Goal: Task Accomplishment & Management: Manage account settings

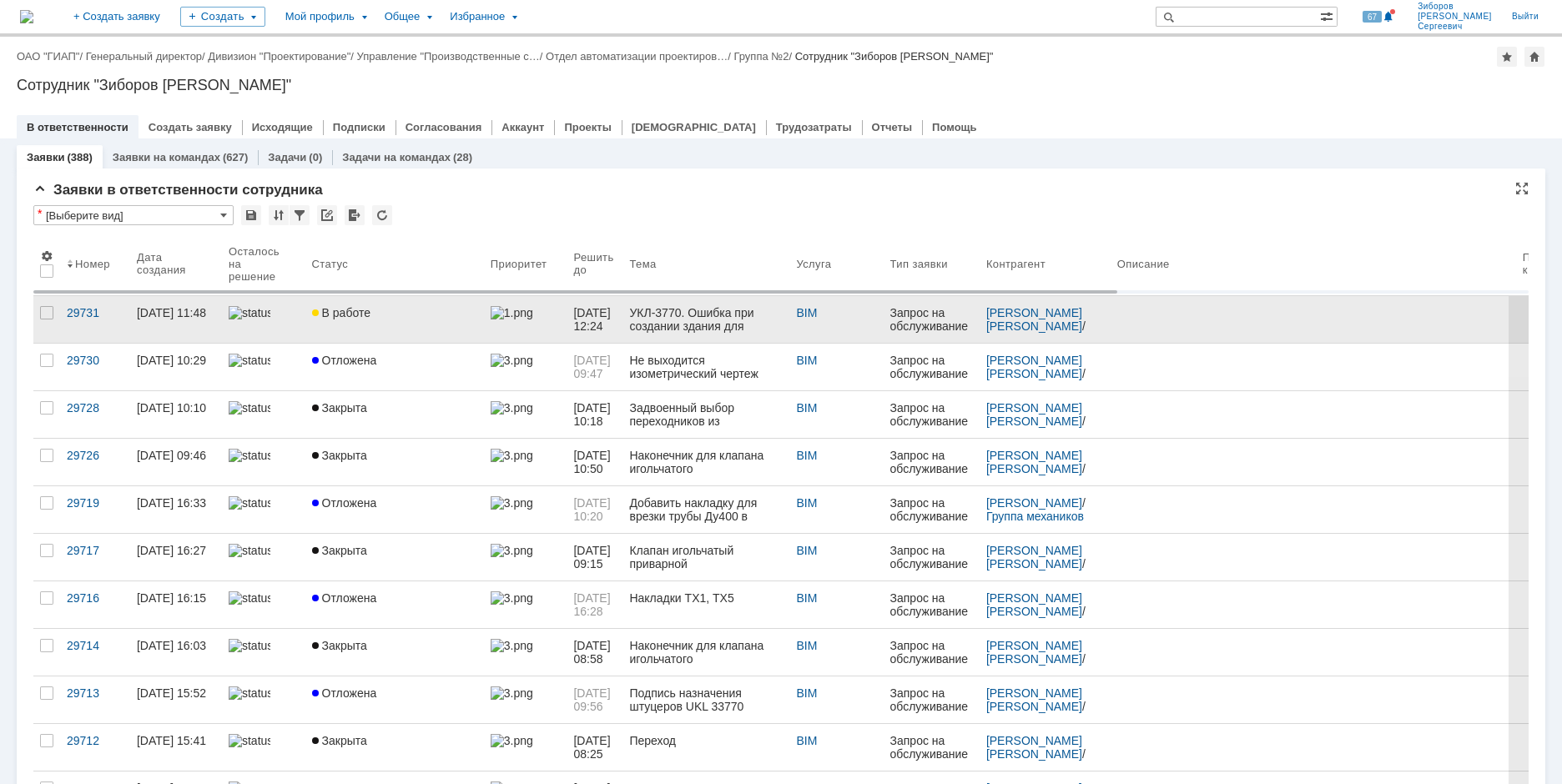
click at [369, 304] on link "В работе" at bounding box center [394, 319] width 179 height 47
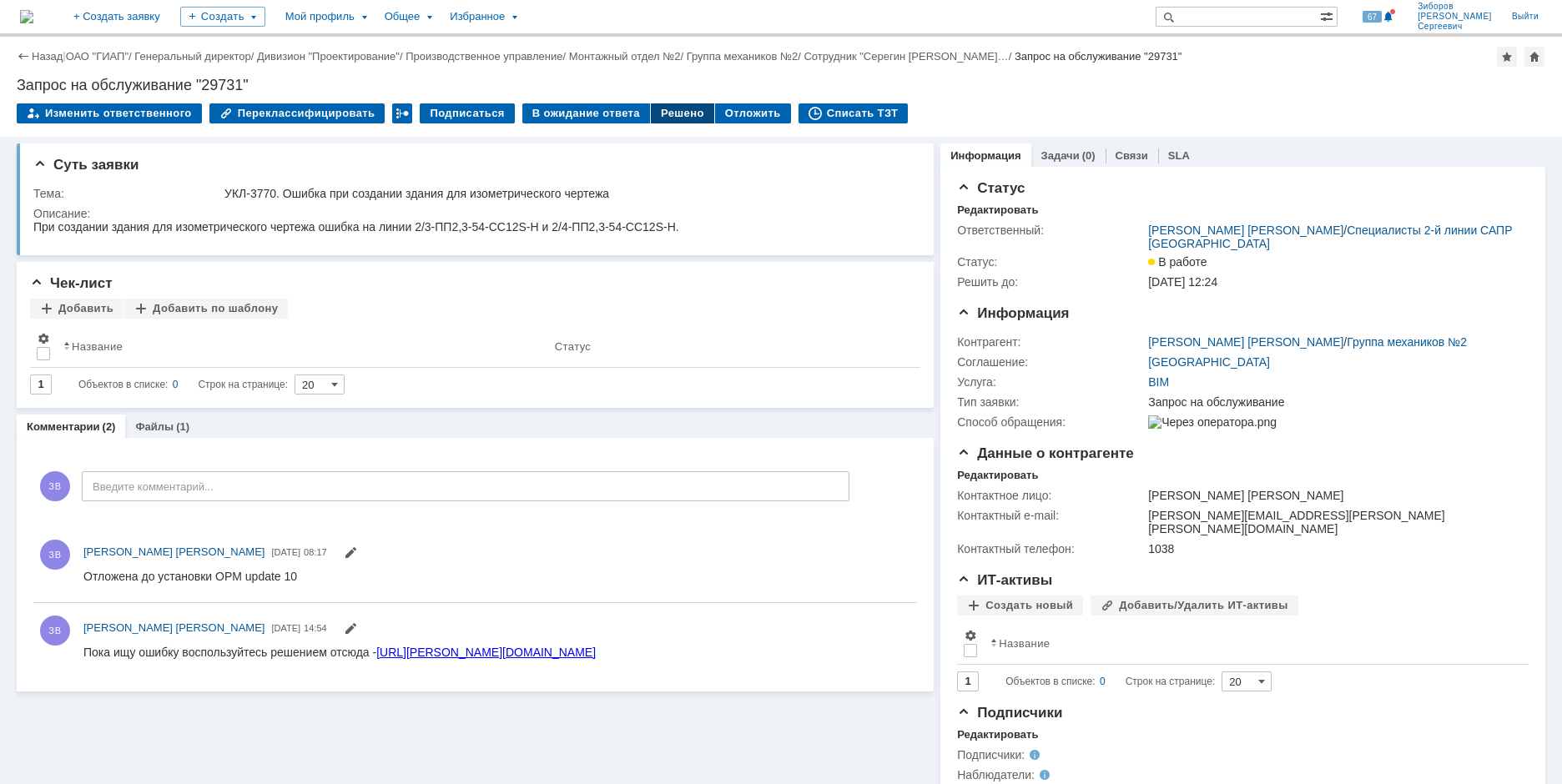
click at [665, 116] on div "Решено" at bounding box center [683, 113] width 63 height 20
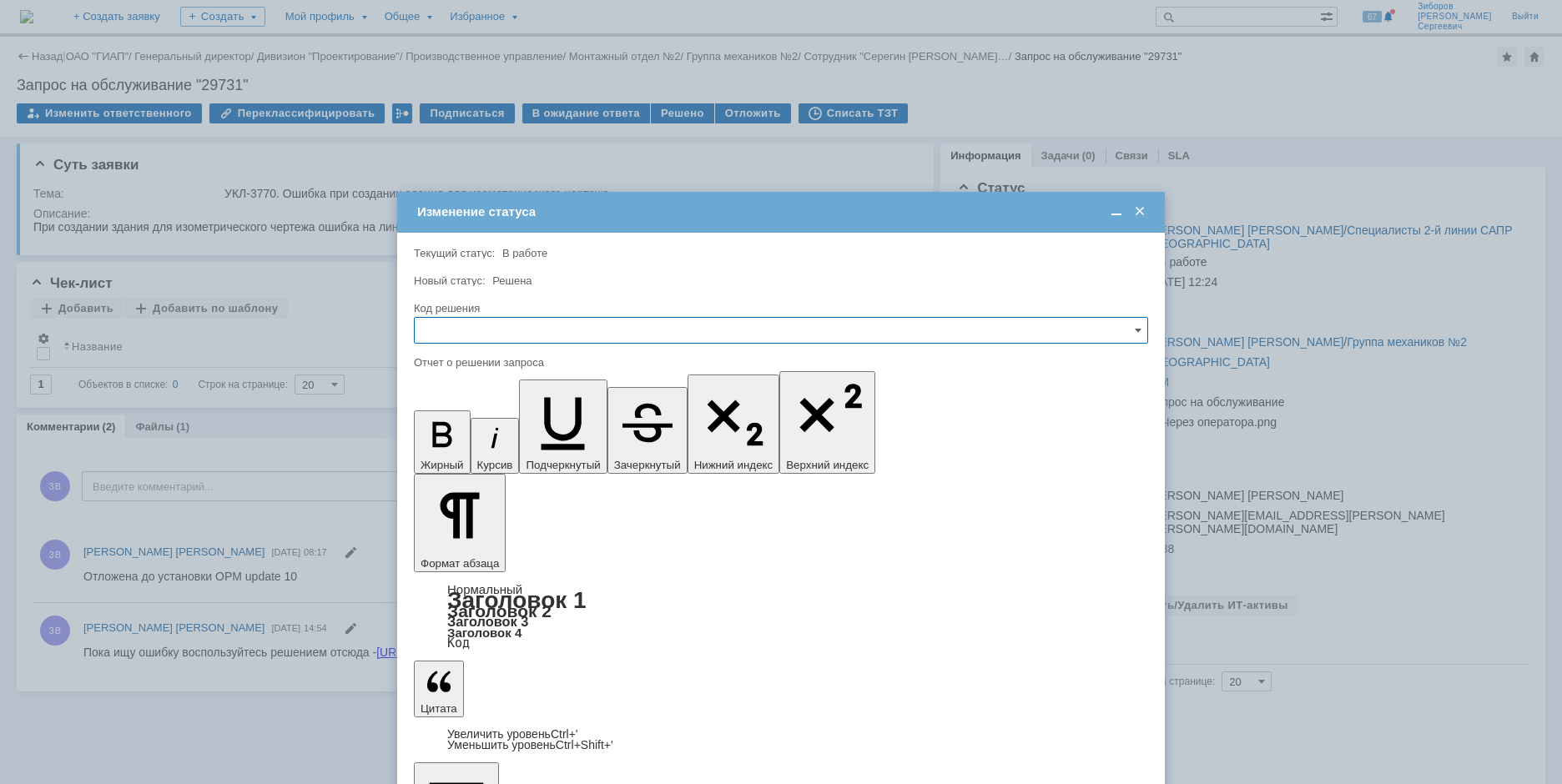
click at [514, 322] on input "text" at bounding box center [781, 330] width 735 height 26
click at [475, 442] on span "Решено" at bounding box center [781, 444] width 713 height 14
type input "Решено"
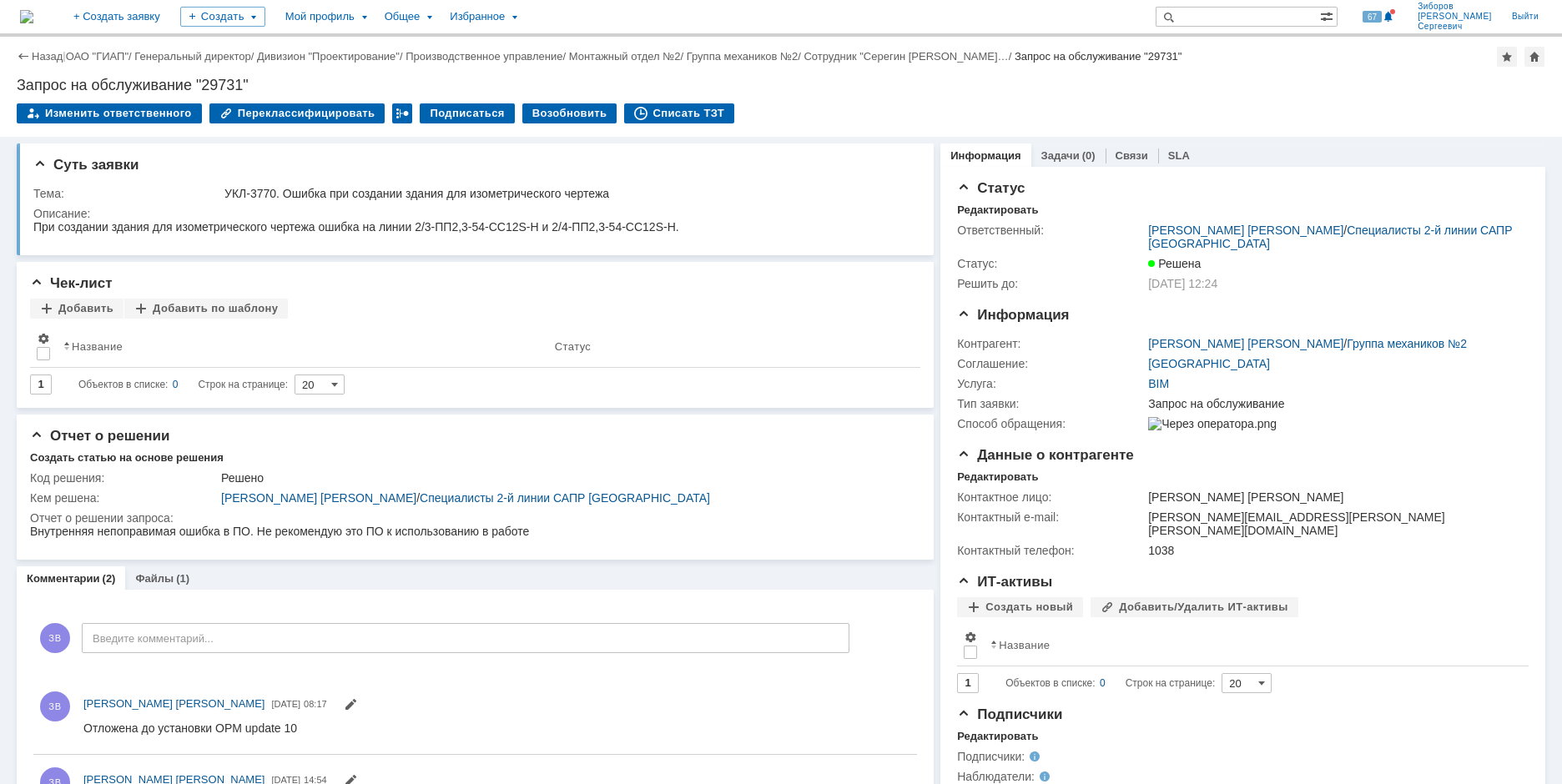
click at [33, 19] on img at bounding box center [26, 17] width 14 height 14
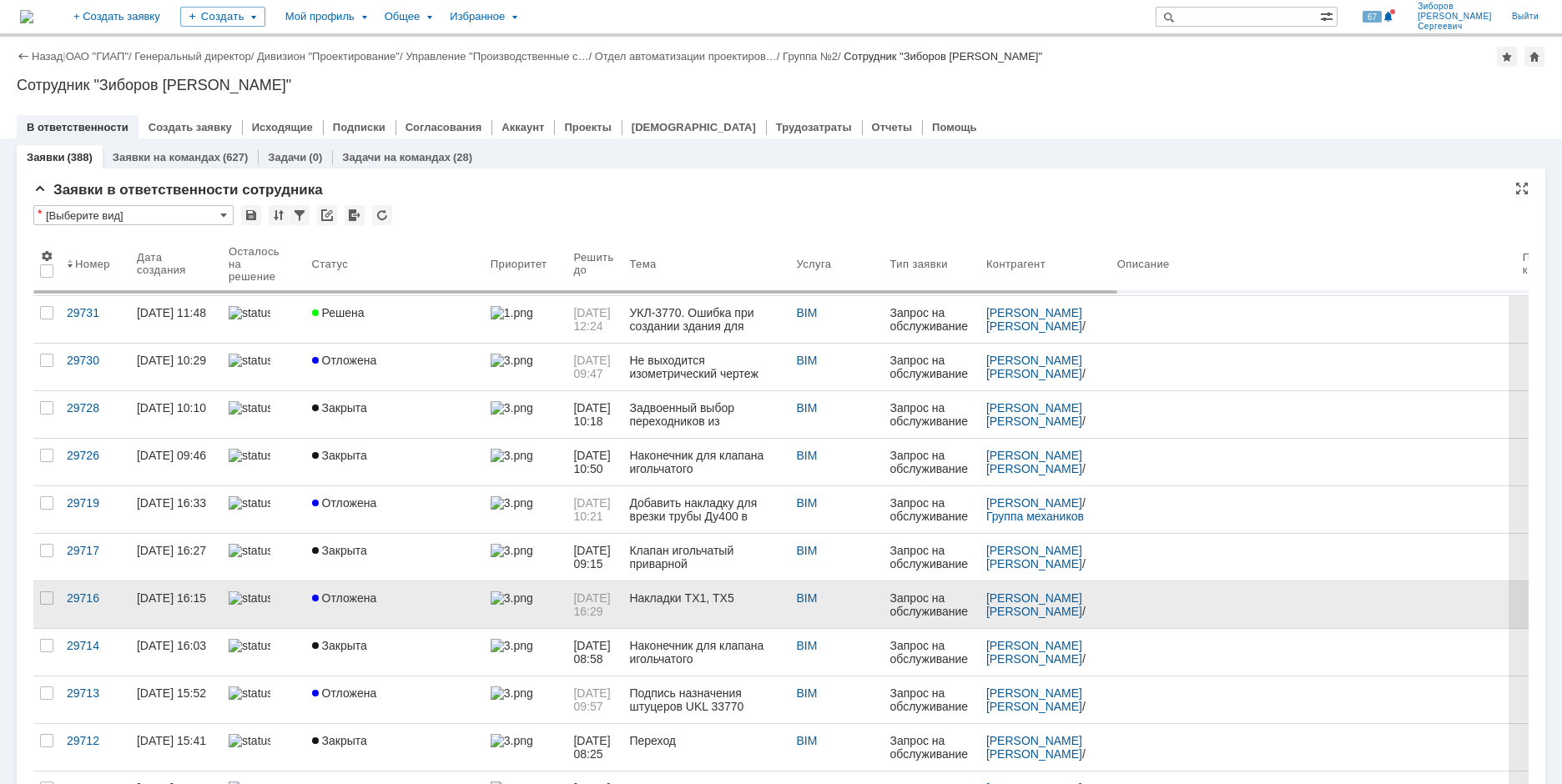
click at [359, 591] on span "Отложена" at bounding box center [344, 598] width 65 height 14
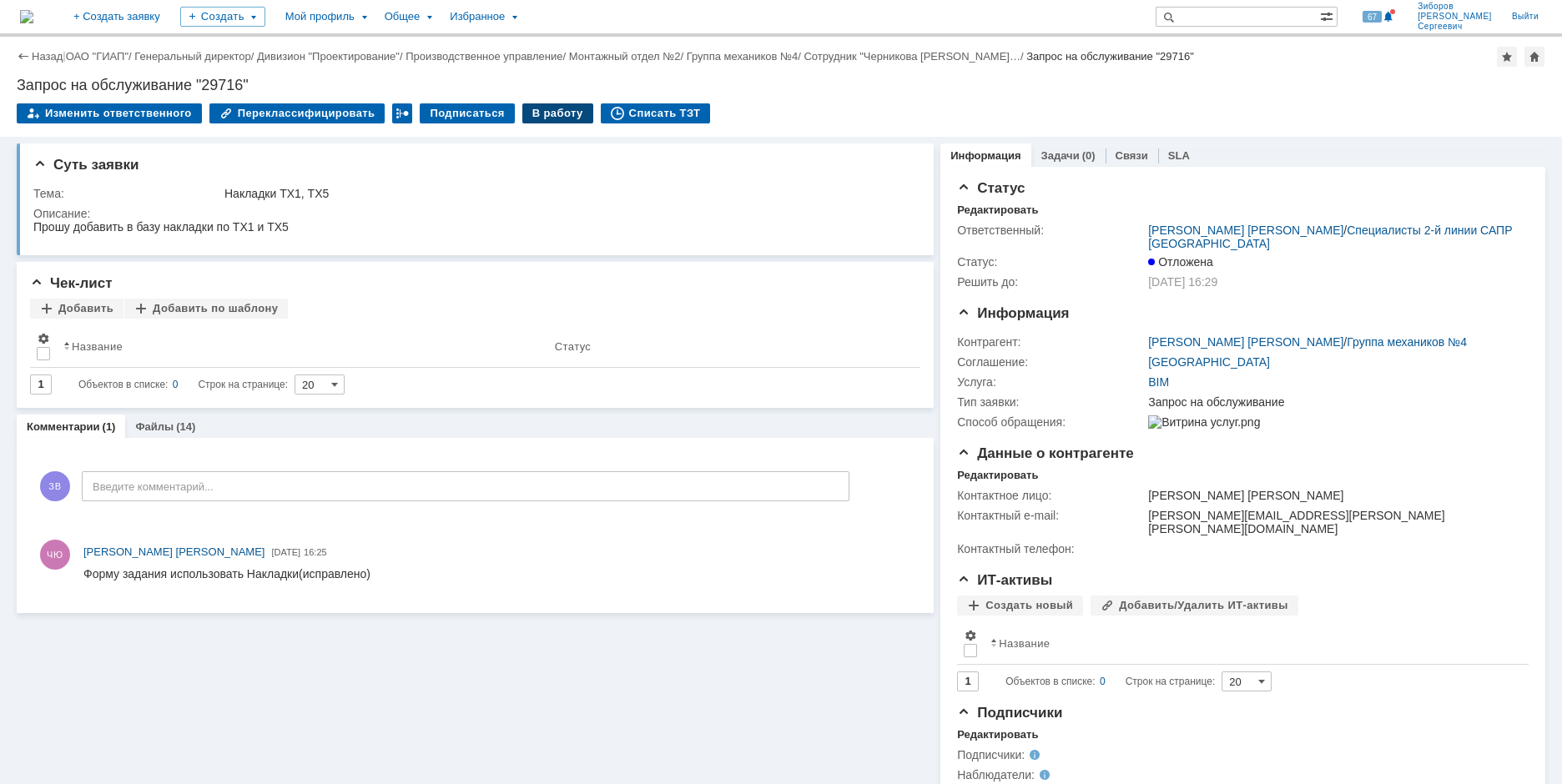
click at [551, 107] on div "В работу" at bounding box center [557, 113] width 71 height 20
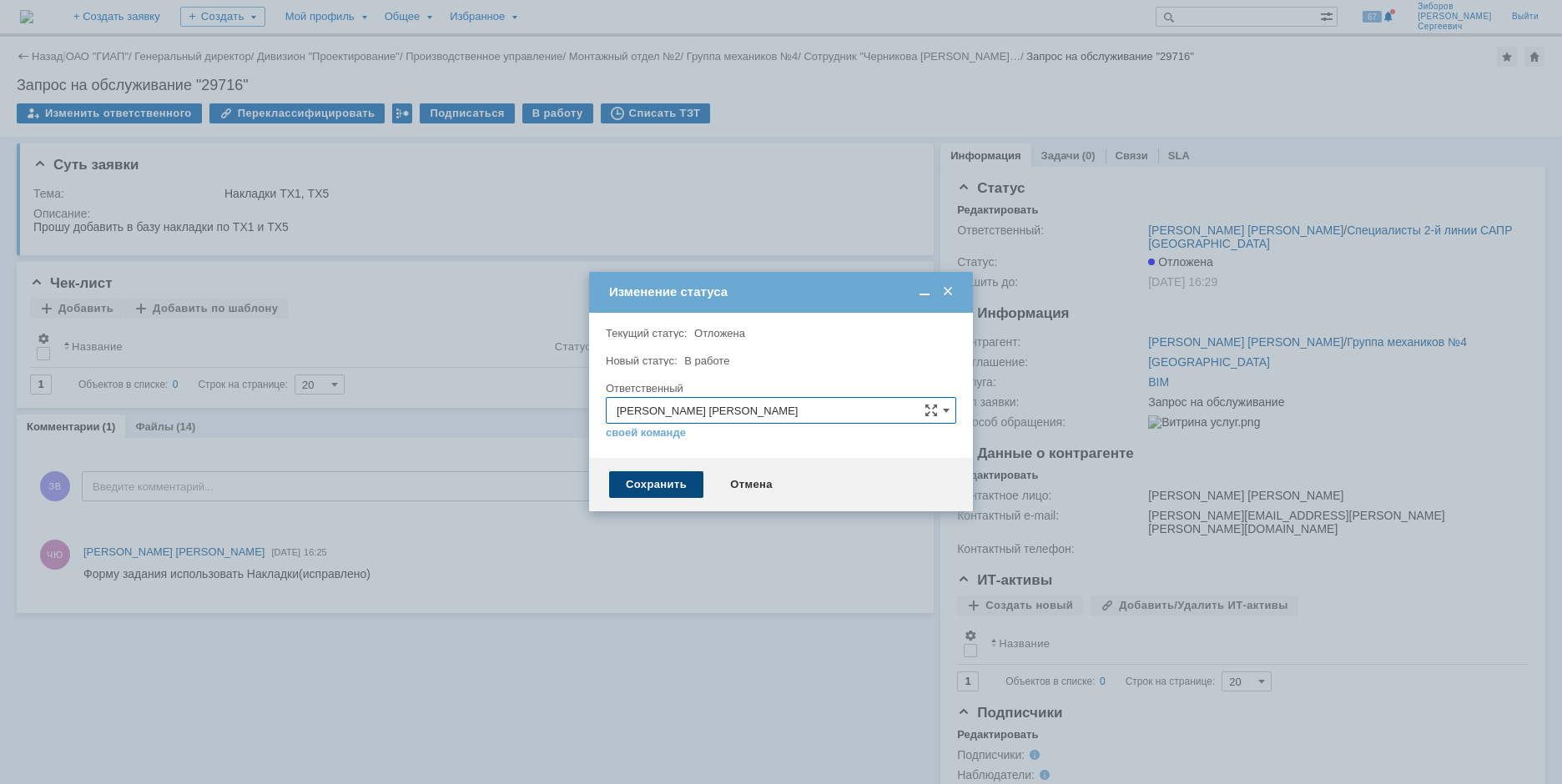
click at [650, 483] on div "Сохранить" at bounding box center [656, 484] width 94 height 26
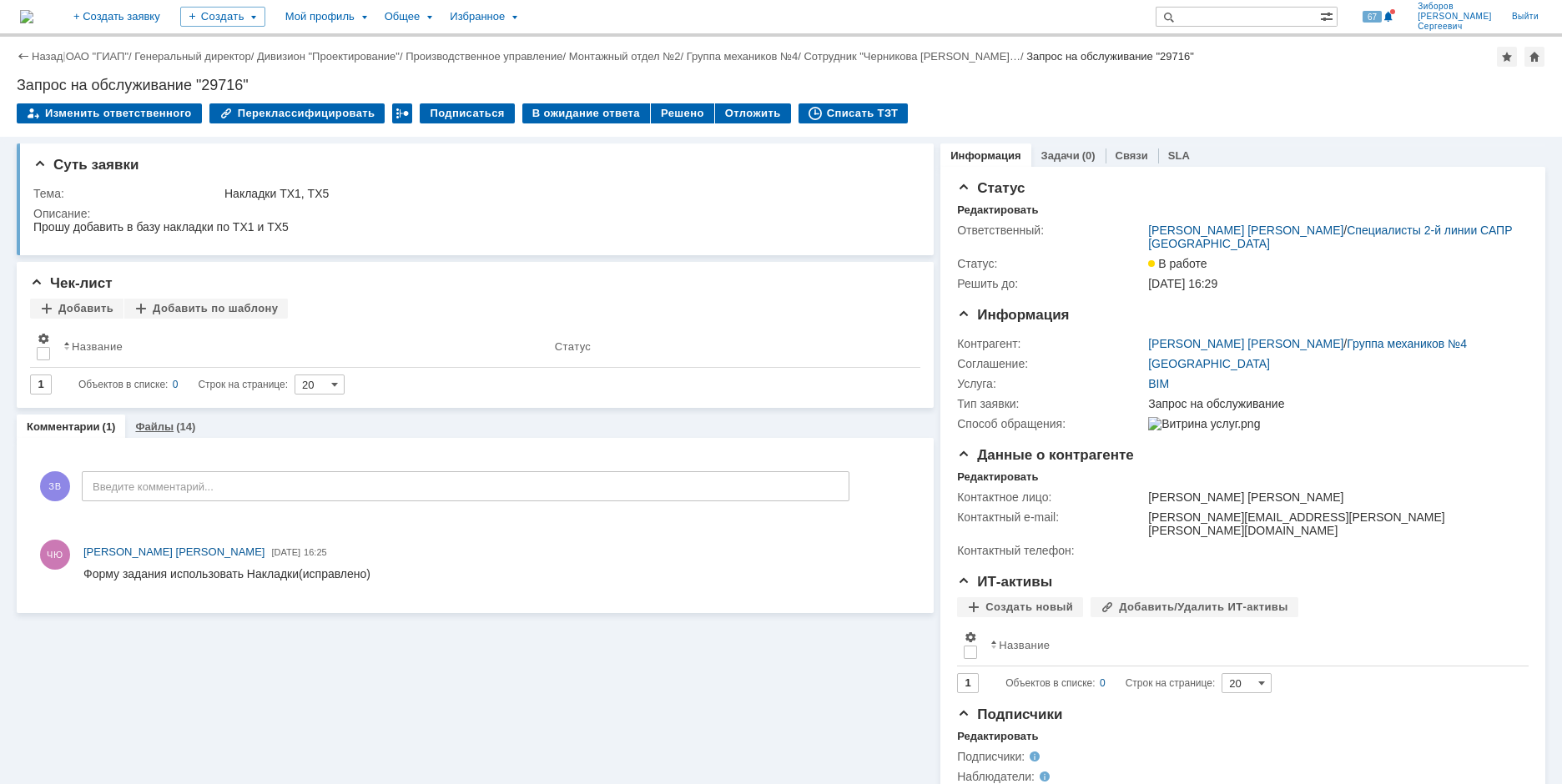
click at [171, 436] on div "Файлы (14)" at bounding box center [166, 426] width 80 height 24
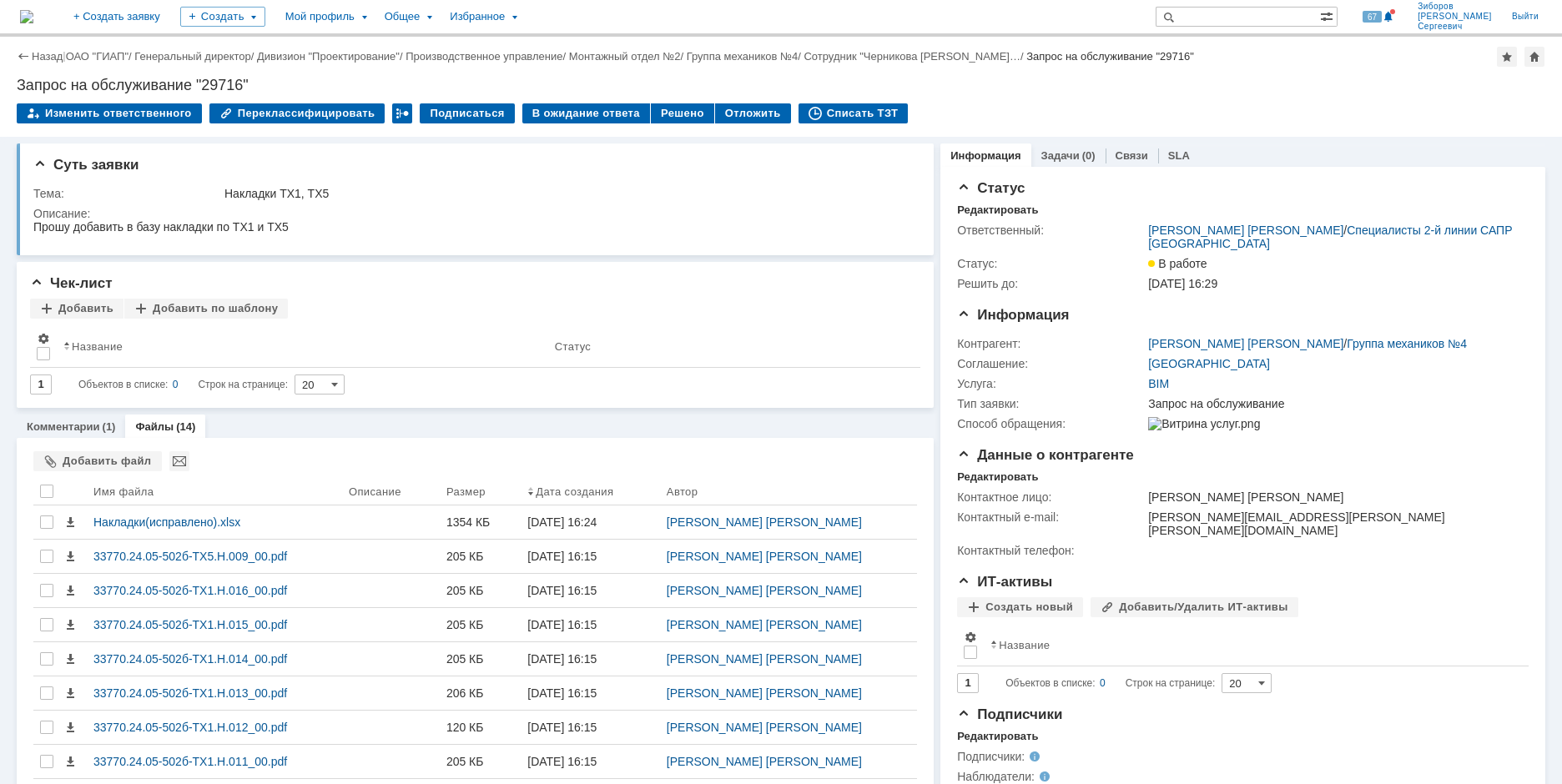
click at [33, 20] on img at bounding box center [26, 17] width 14 height 14
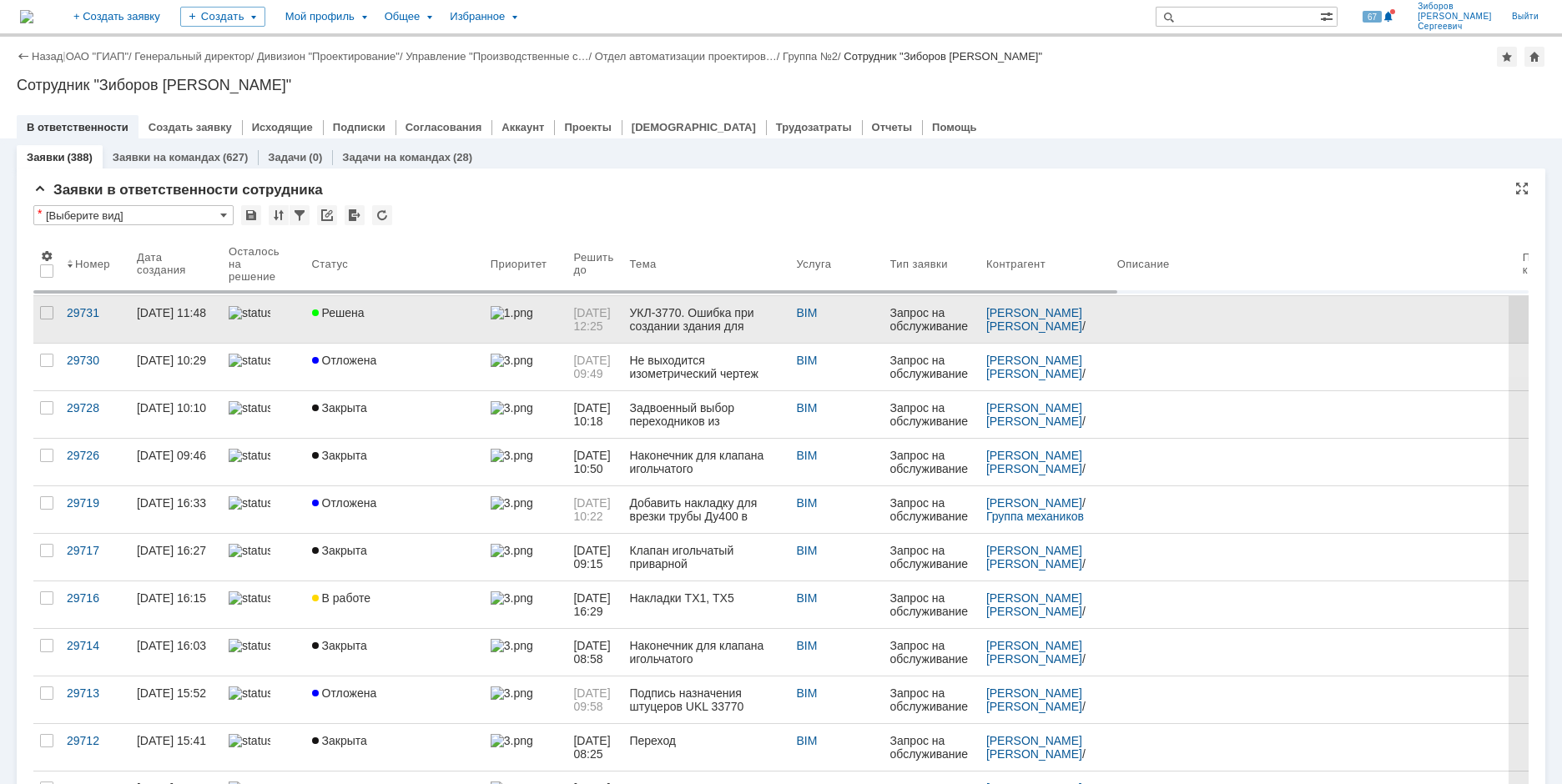
click at [353, 306] on span "Решена" at bounding box center [338, 313] width 53 height 14
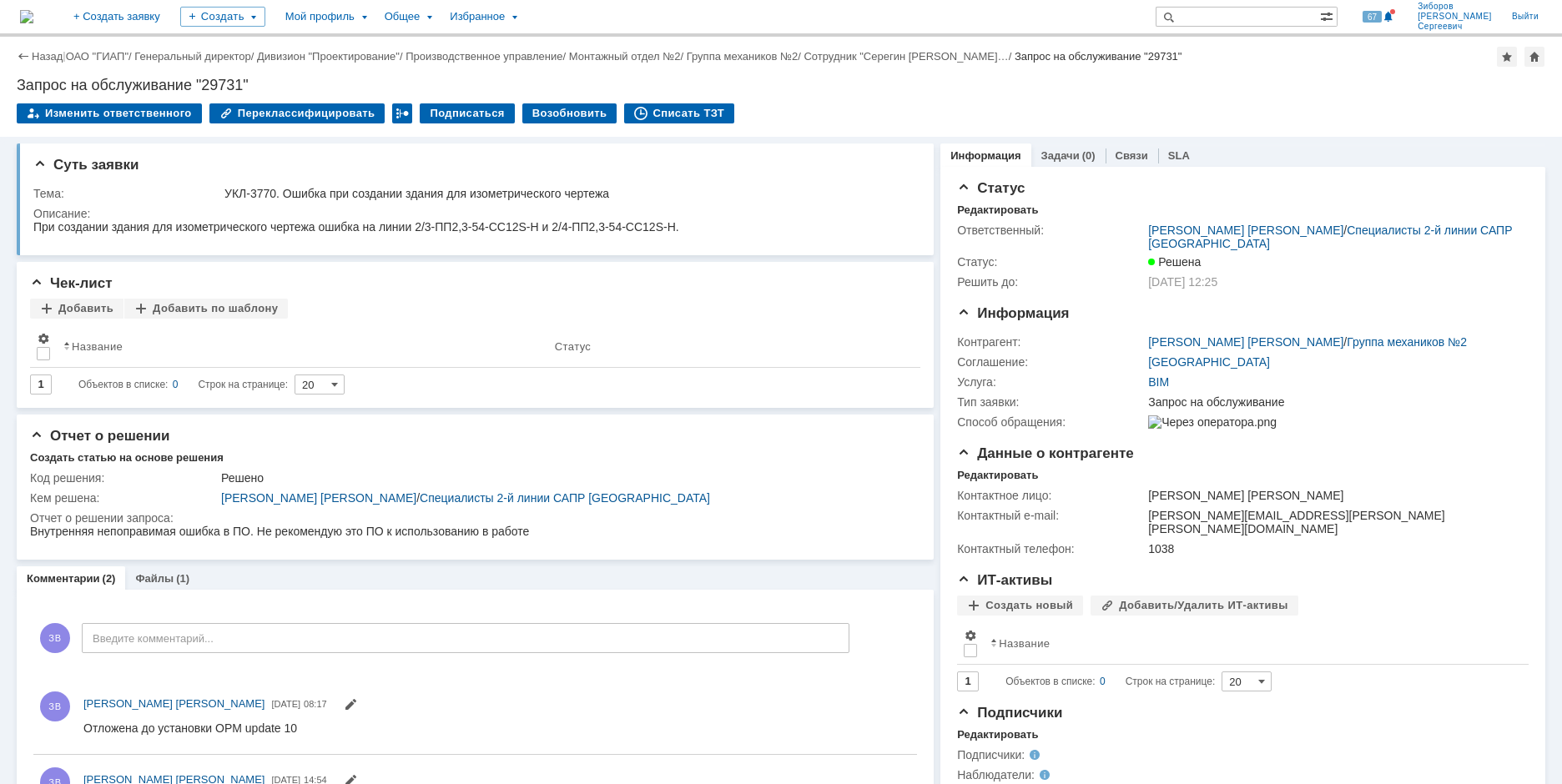
click at [33, 20] on img at bounding box center [26, 17] width 14 height 14
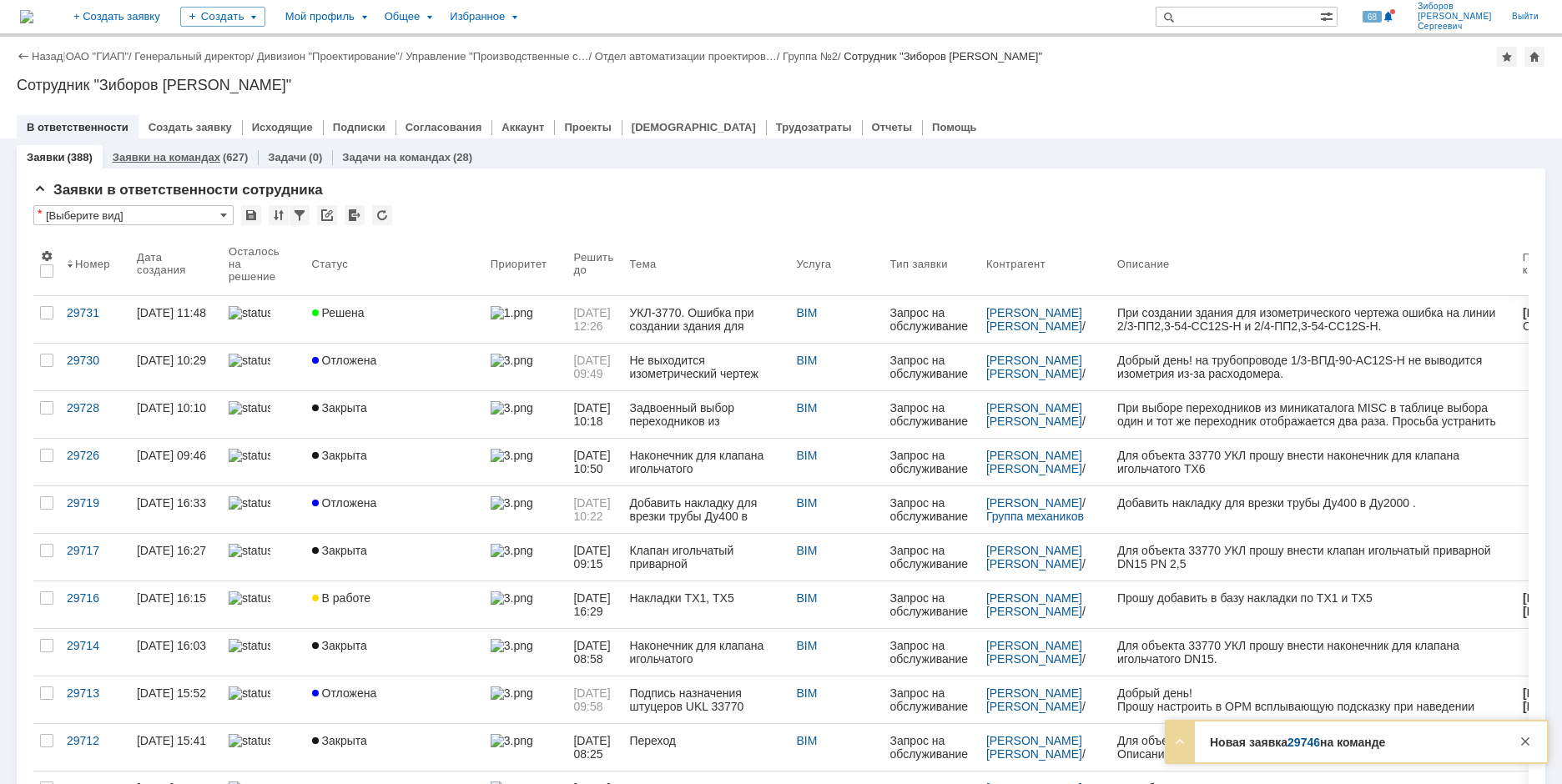
click at [185, 150] on div "Заявки на командах (627)" at bounding box center [180, 157] width 156 height 24
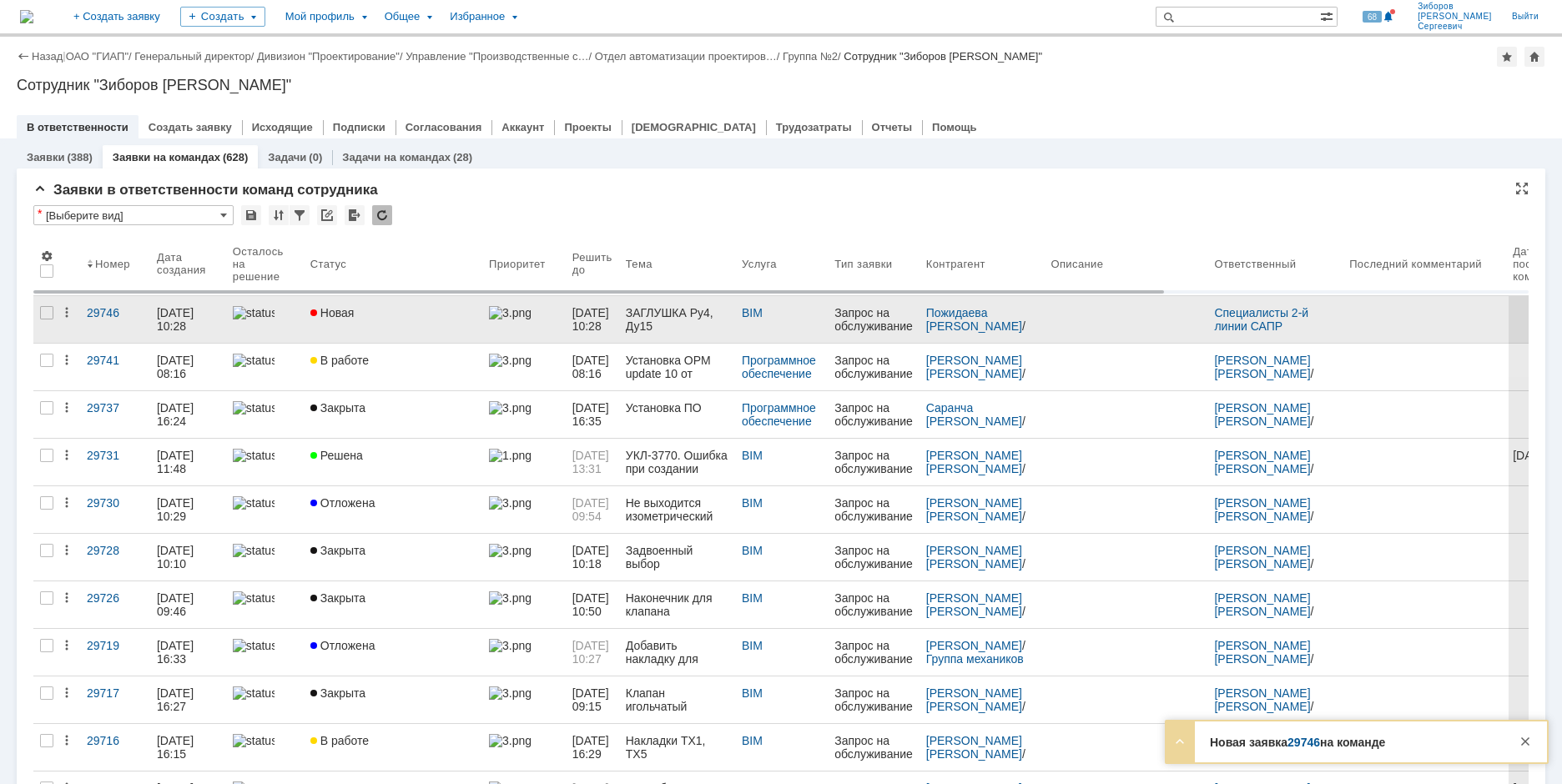
click at [375, 317] on div "Новая" at bounding box center [392, 313] width 165 height 14
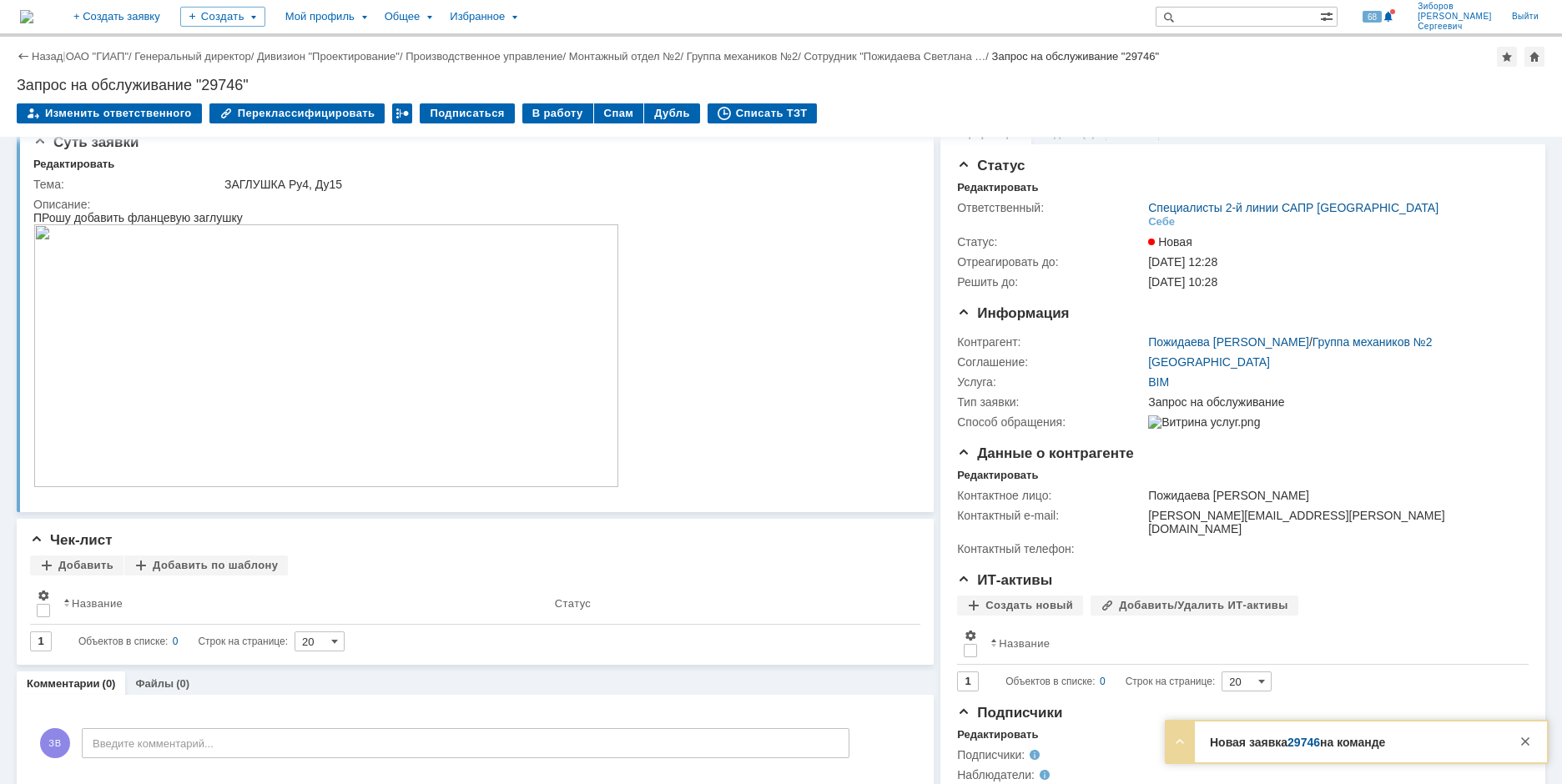
scroll to position [44, 0]
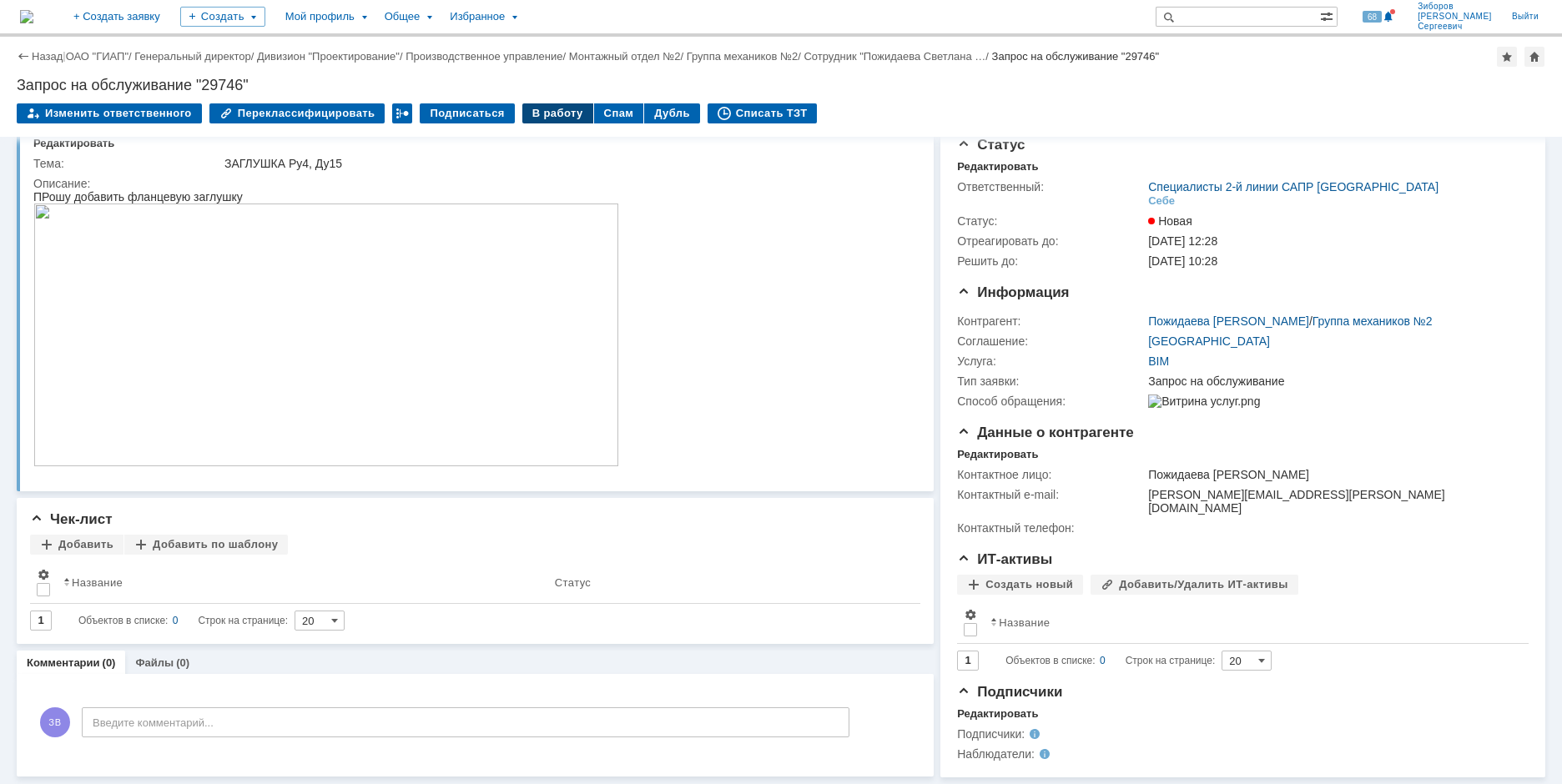
click at [549, 113] on div "В работу" at bounding box center [557, 113] width 71 height 20
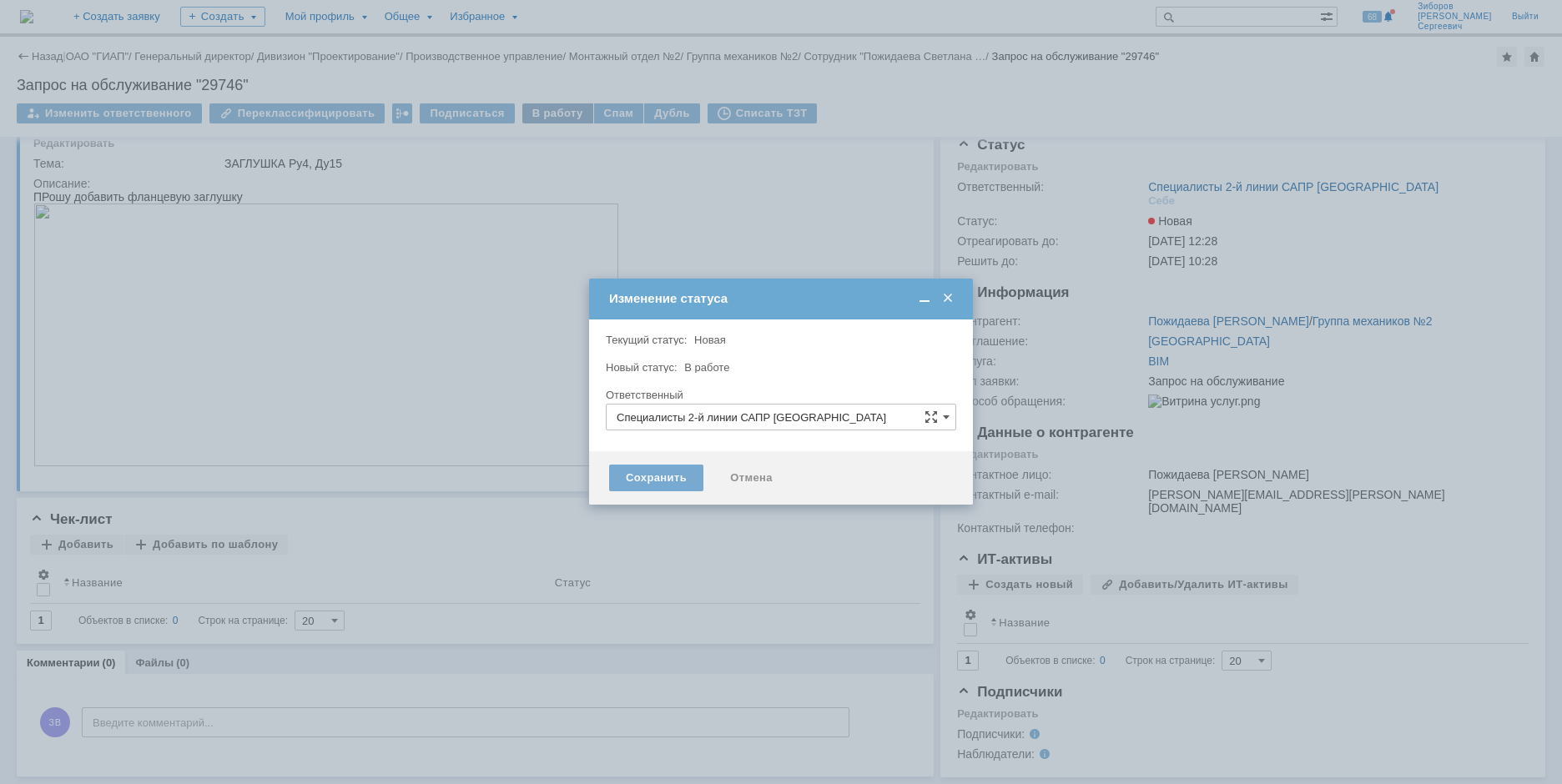
type input "[PERSON_NAME]"
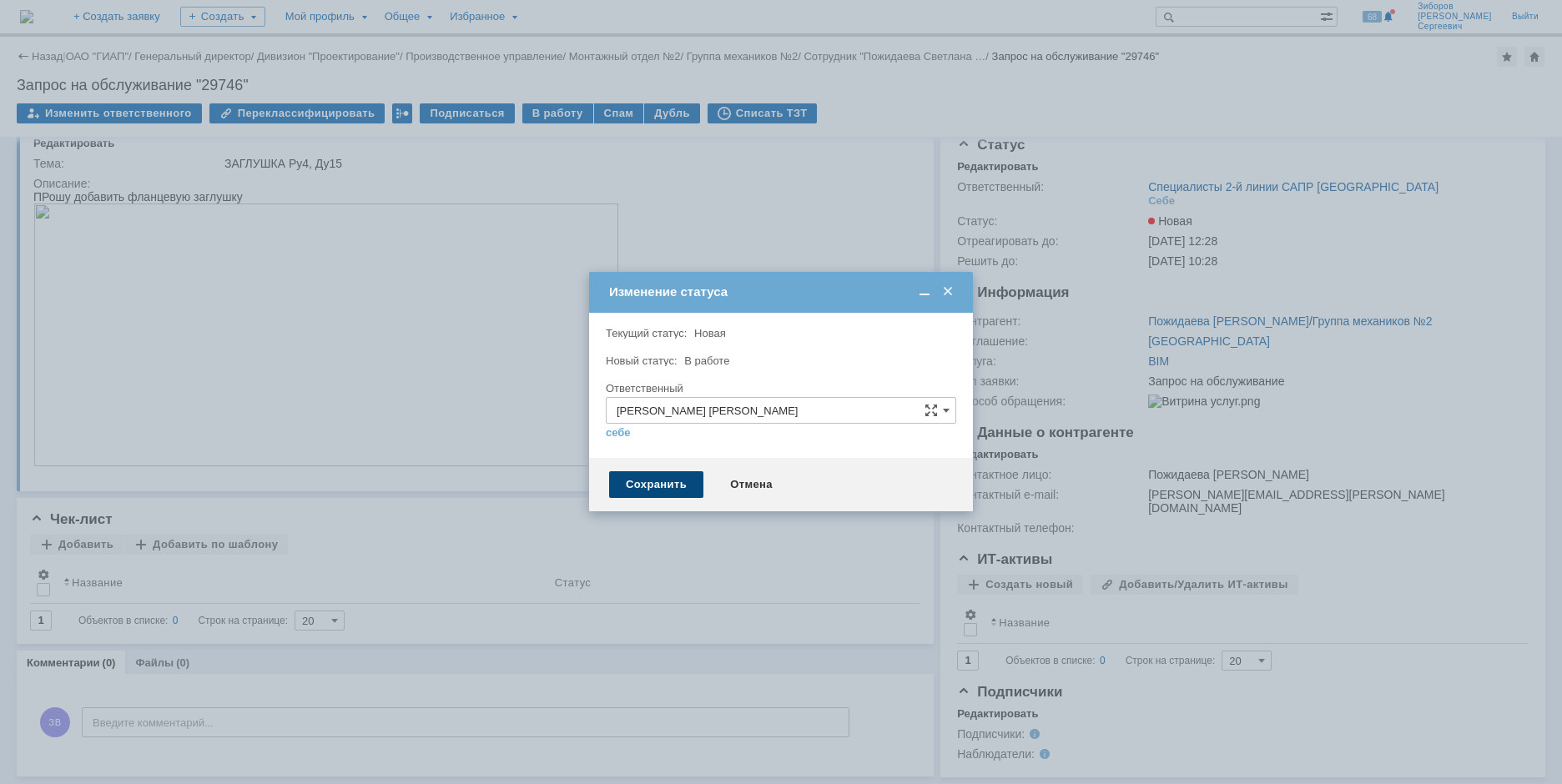
click at [666, 483] on div "Сохранить" at bounding box center [656, 484] width 94 height 26
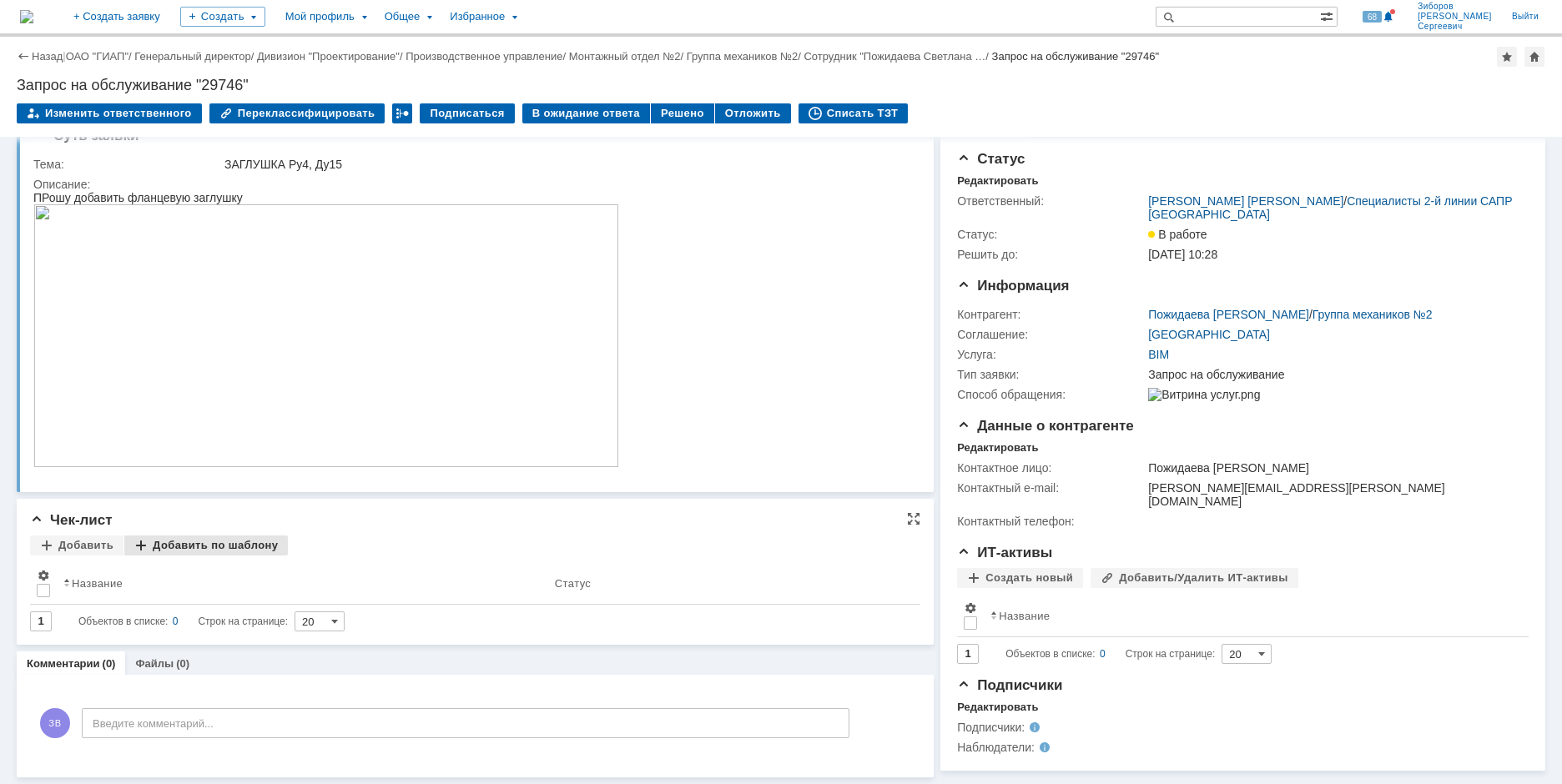
scroll to position [0, 0]
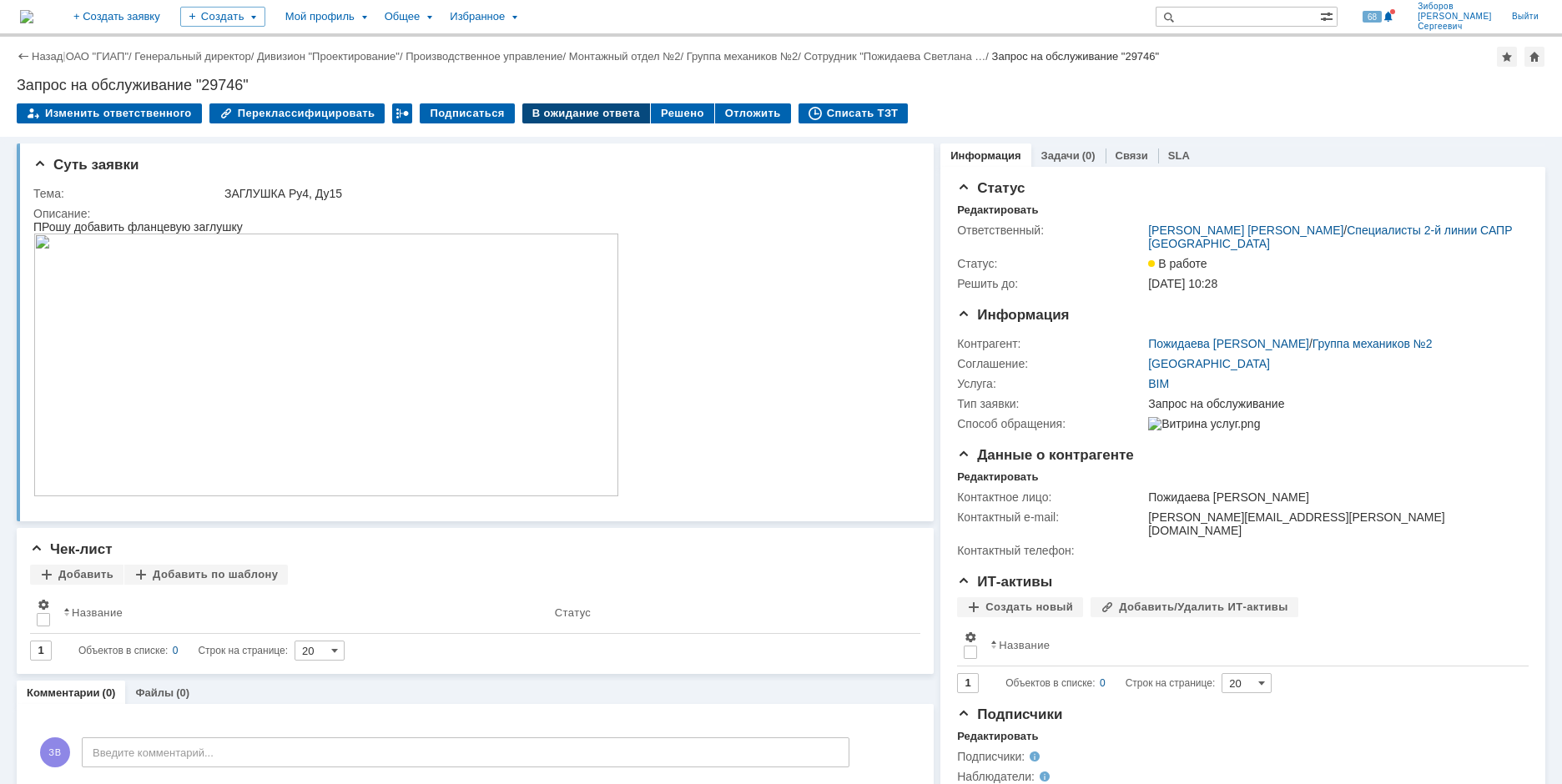
click at [567, 116] on div "В ожидание ответа" at bounding box center [585, 113] width 127 height 20
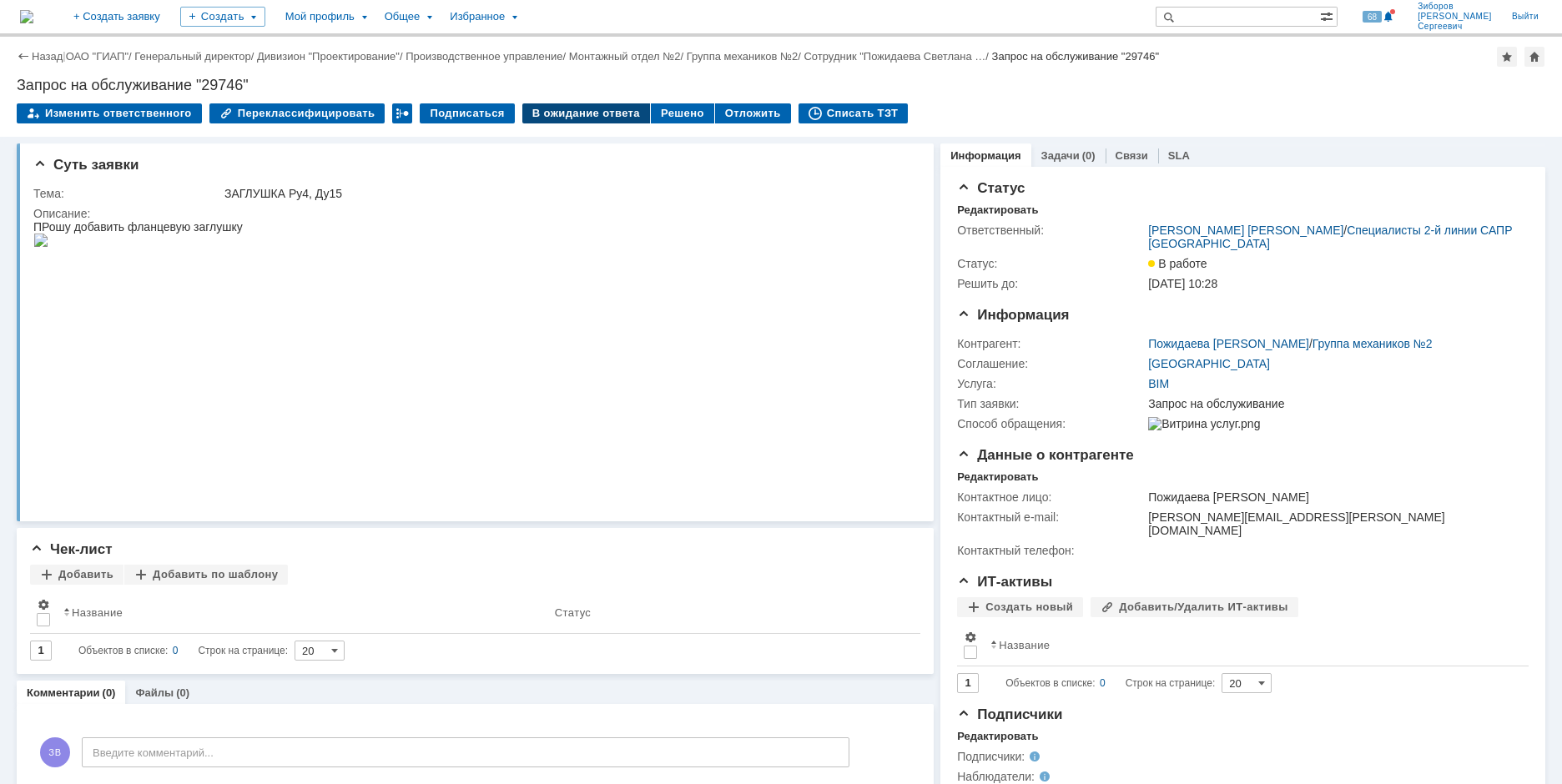
click at [572, 108] on div "В ожидание ответа" at bounding box center [585, 113] width 127 height 20
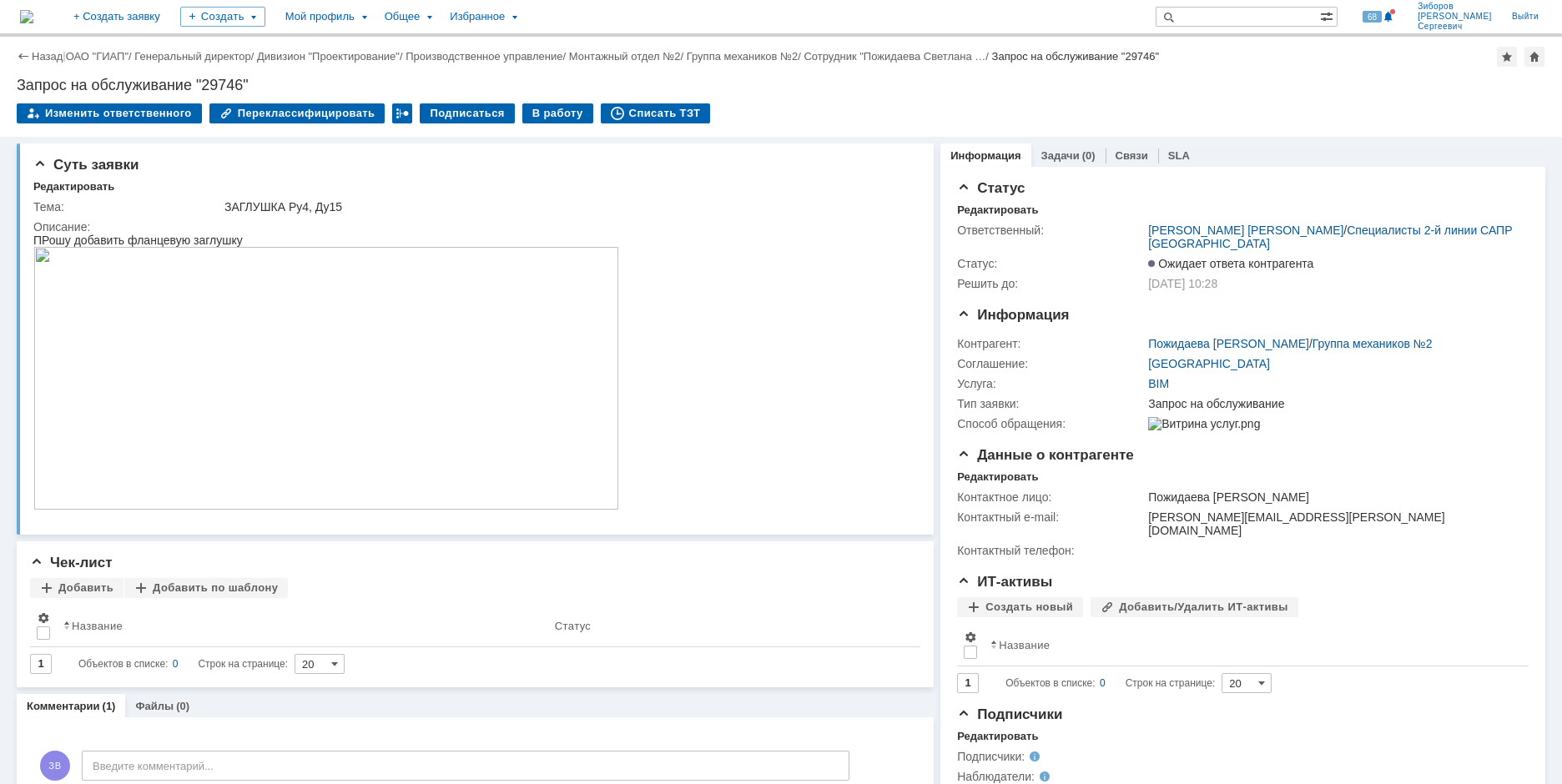
click at [33, 20] on img at bounding box center [26, 17] width 14 height 14
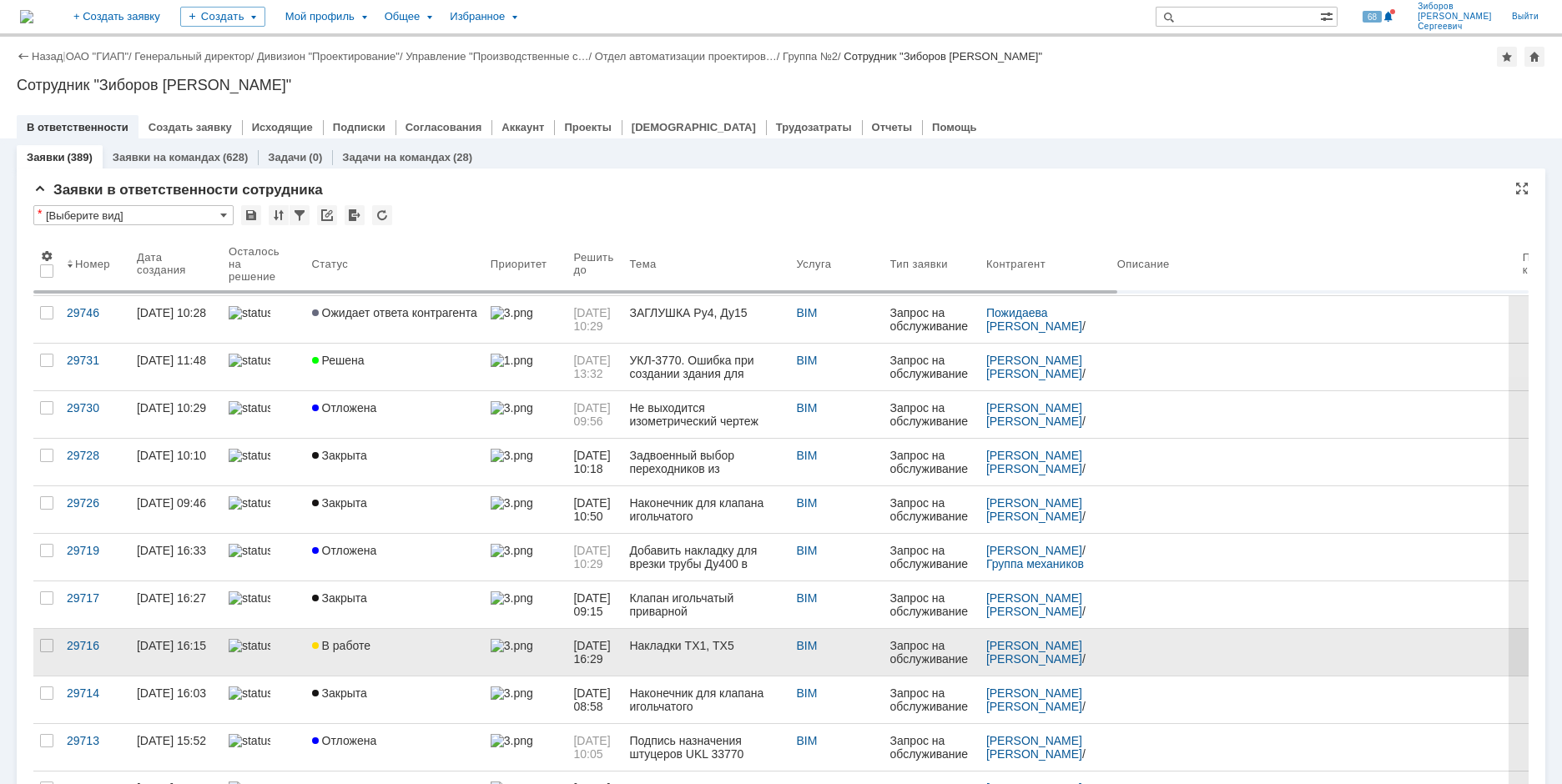
click at [376, 641] on div "В работе" at bounding box center [394, 646] width 165 height 14
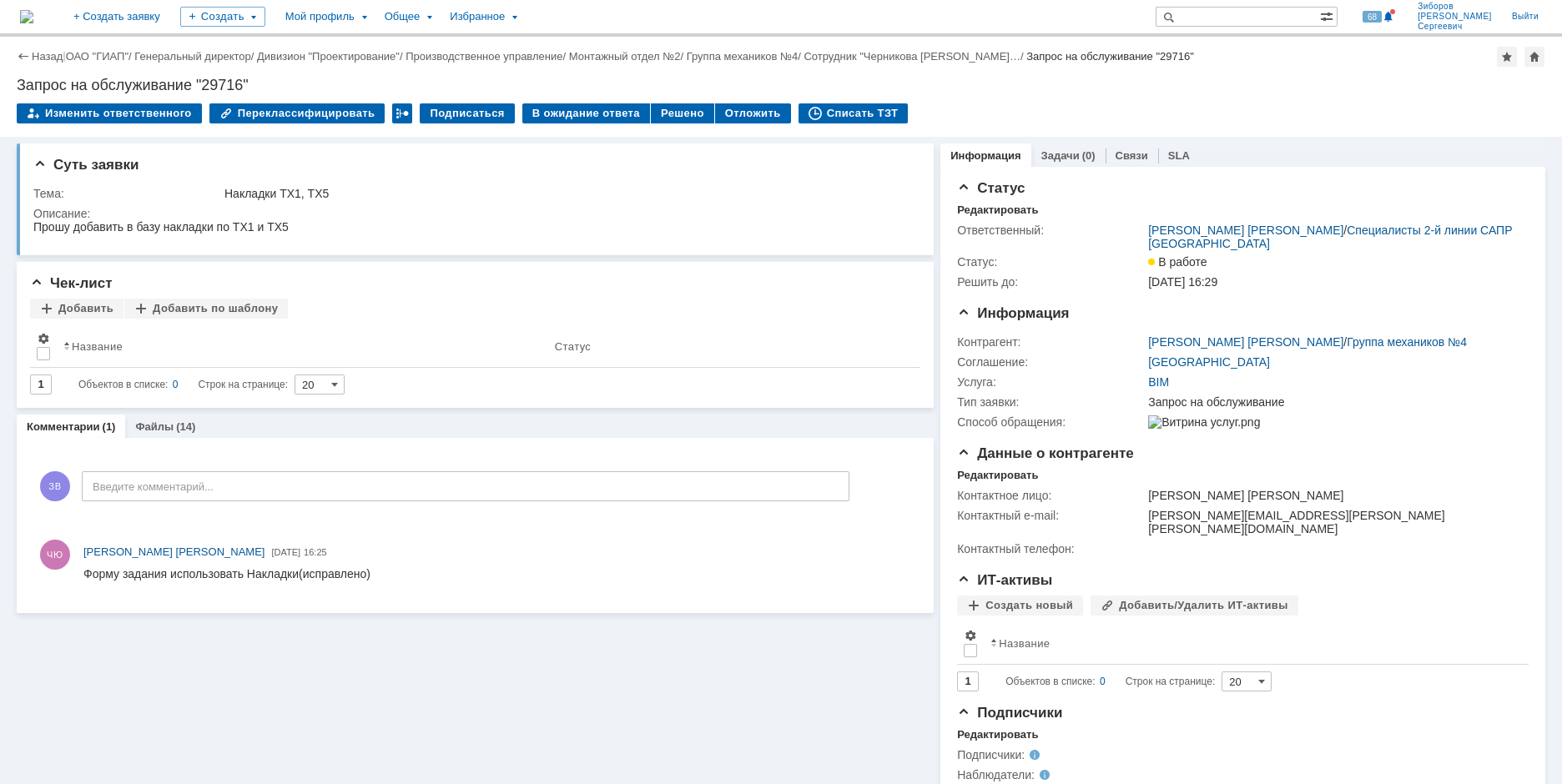
click at [33, 23] on img at bounding box center [26, 17] width 14 height 14
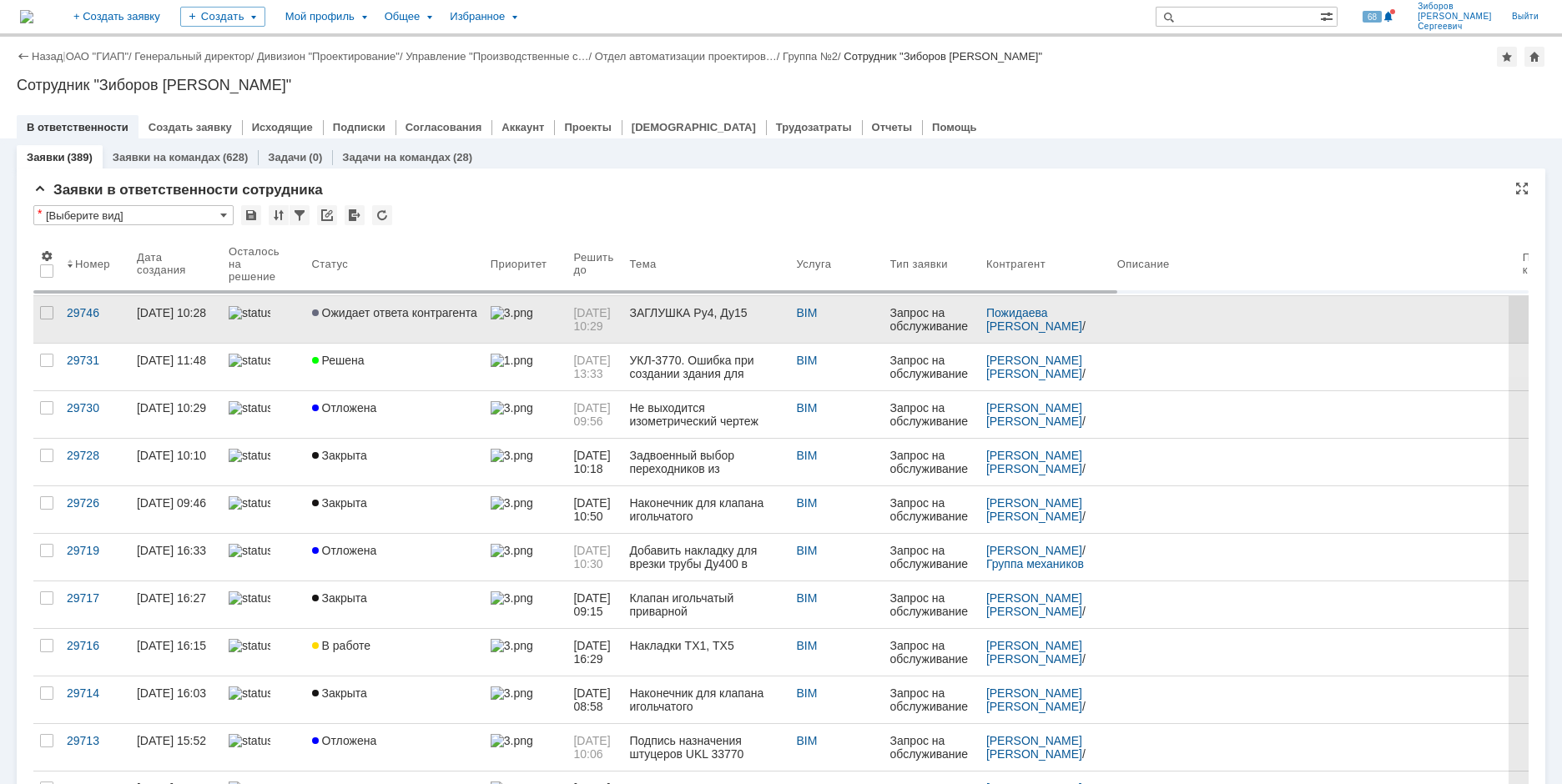
click at [391, 311] on span "Ожидает ответа контрагента" at bounding box center [394, 313] width 165 height 14
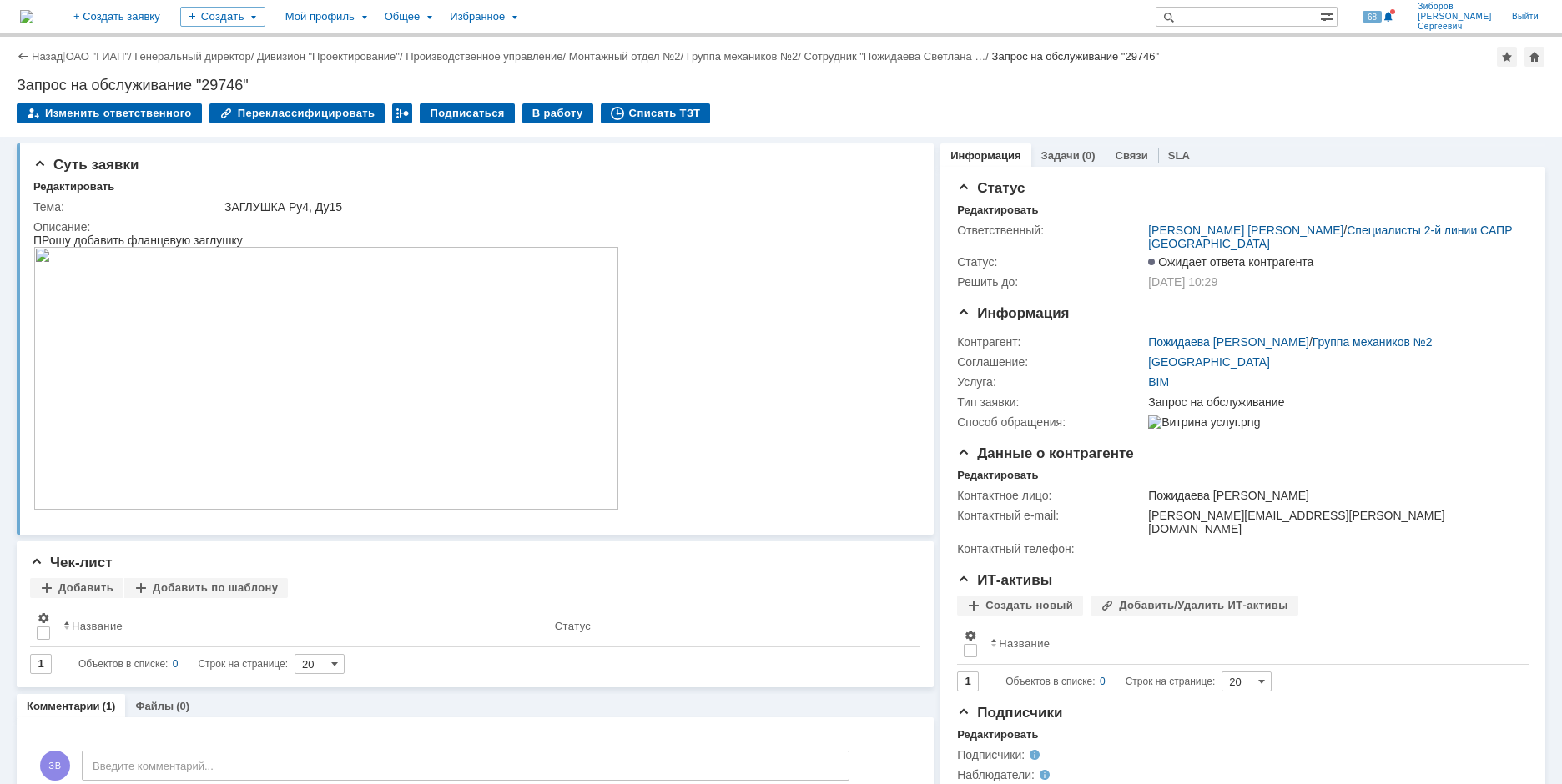
click at [33, 16] on img at bounding box center [26, 17] width 14 height 14
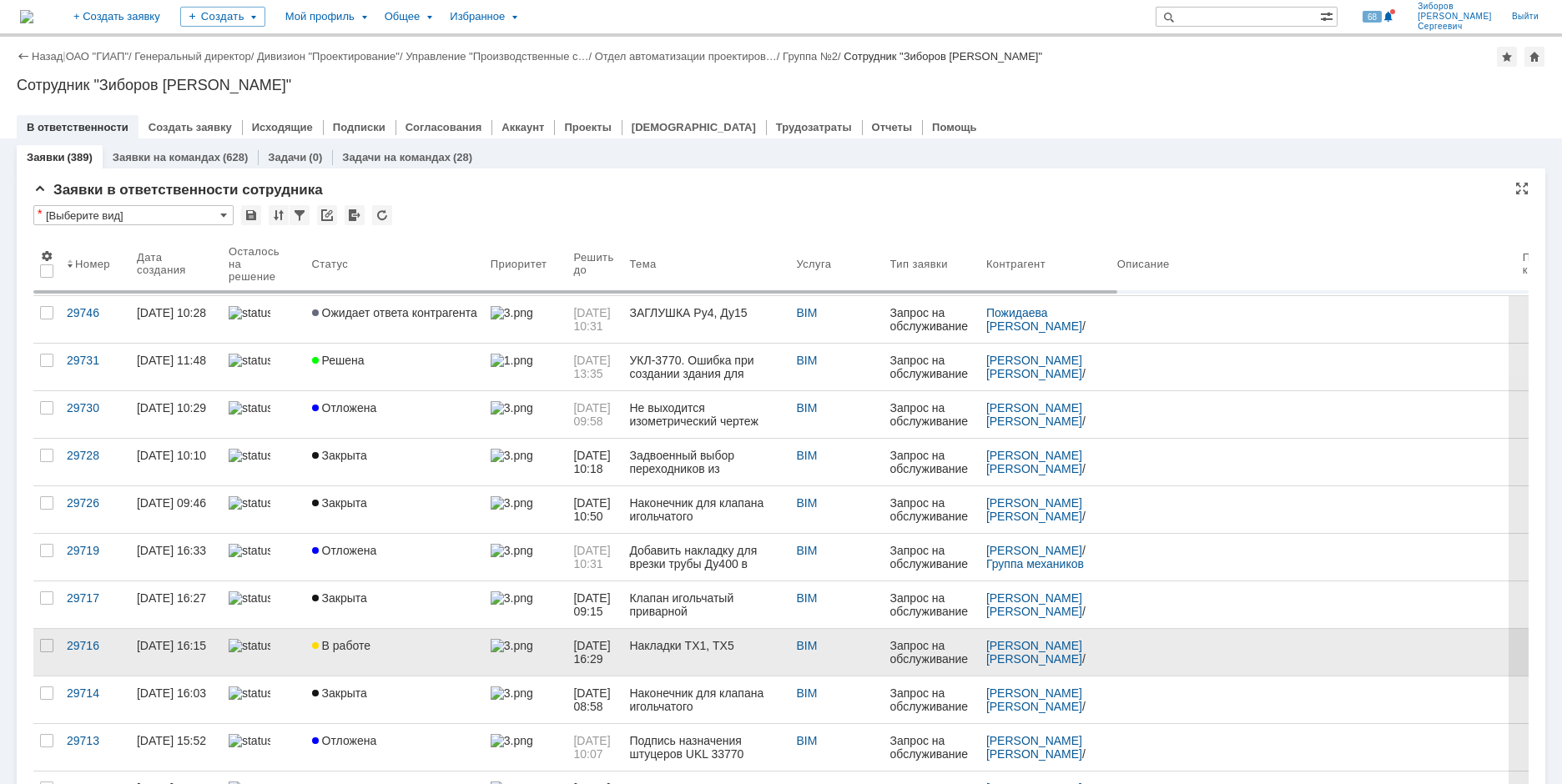
click at [370, 642] on div "В работе" at bounding box center [394, 646] width 165 height 14
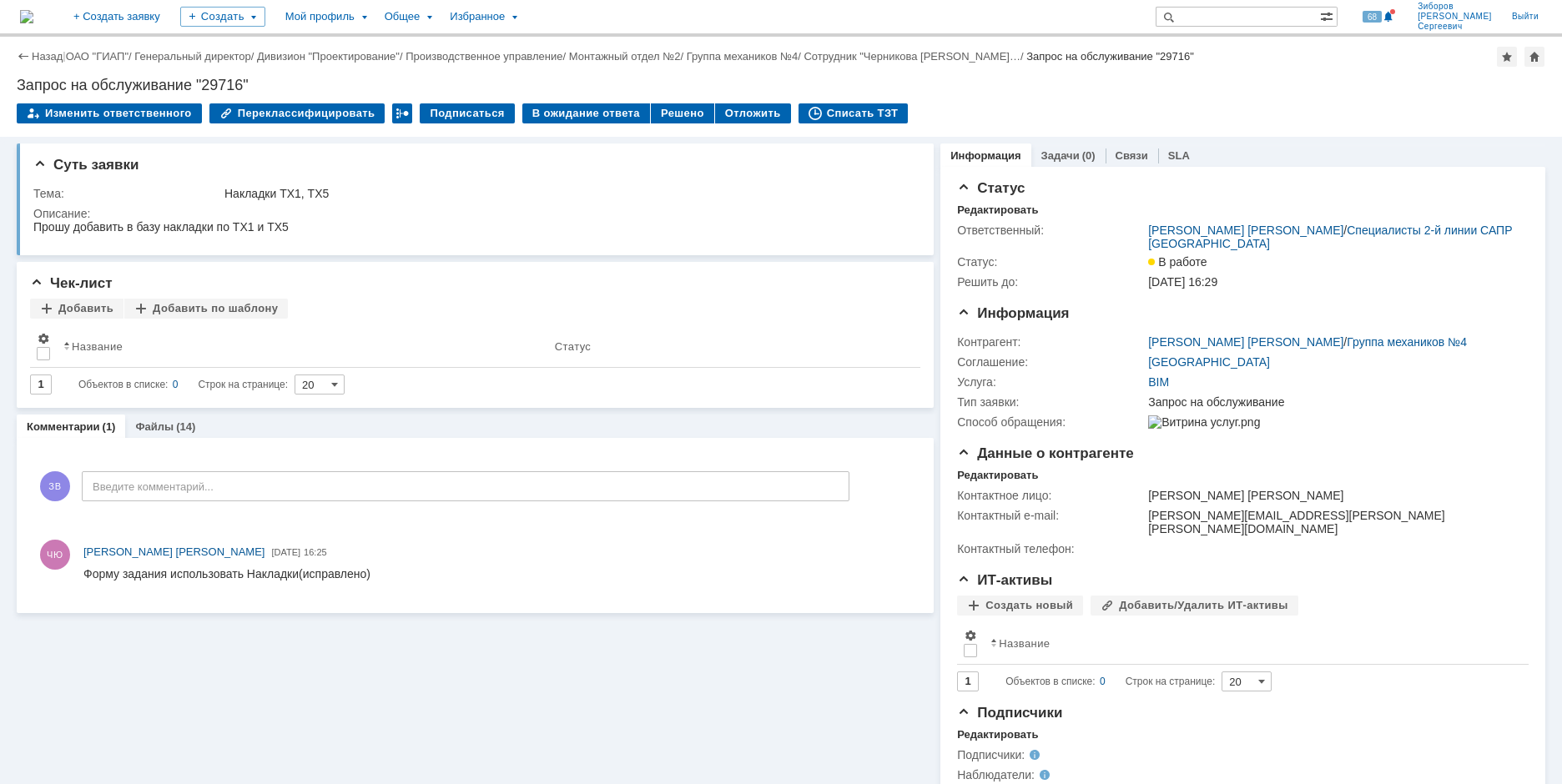
click at [33, 18] on img at bounding box center [26, 17] width 14 height 14
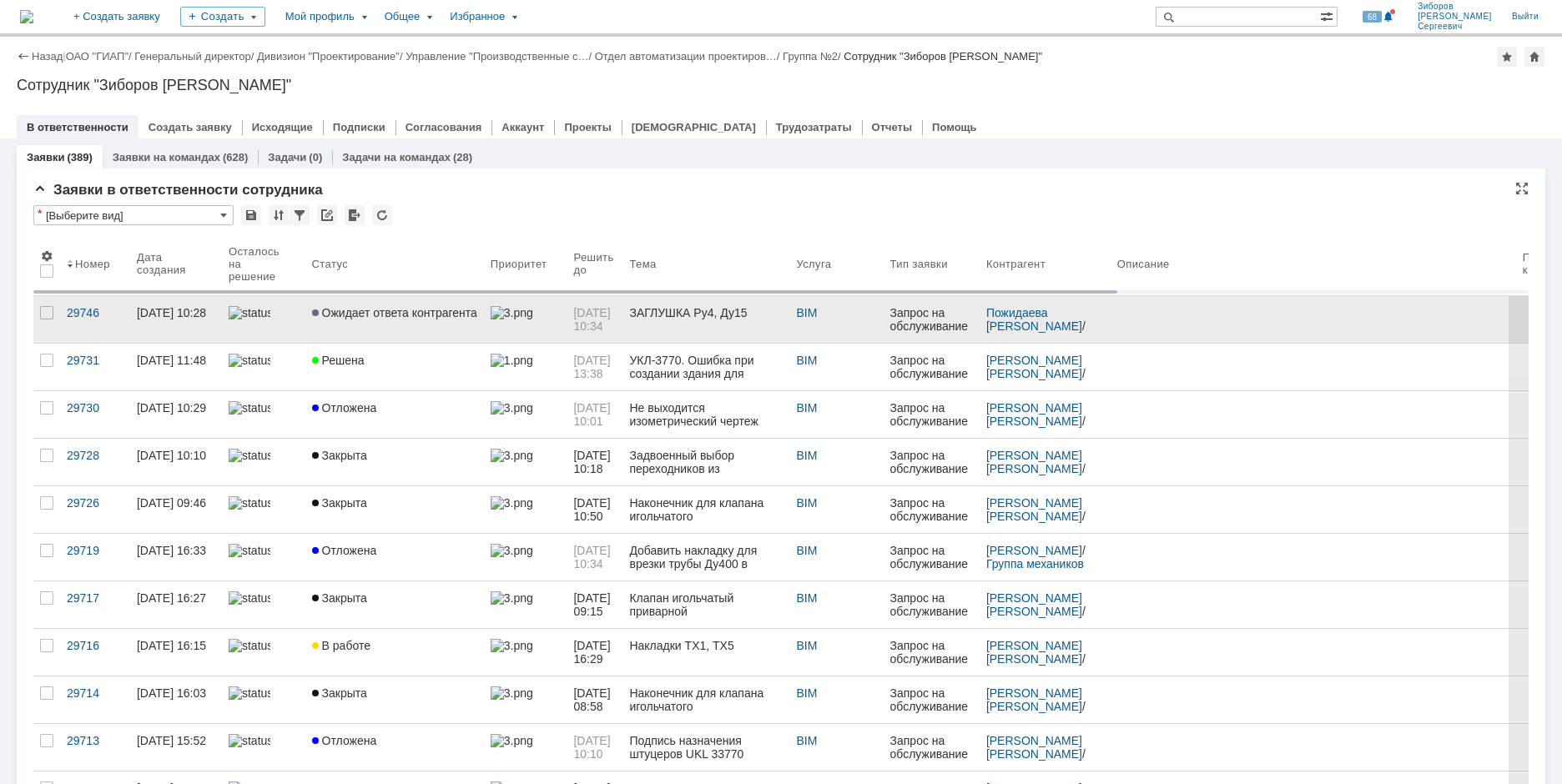
click at [381, 308] on span "Ожидает ответа контрагента" at bounding box center [394, 313] width 165 height 14
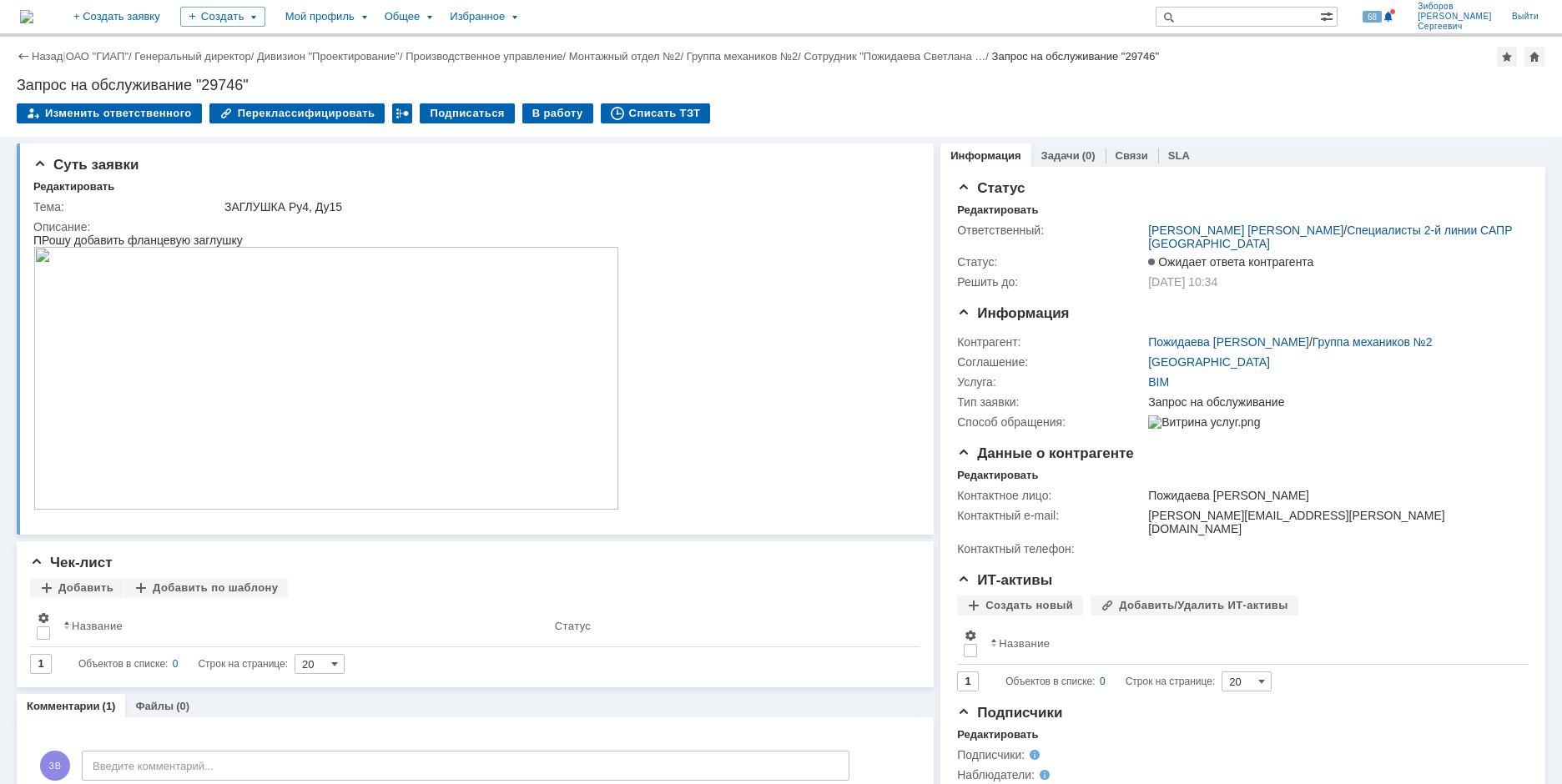
click at [33, 10] on img at bounding box center [26, 17] width 14 height 14
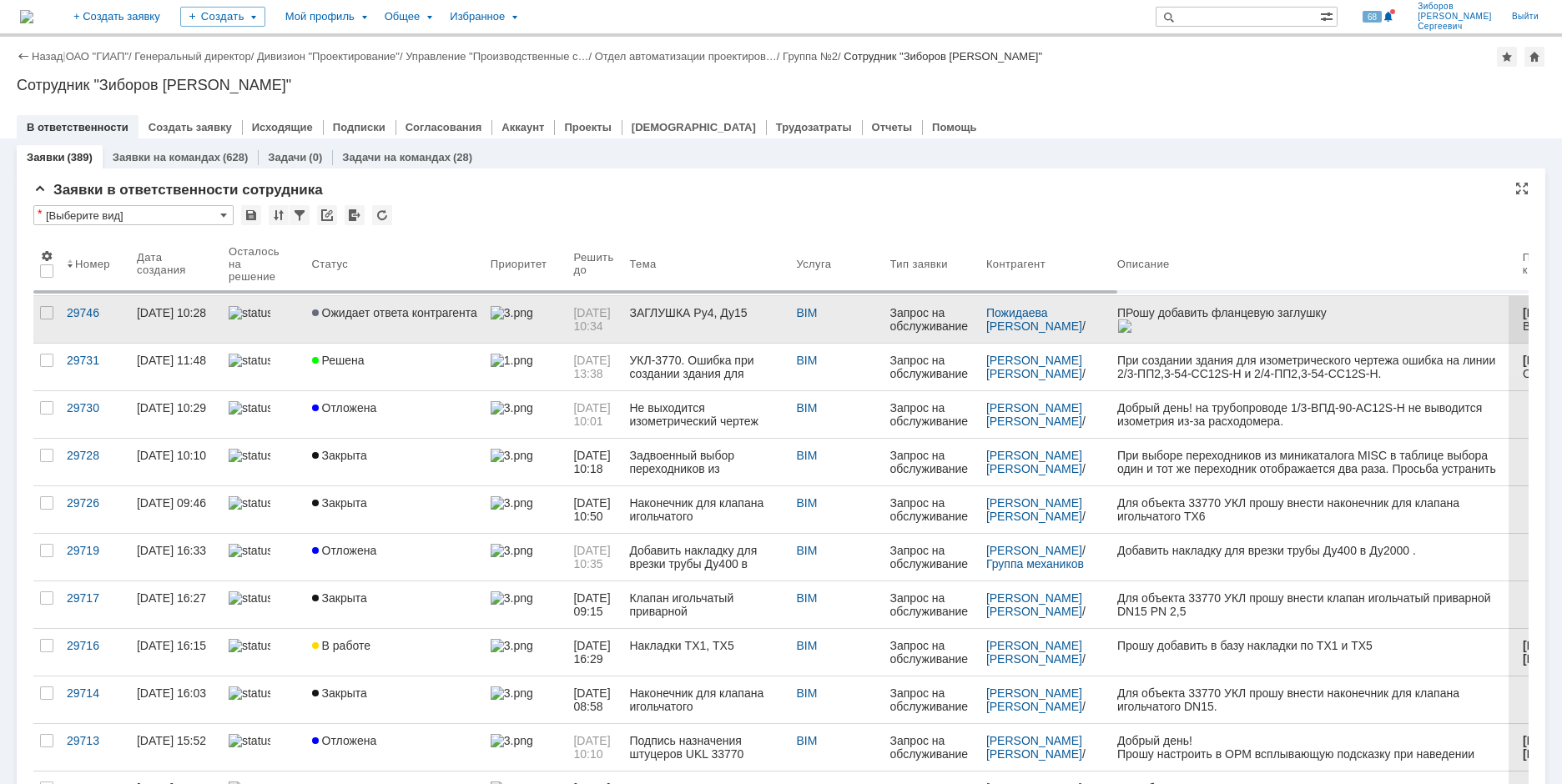
click at [302, 320] on link at bounding box center [264, 319] width 84 height 47
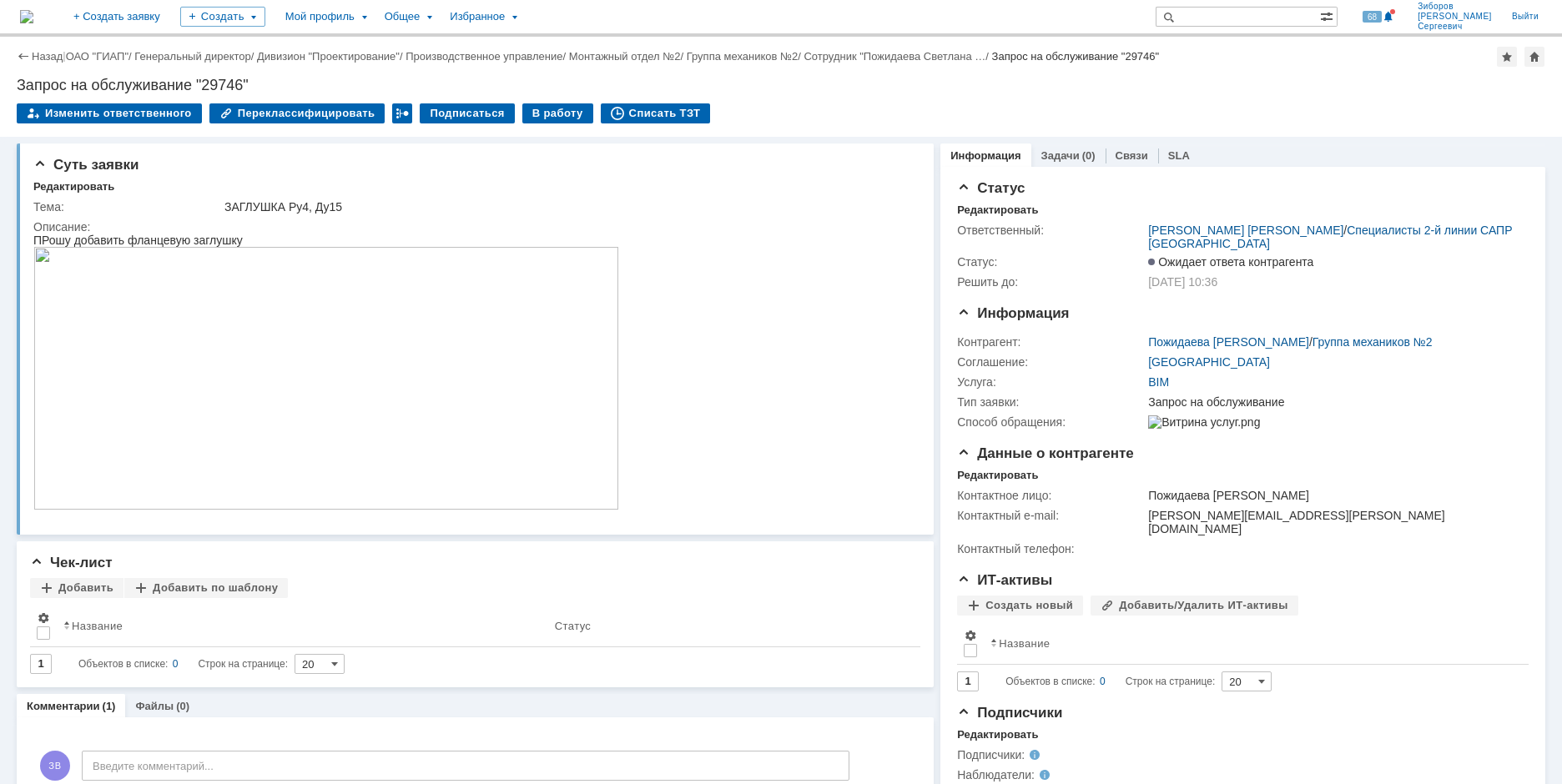
click at [33, 23] on img at bounding box center [26, 17] width 14 height 14
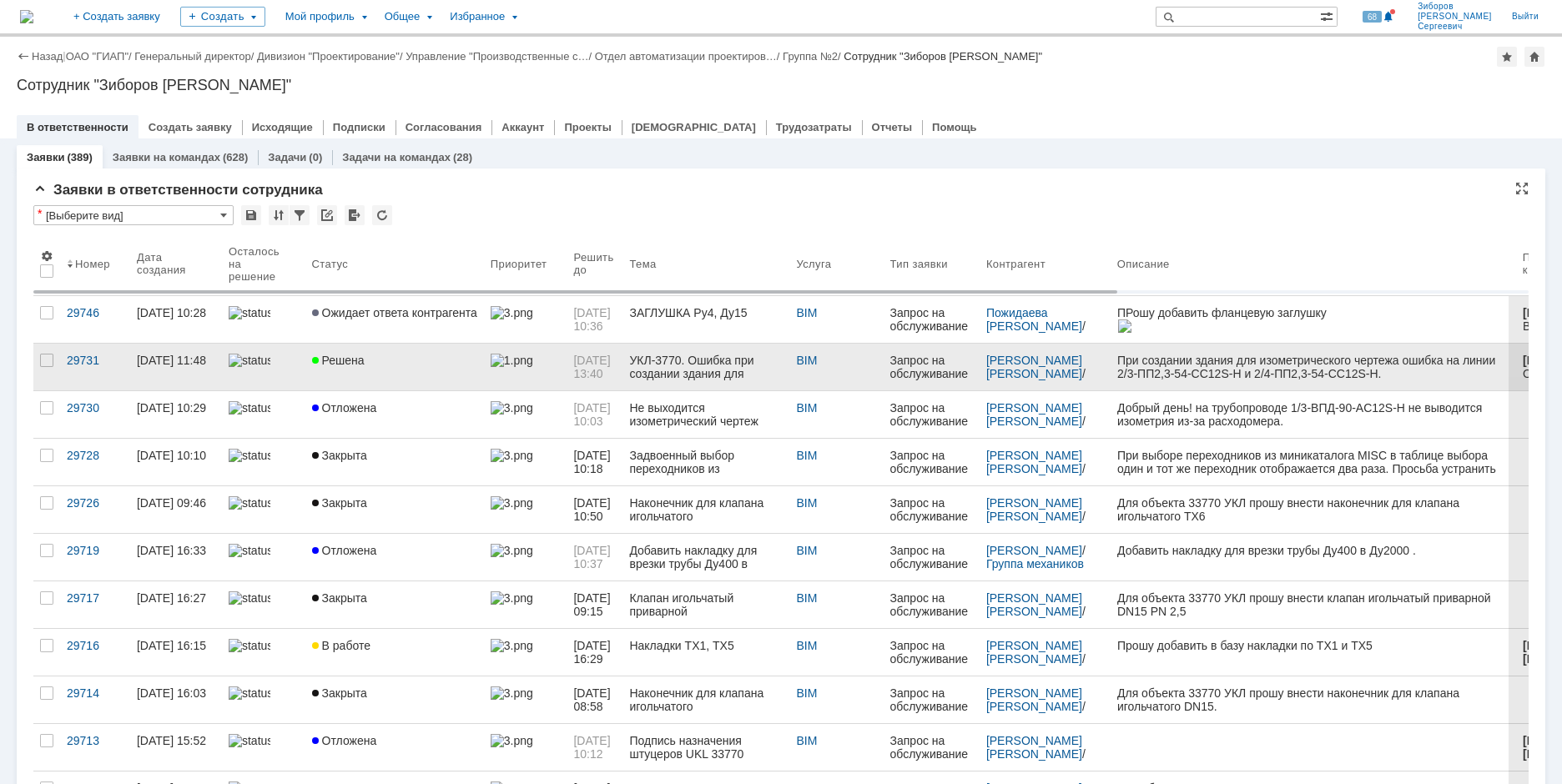
click at [658, 368] on div "УКЛ-3770. Ошибка при создании здания для изометрического чертежа" at bounding box center [706, 366] width 154 height 26
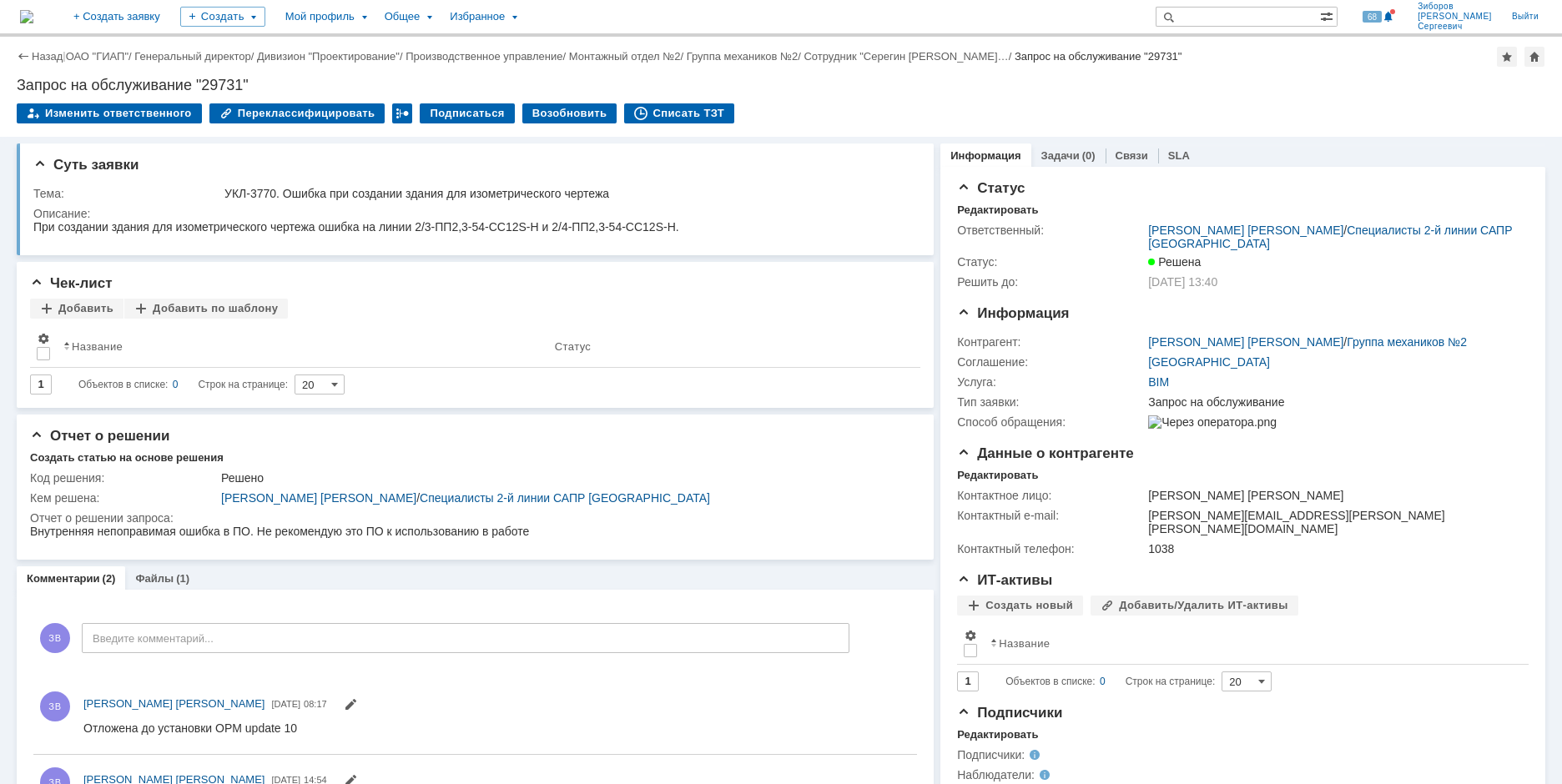
click at [33, 15] on img at bounding box center [26, 17] width 14 height 14
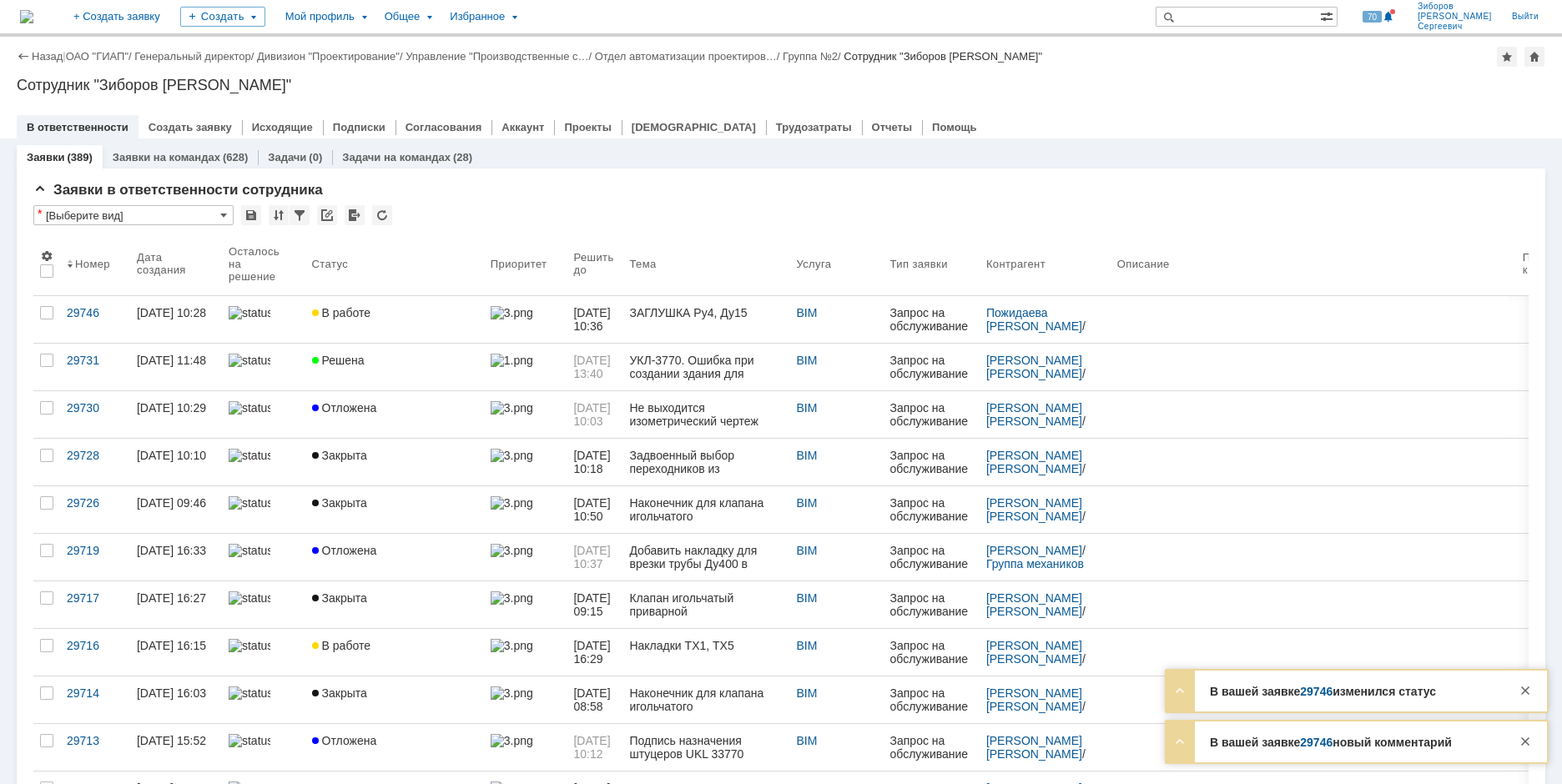
click at [1322, 689] on link "29746" at bounding box center [1317, 692] width 32 height 14
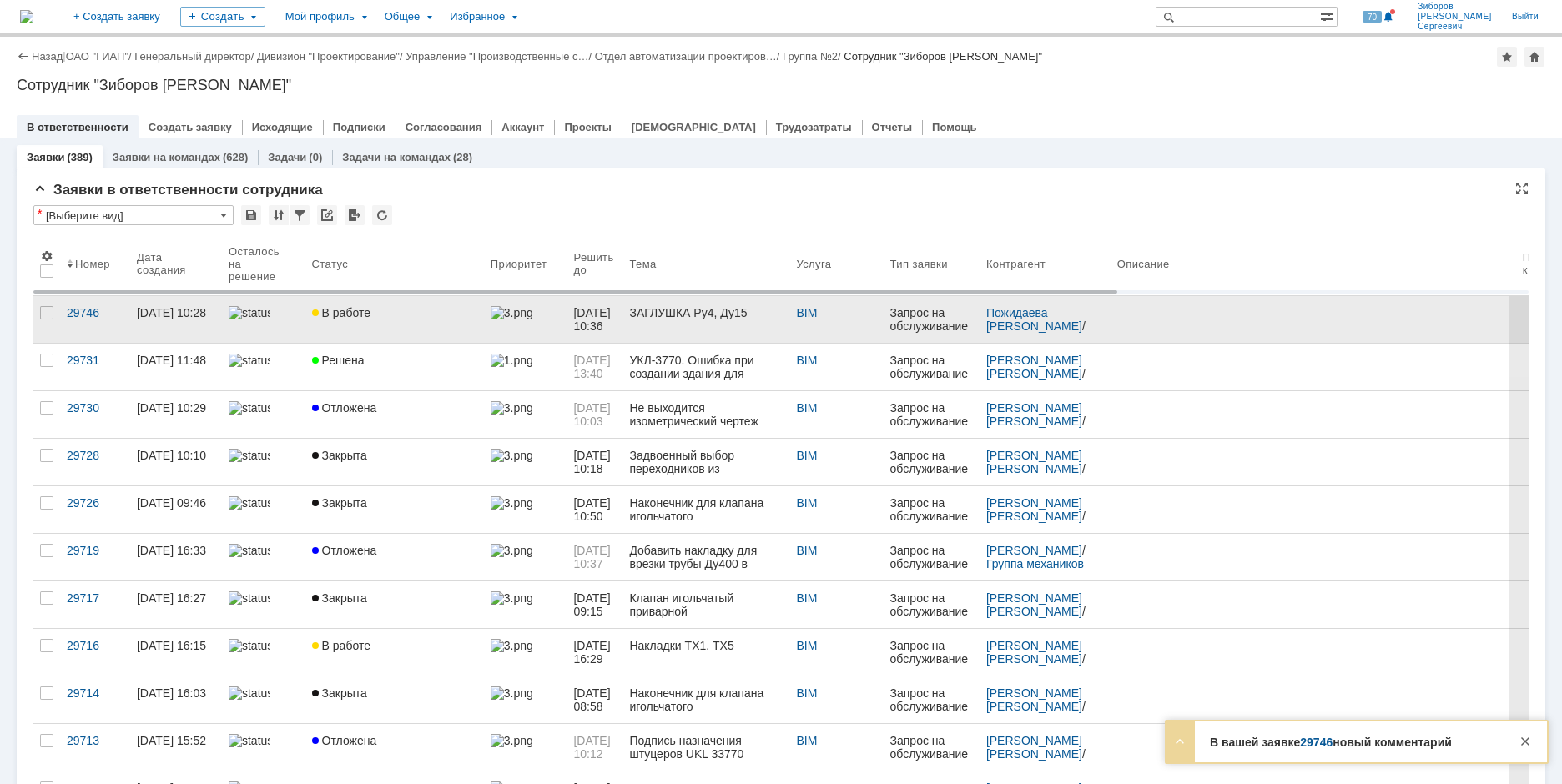
click at [338, 319] on span "В работе" at bounding box center [341, 313] width 58 height 14
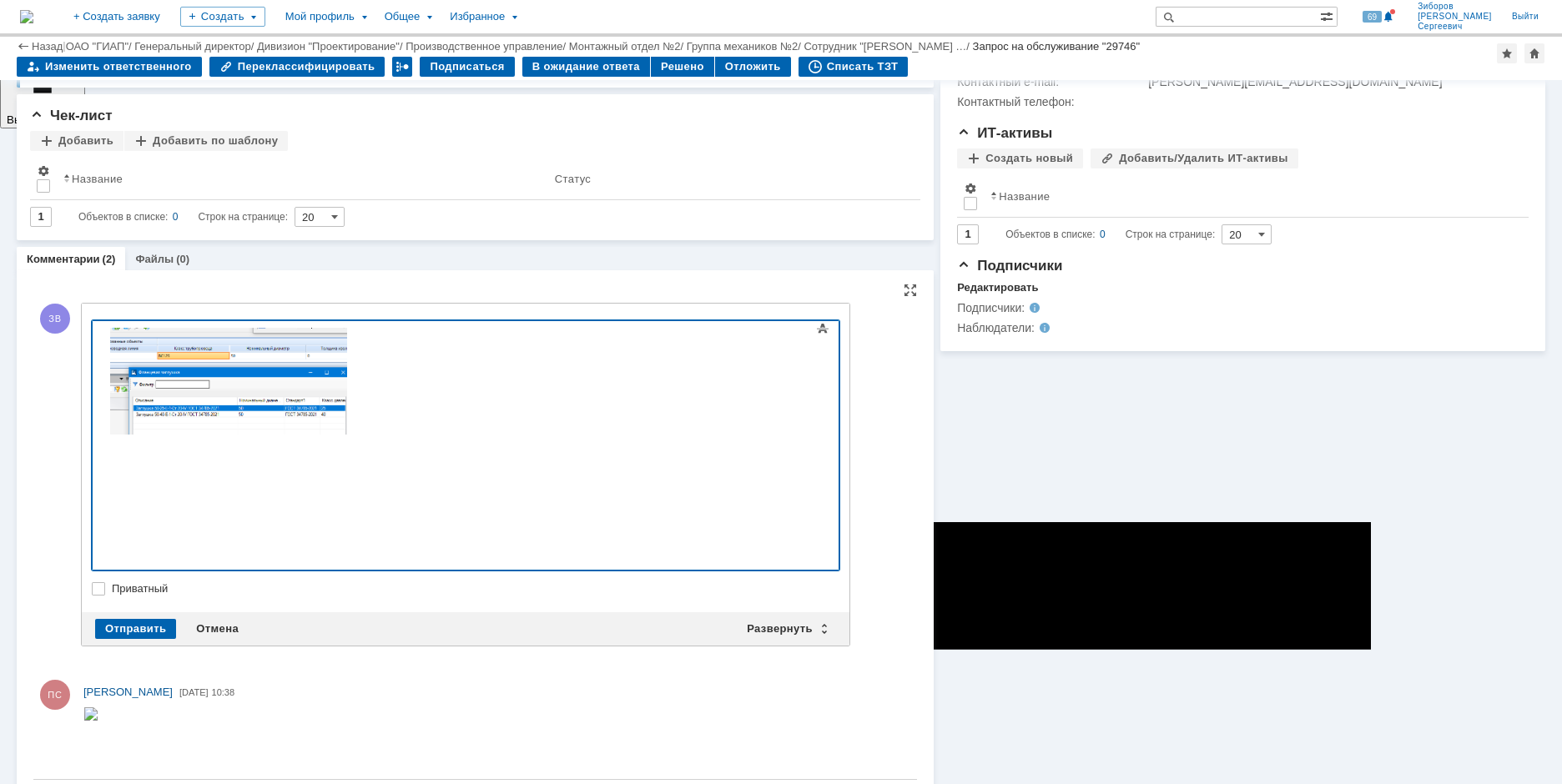
scroll to position [412, 0]
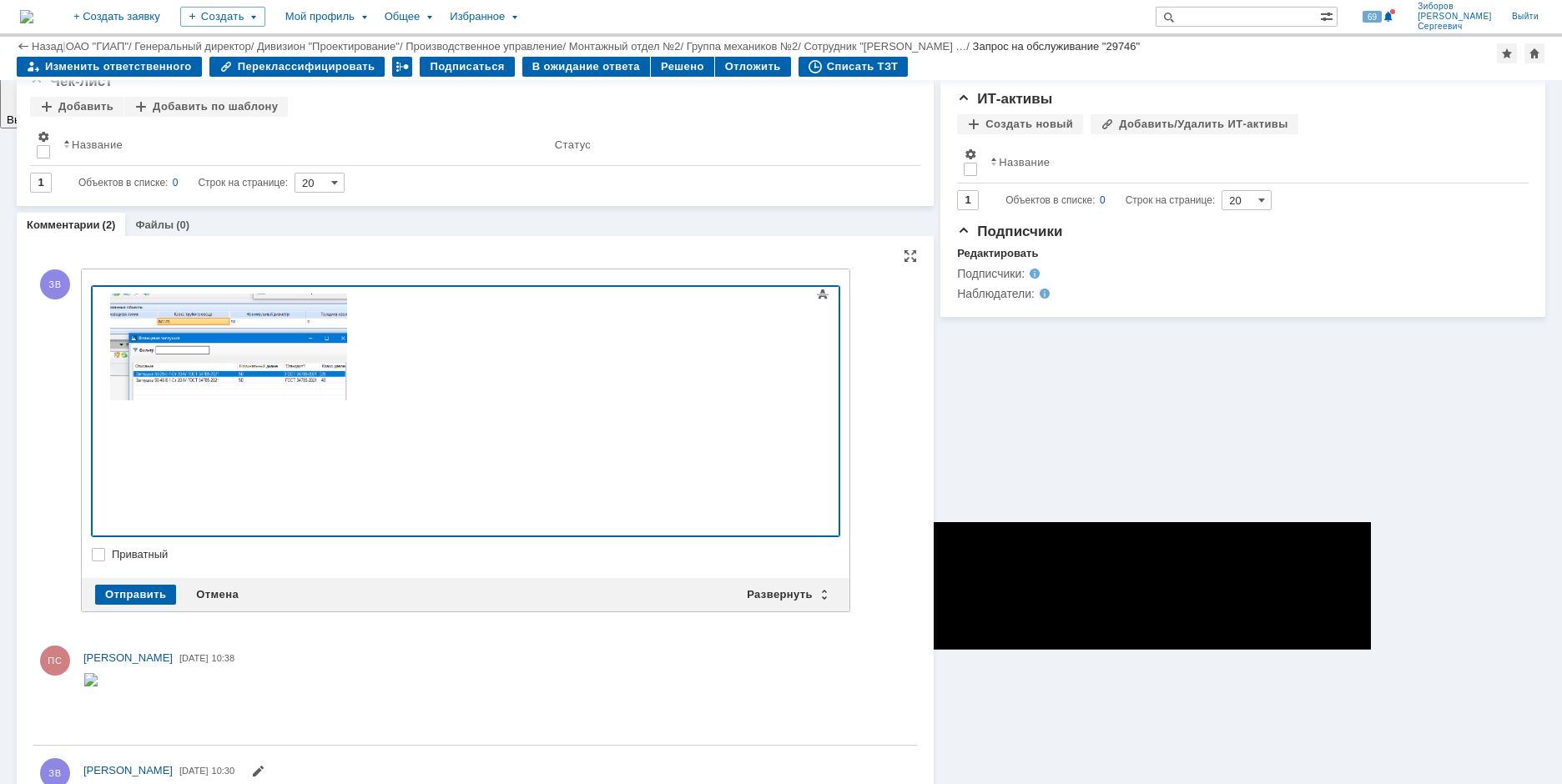
click at [182, 348] on img at bounding box center [228, 347] width 238 height 107
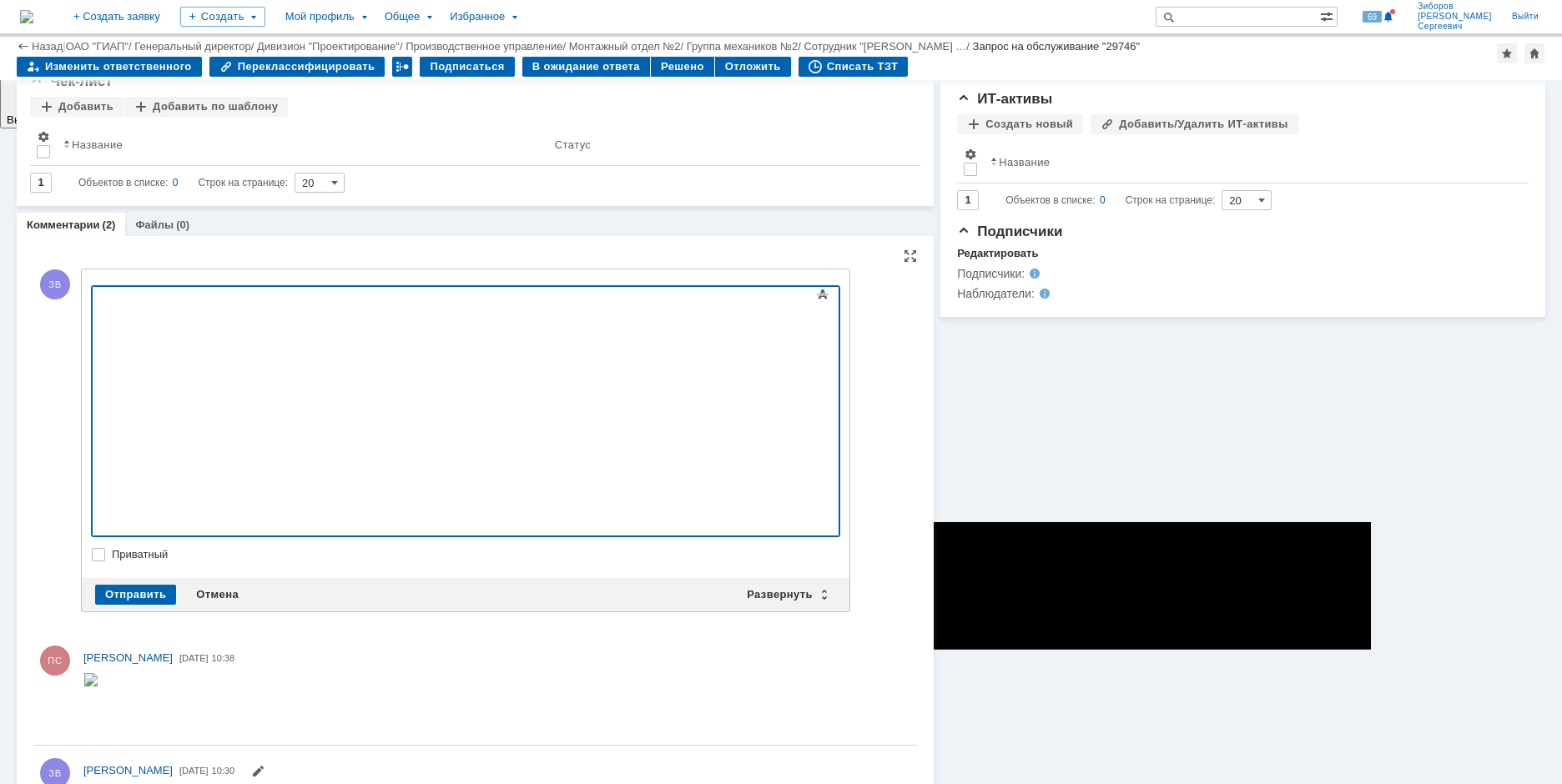
scroll to position [249, 0]
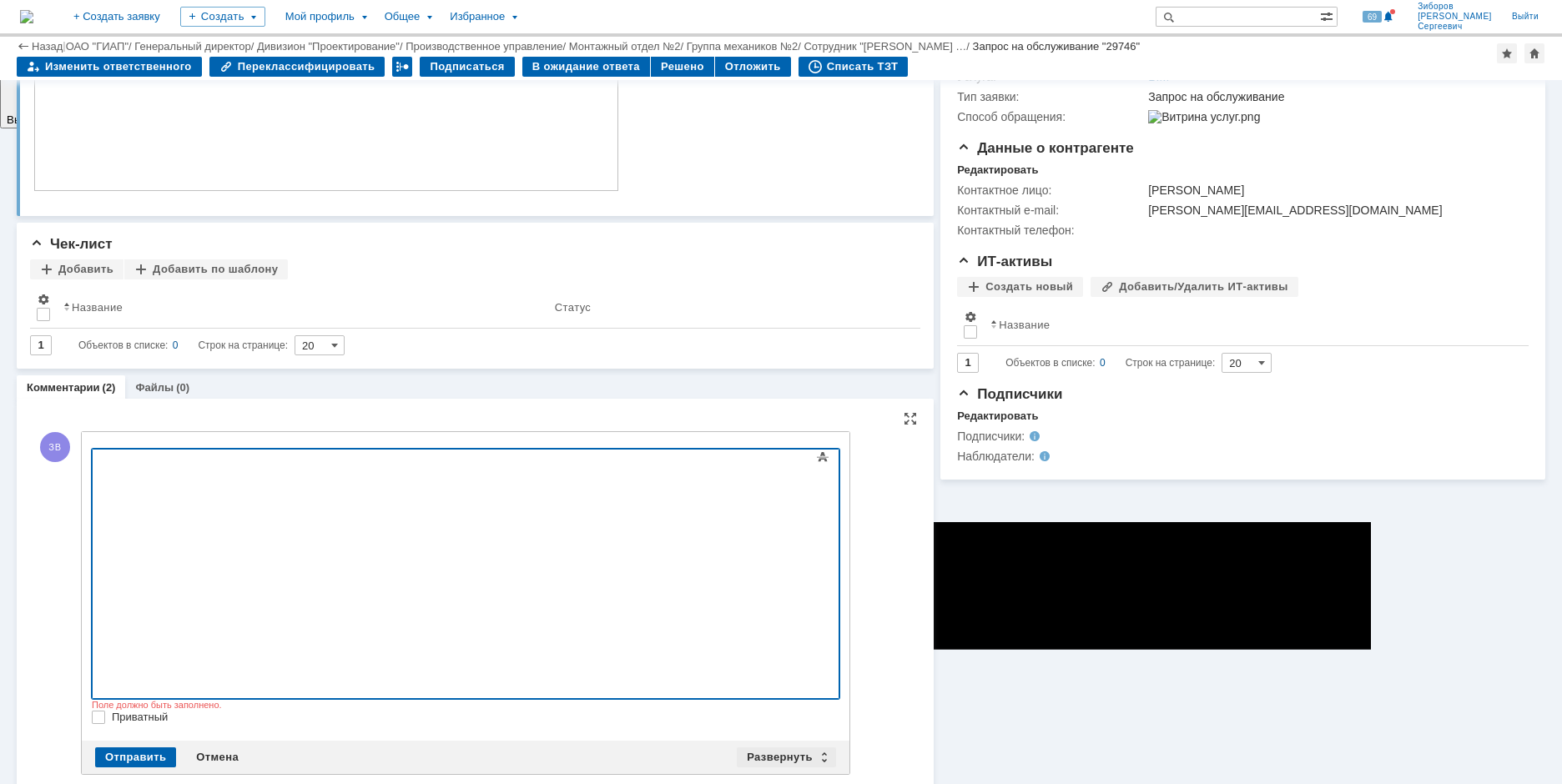
click at [789, 747] on div "Развернуть" at bounding box center [786, 757] width 99 height 20
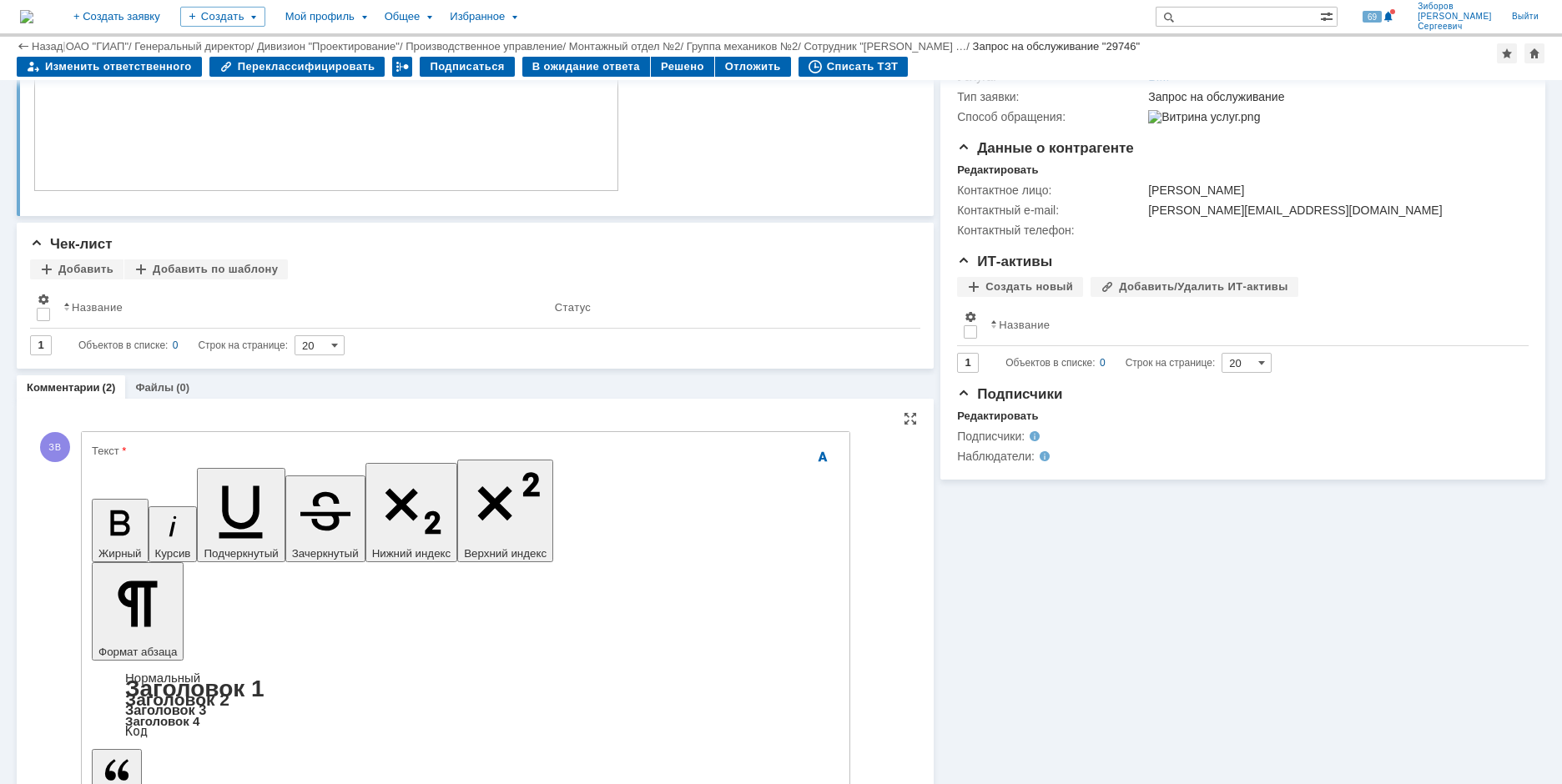
scroll to position [0, 0]
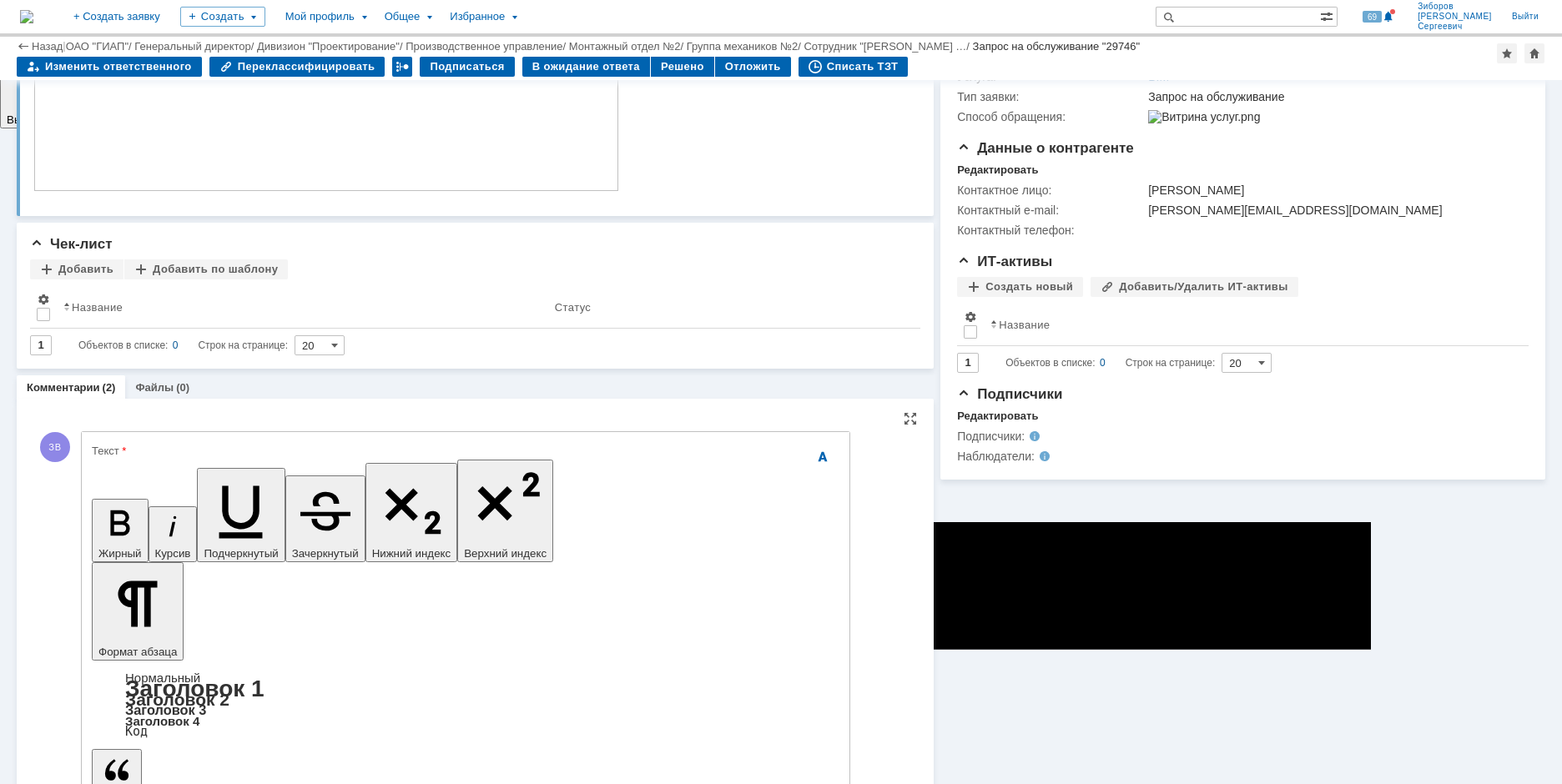
click at [584, 68] on div "В ожидание ответа" at bounding box center [585, 66] width 127 height 20
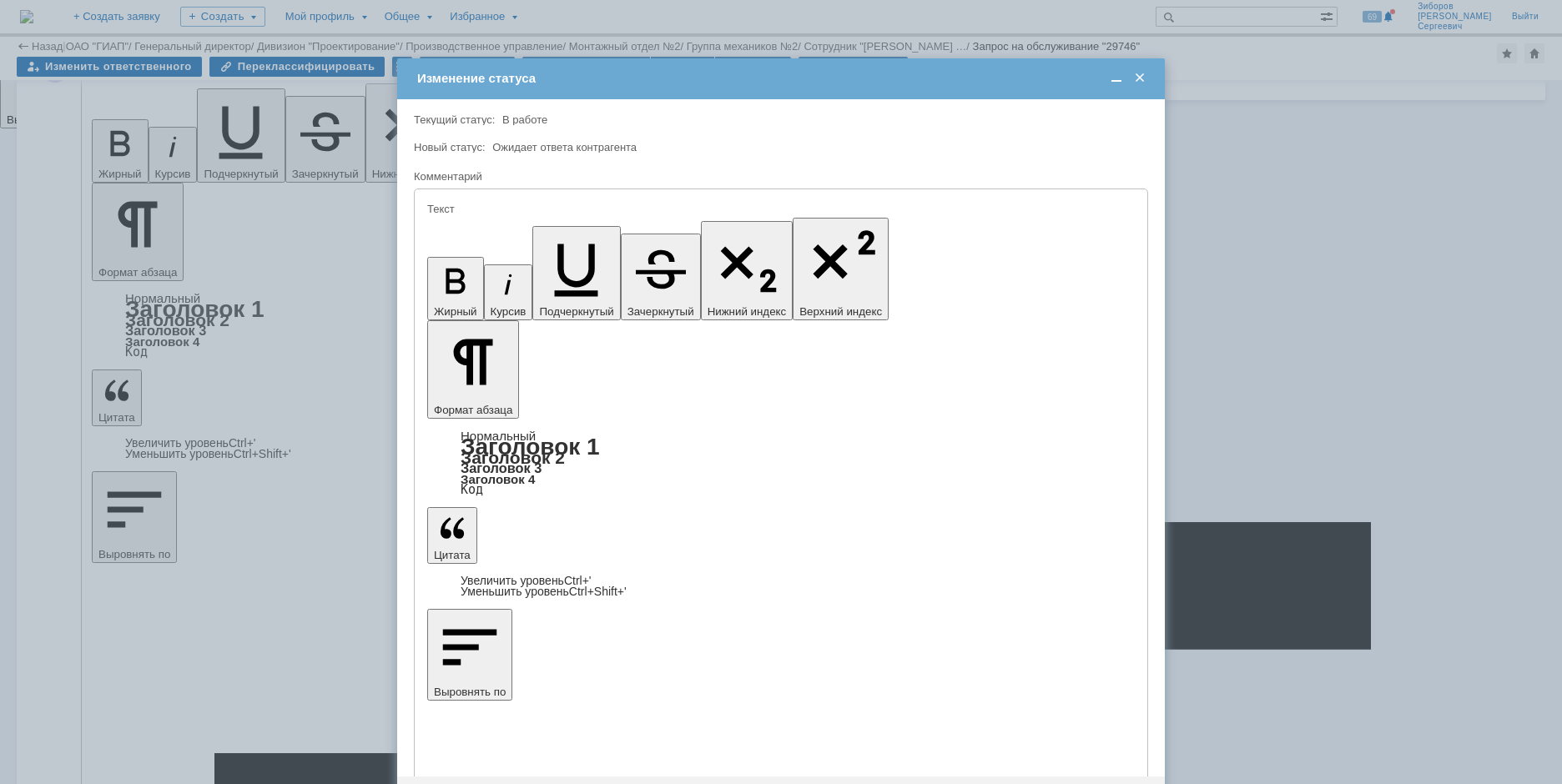
click at [1136, 85] on span at bounding box center [1140, 79] width 17 height 15
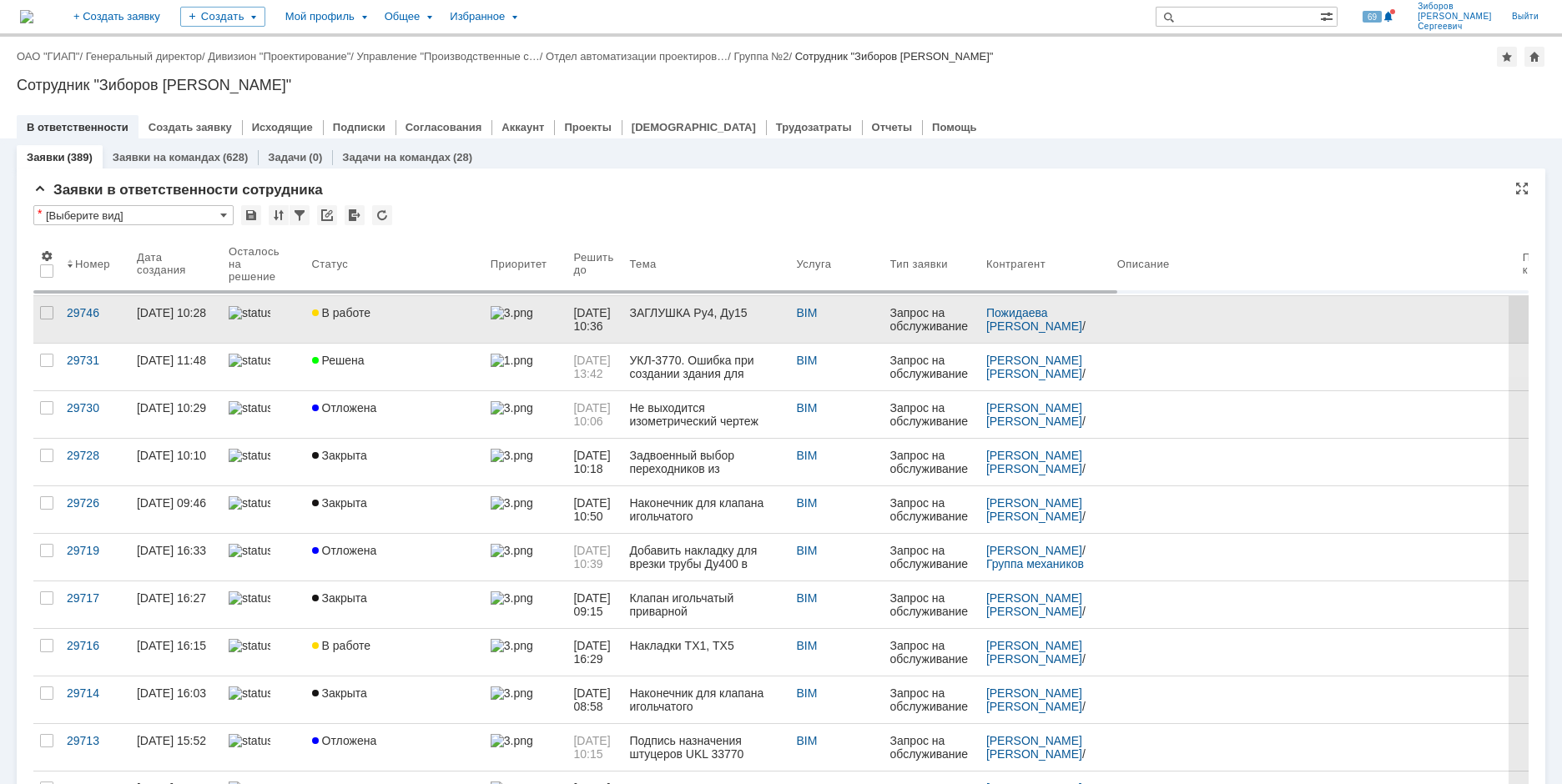
click at [382, 325] on link "В работе" at bounding box center [394, 319] width 179 height 47
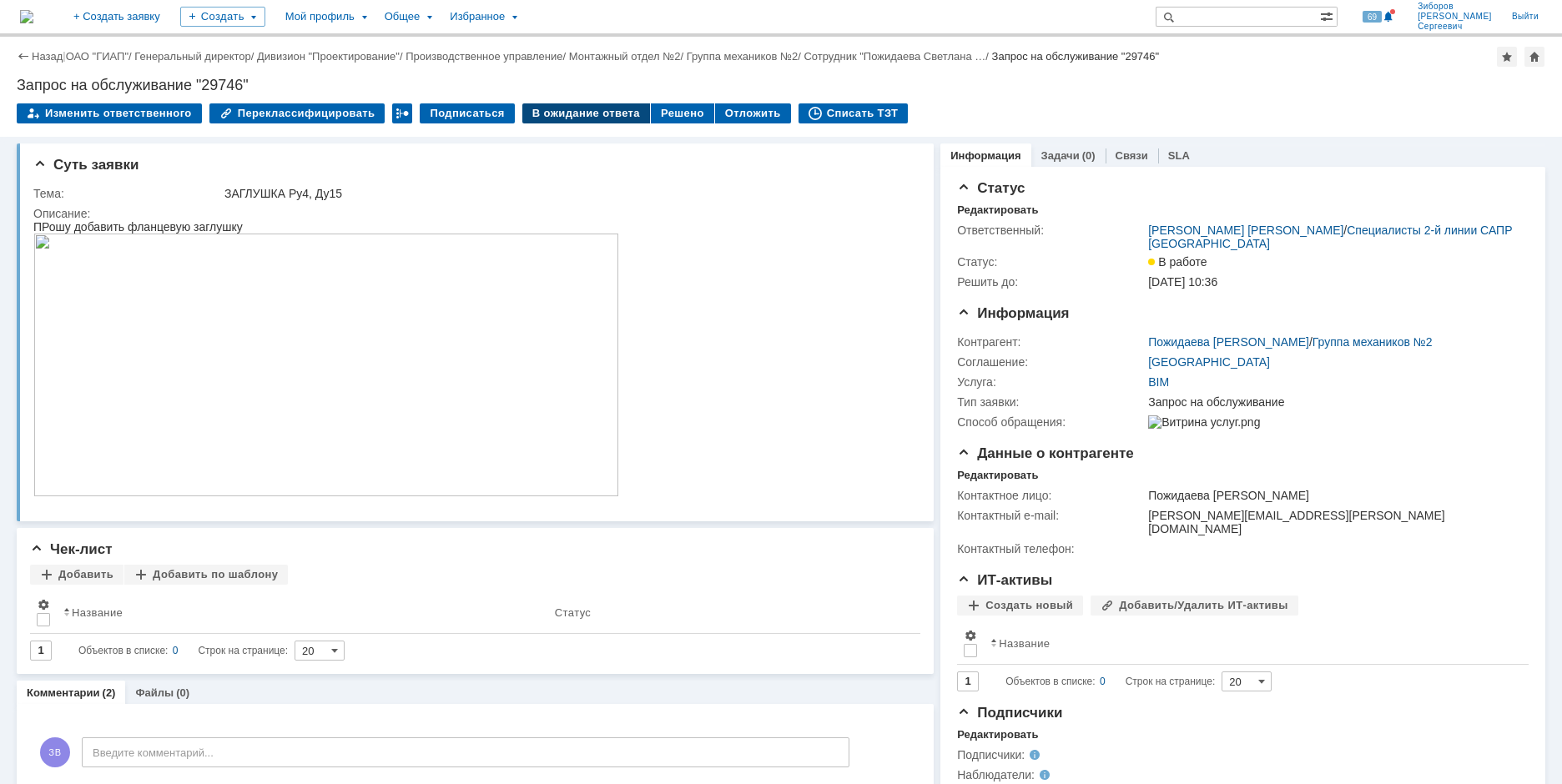
click at [593, 116] on div "В ожидание ответа" at bounding box center [585, 113] width 127 height 20
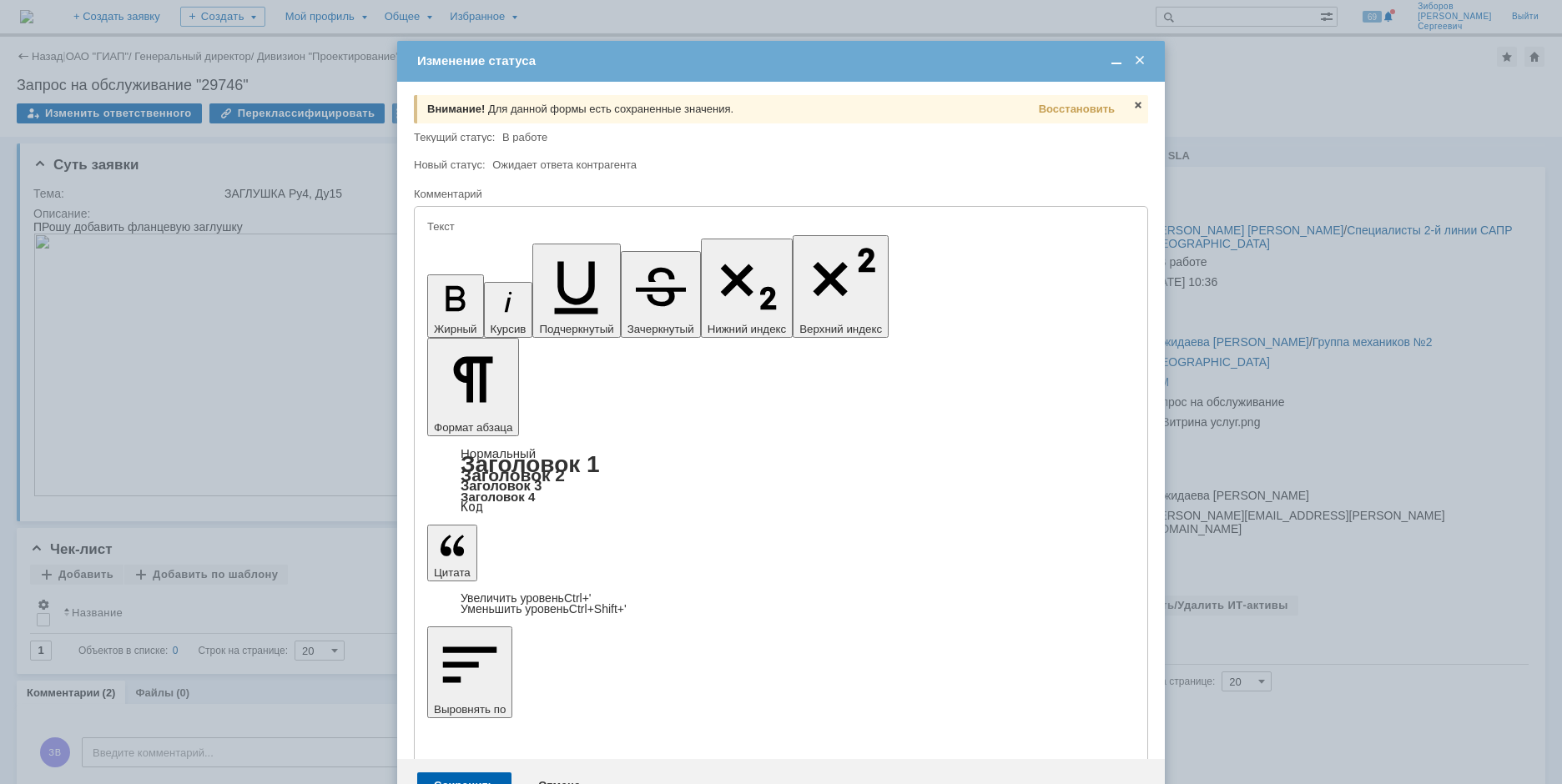
click at [481, 772] on div "Сохранить" at bounding box center [464, 785] width 94 height 26
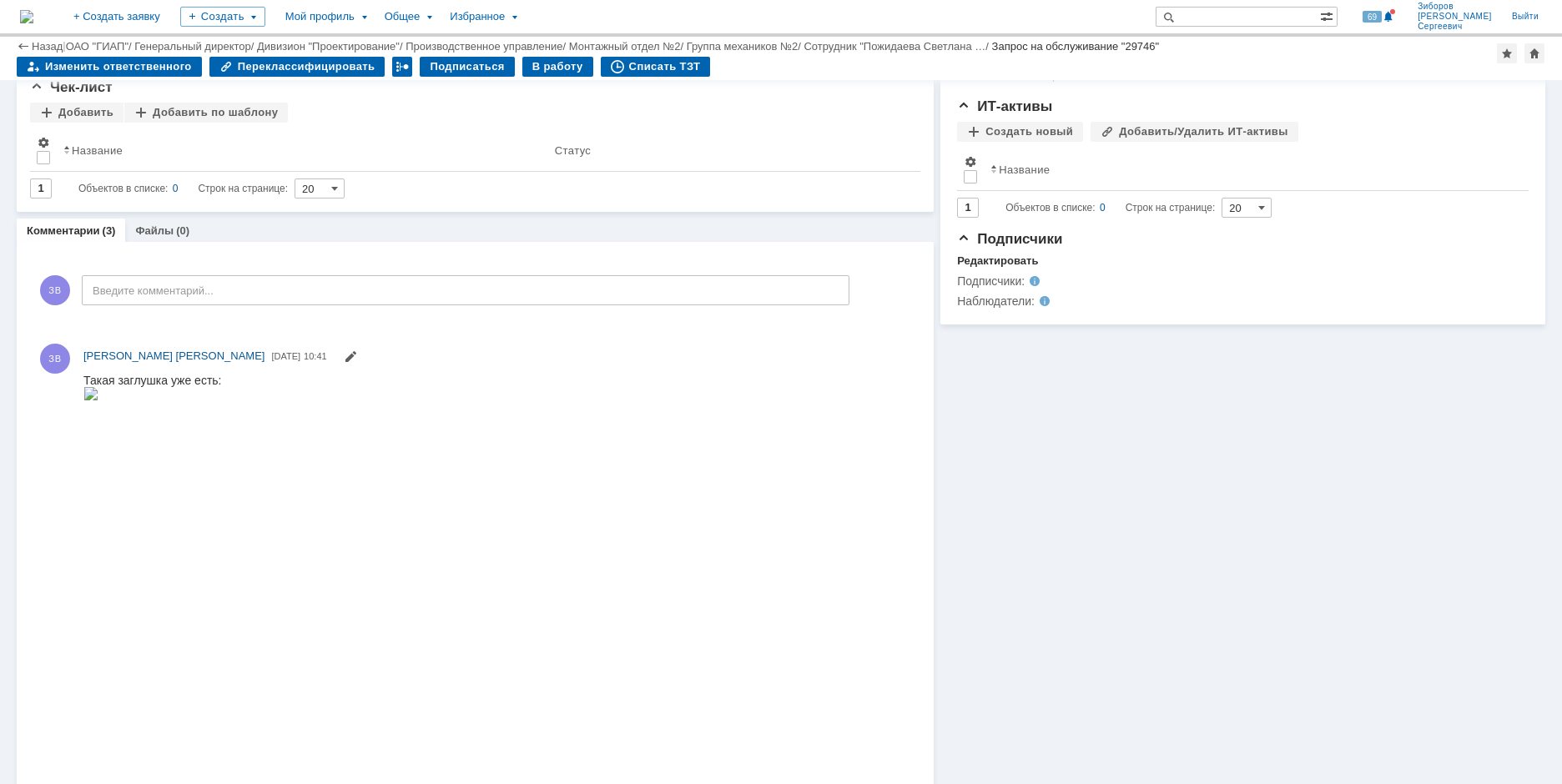
scroll to position [584, 0]
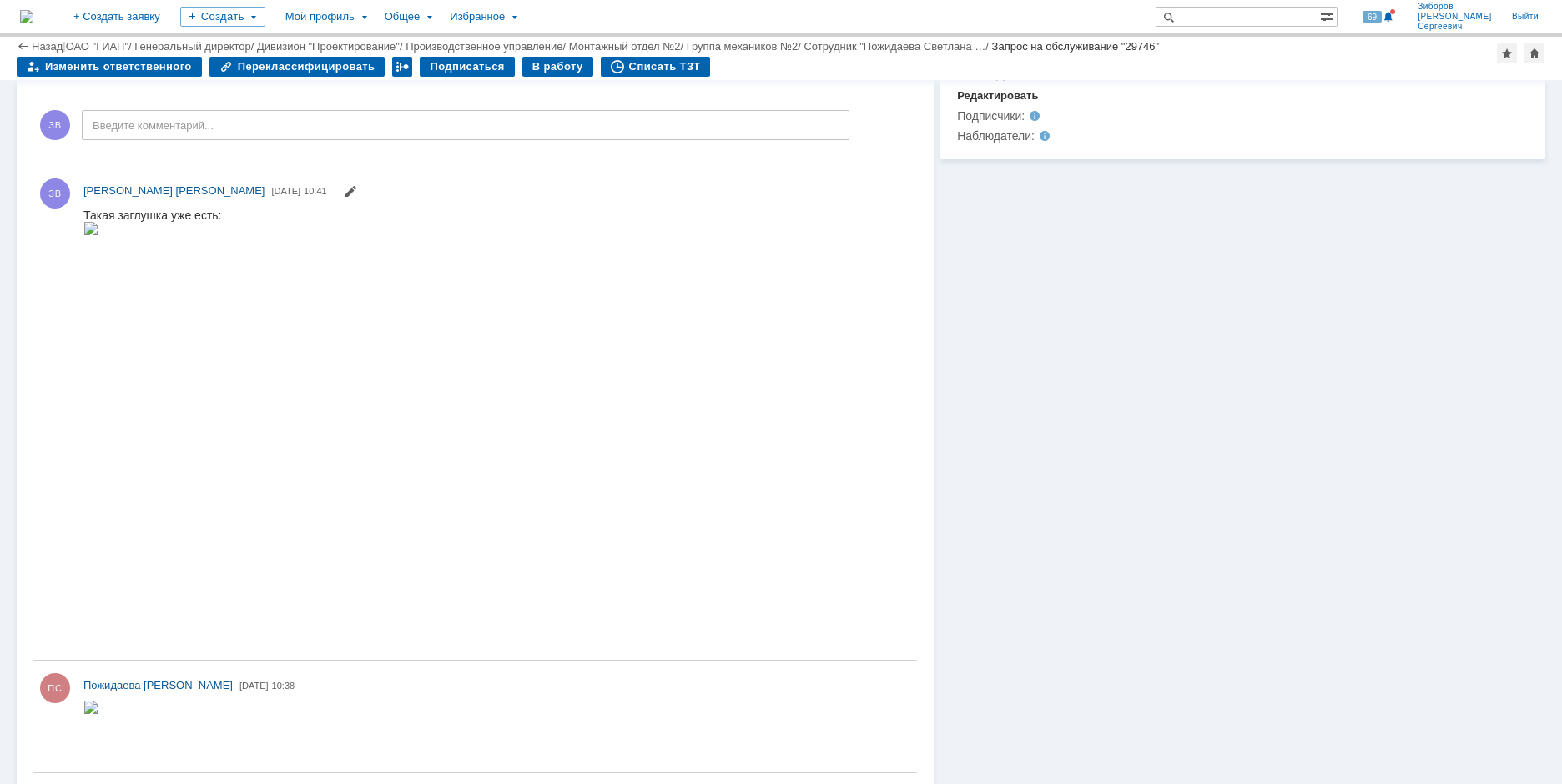
click at [33, 23] on img at bounding box center [26, 17] width 14 height 14
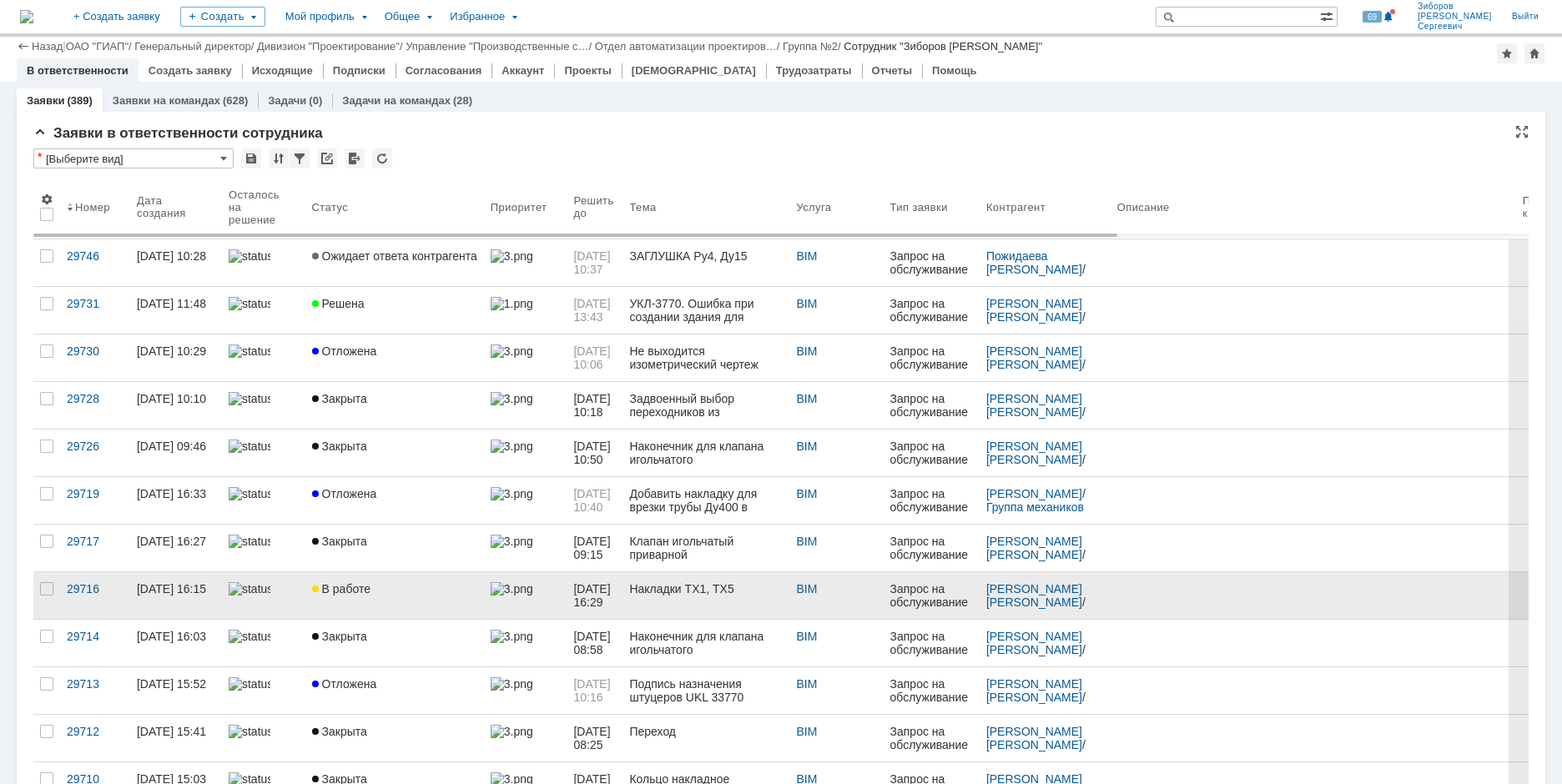
click at [376, 582] on div "В работе" at bounding box center [394, 589] width 165 height 14
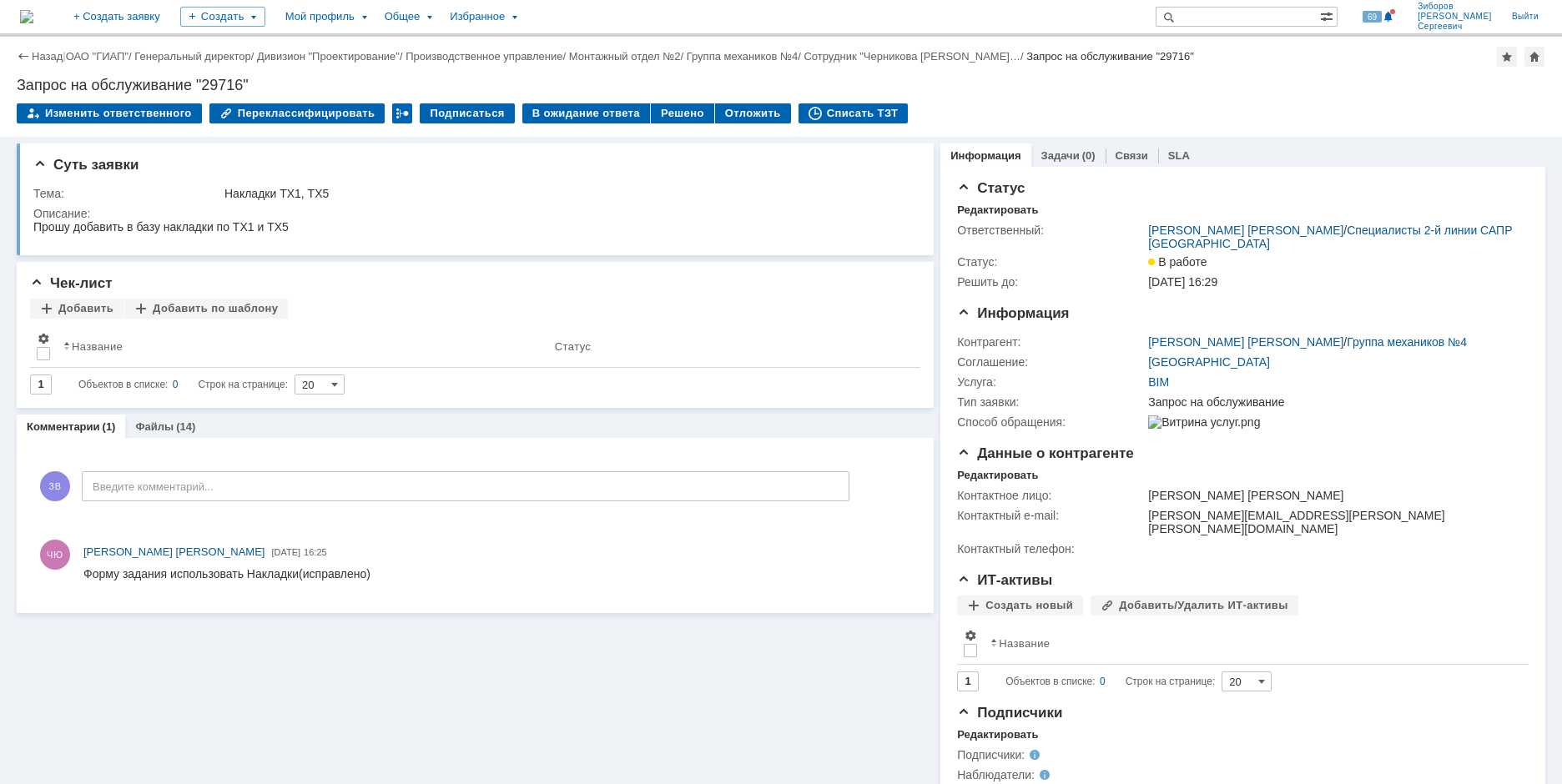
click at [33, 15] on img at bounding box center [26, 17] width 14 height 14
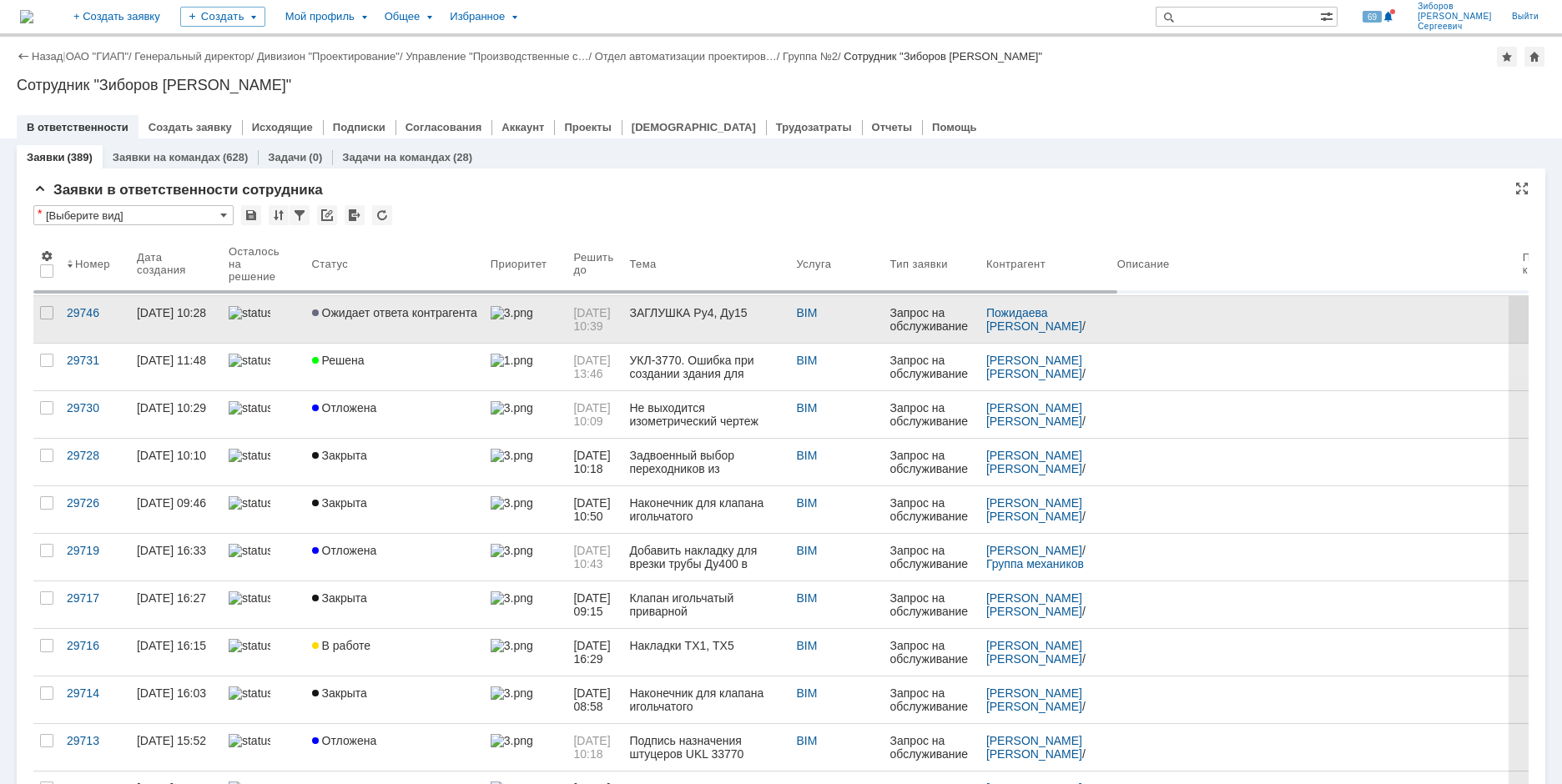
click at [419, 308] on span "Ожидает ответа контрагента" at bounding box center [394, 313] width 165 height 14
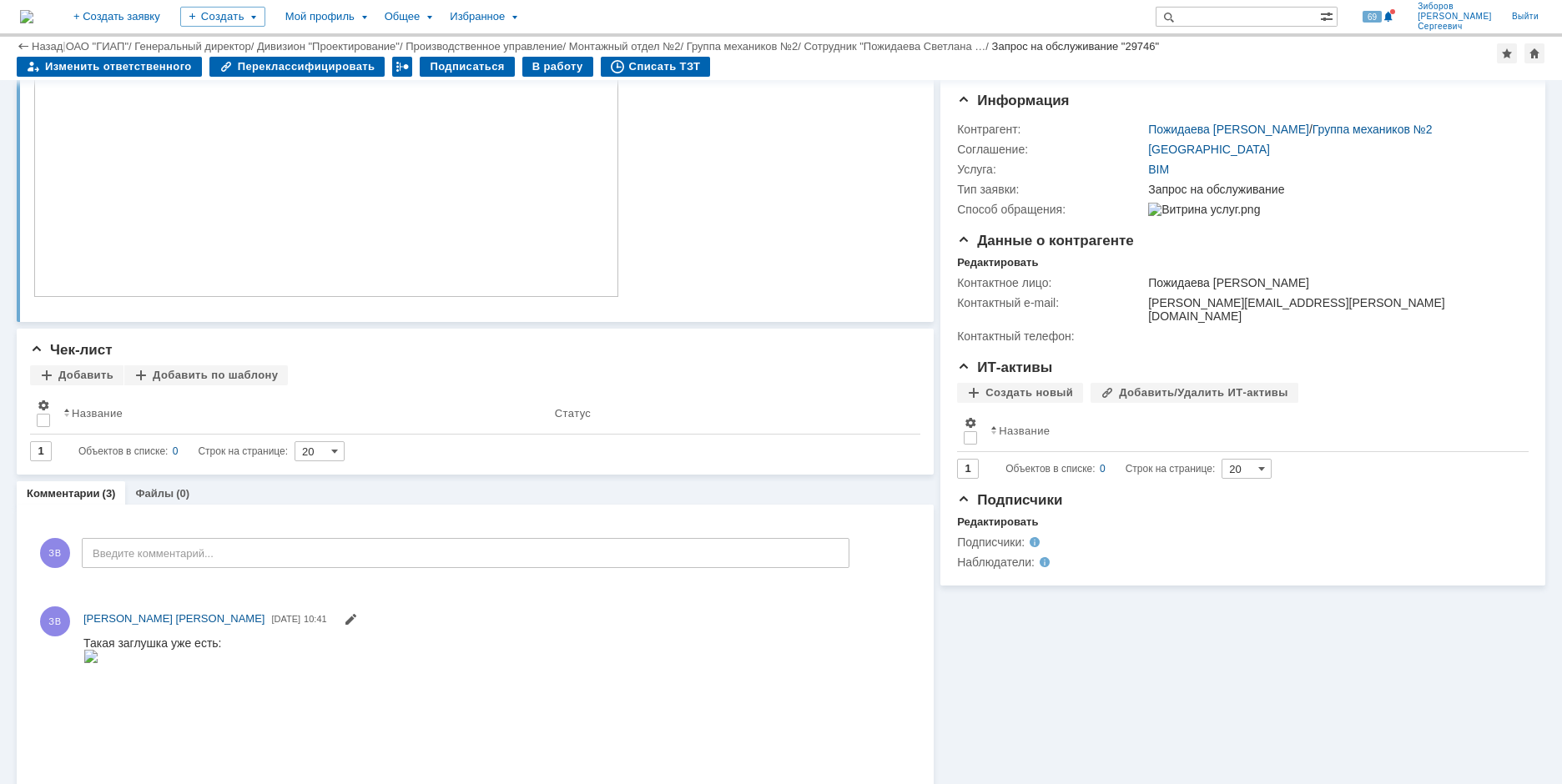
scroll to position [84, 0]
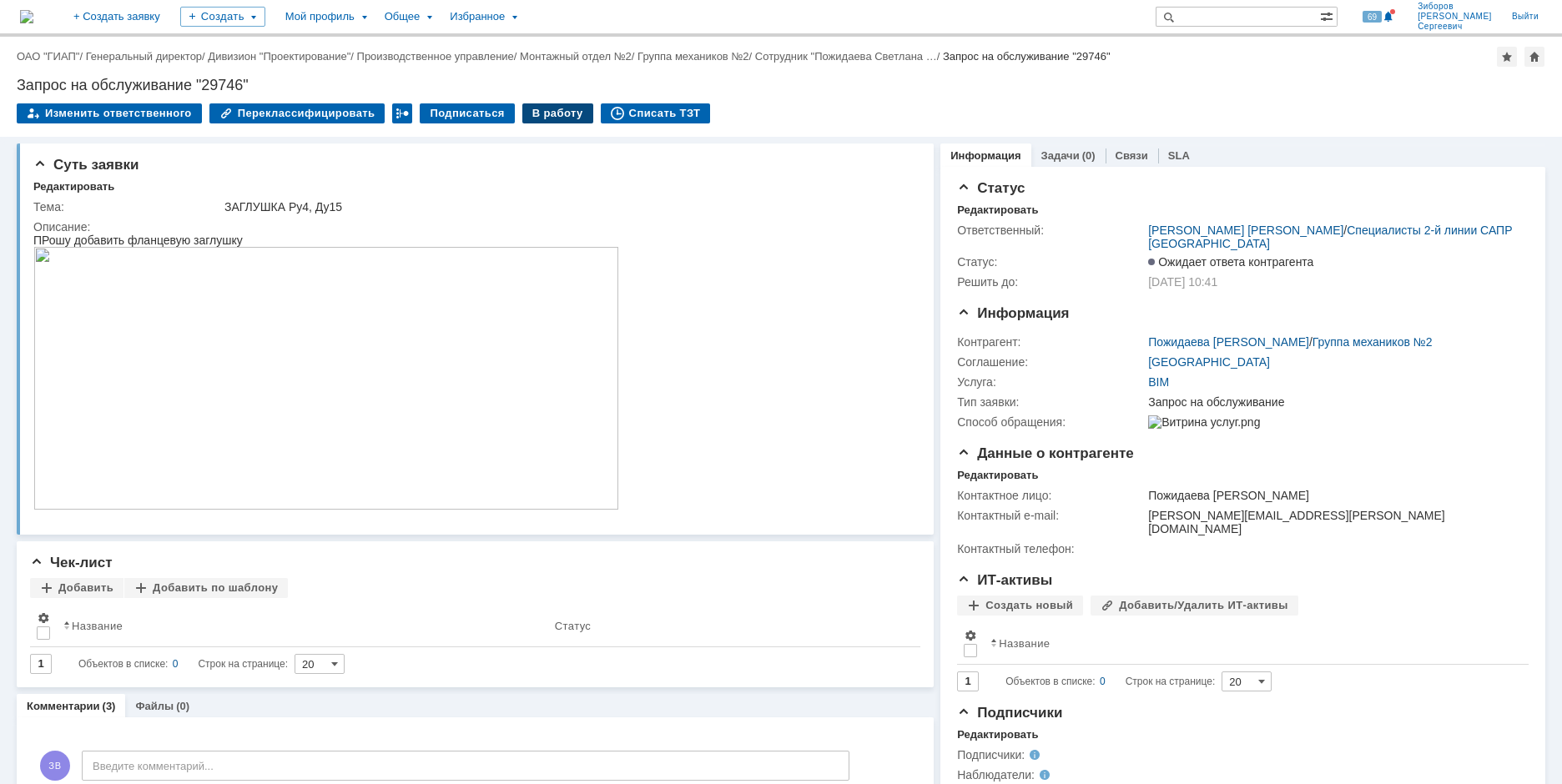
click at [539, 114] on div "В работу" at bounding box center [557, 113] width 71 height 20
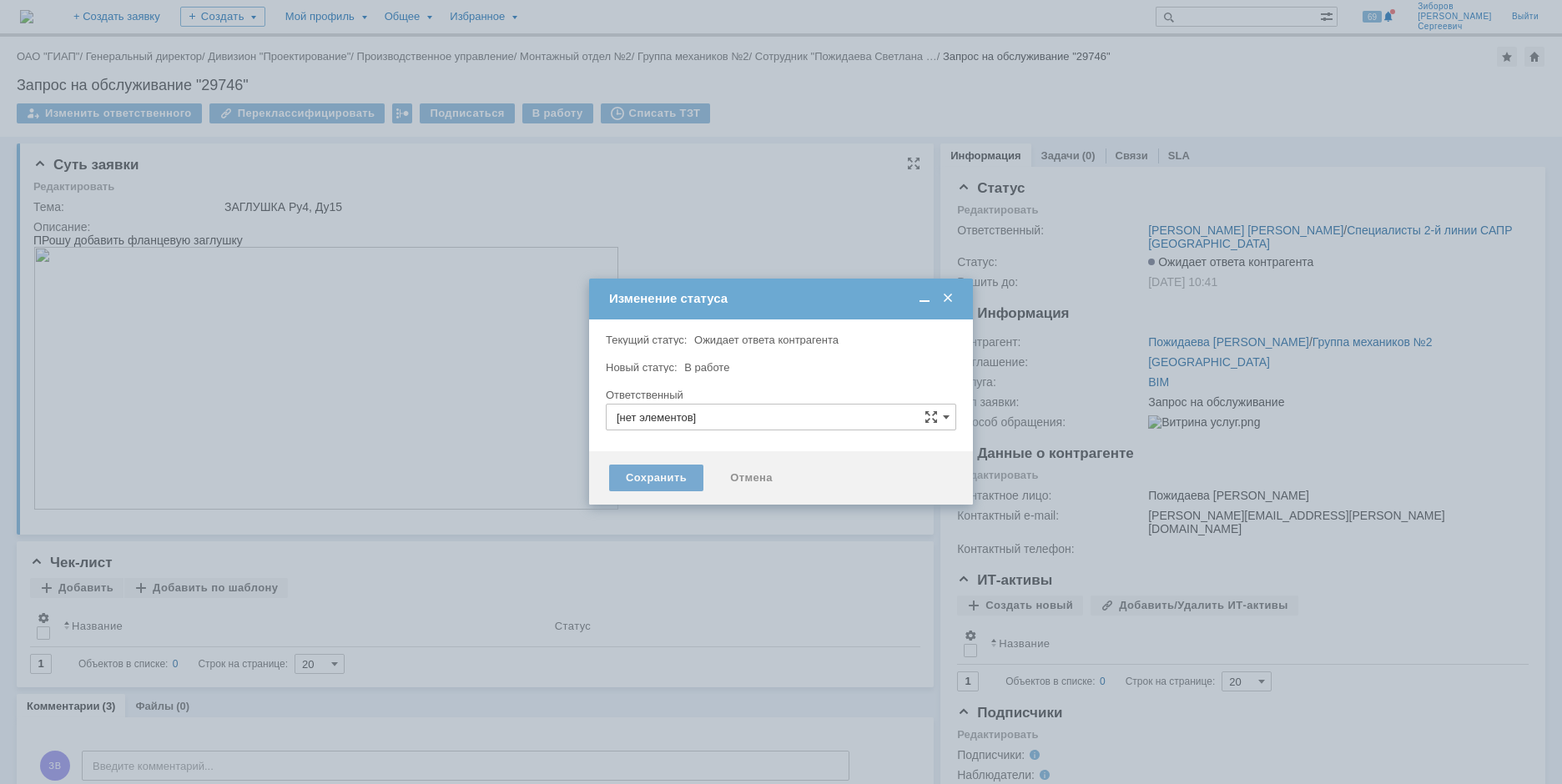
type input "[PERSON_NAME] [PERSON_NAME]"
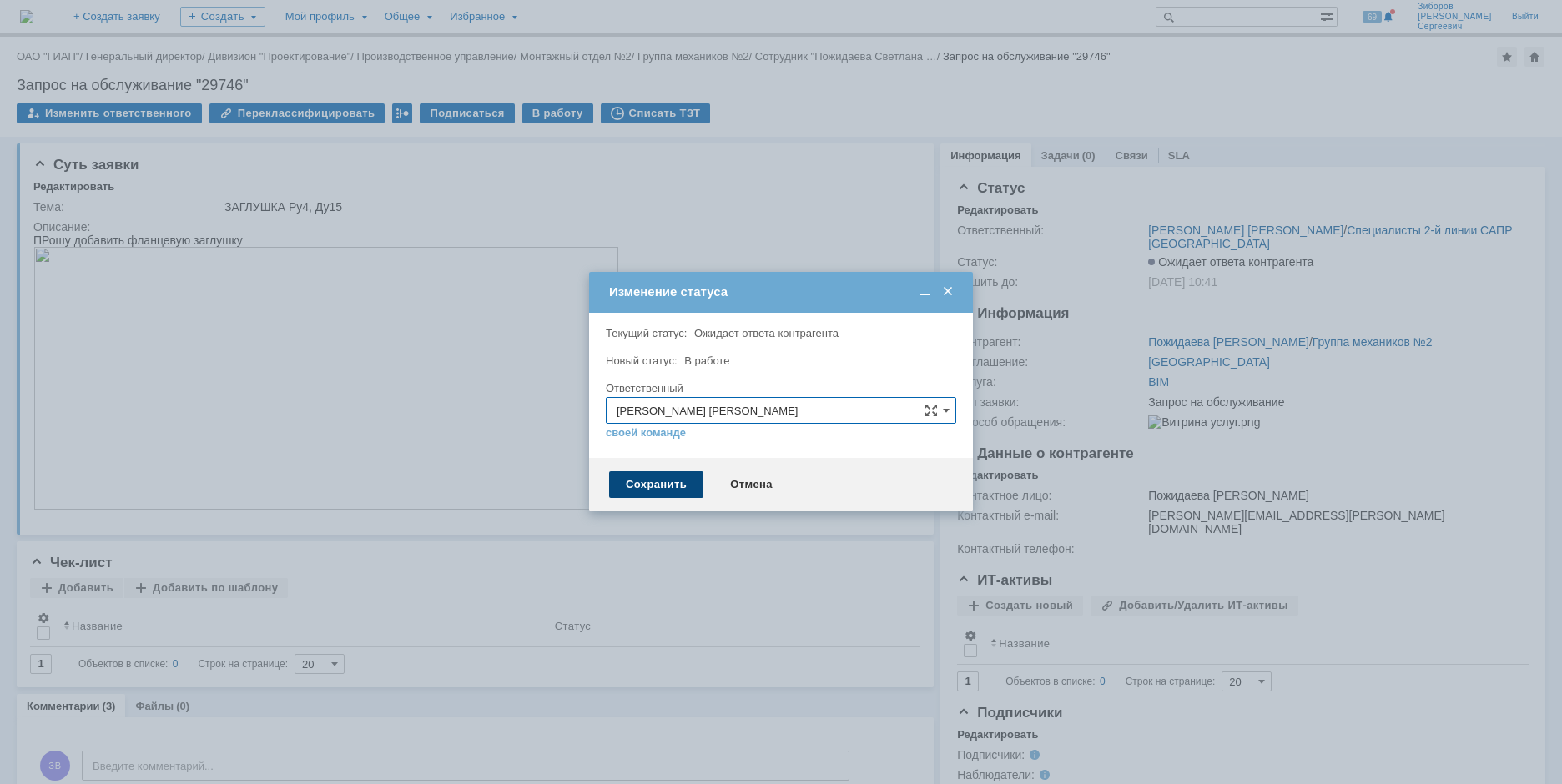
click at [655, 494] on div "Сохранить" at bounding box center [656, 484] width 94 height 26
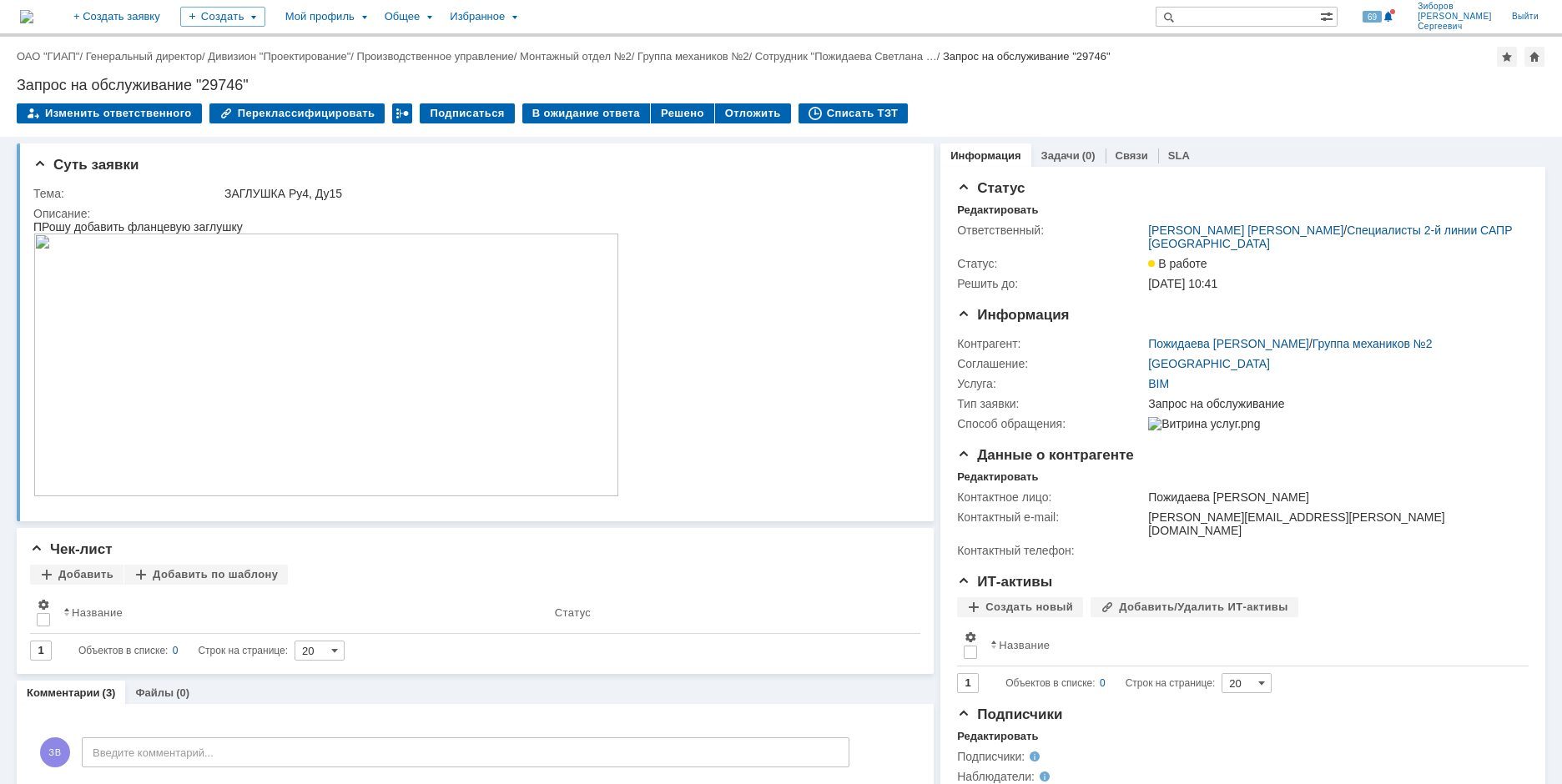
click at [663, 102] on div "Назад | ОАО "ГИАП" / Генеральный директор / Дивизион "Проектирование" / Произво…" at bounding box center [781, 86] width 1562 height 100
click at [666, 122] on div "Решено" at bounding box center [683, 113] width 63 height 20
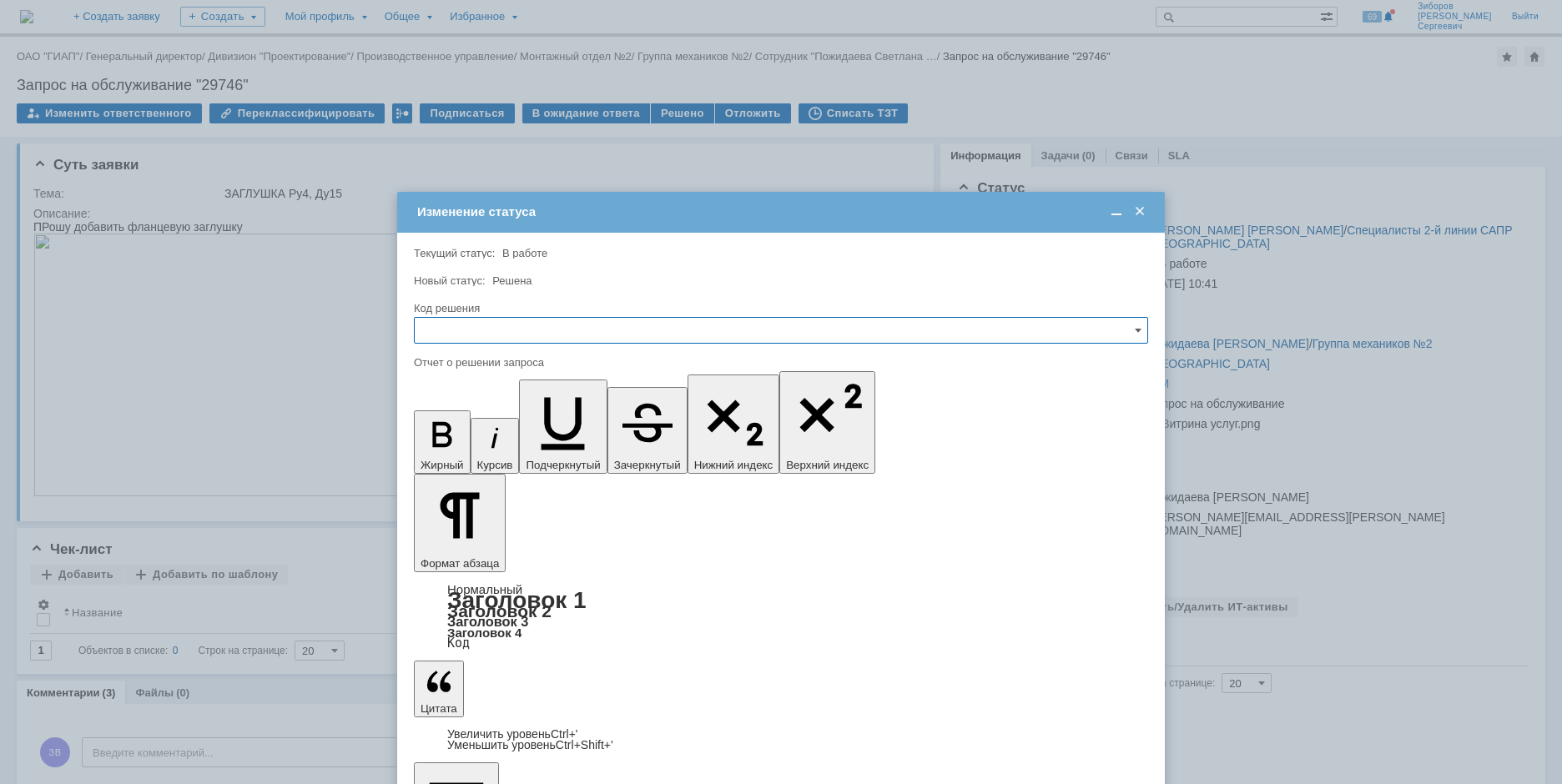
click at [467, 340] on input "text" at bounding box center [781, 330] width 735 height 26
click at [455, 448] on span "Решено" at bounding box center [781, 444] width 713 height 14
click at [498, 327] on input "Решено" at bounding box center [781, 330] width 735 height 26
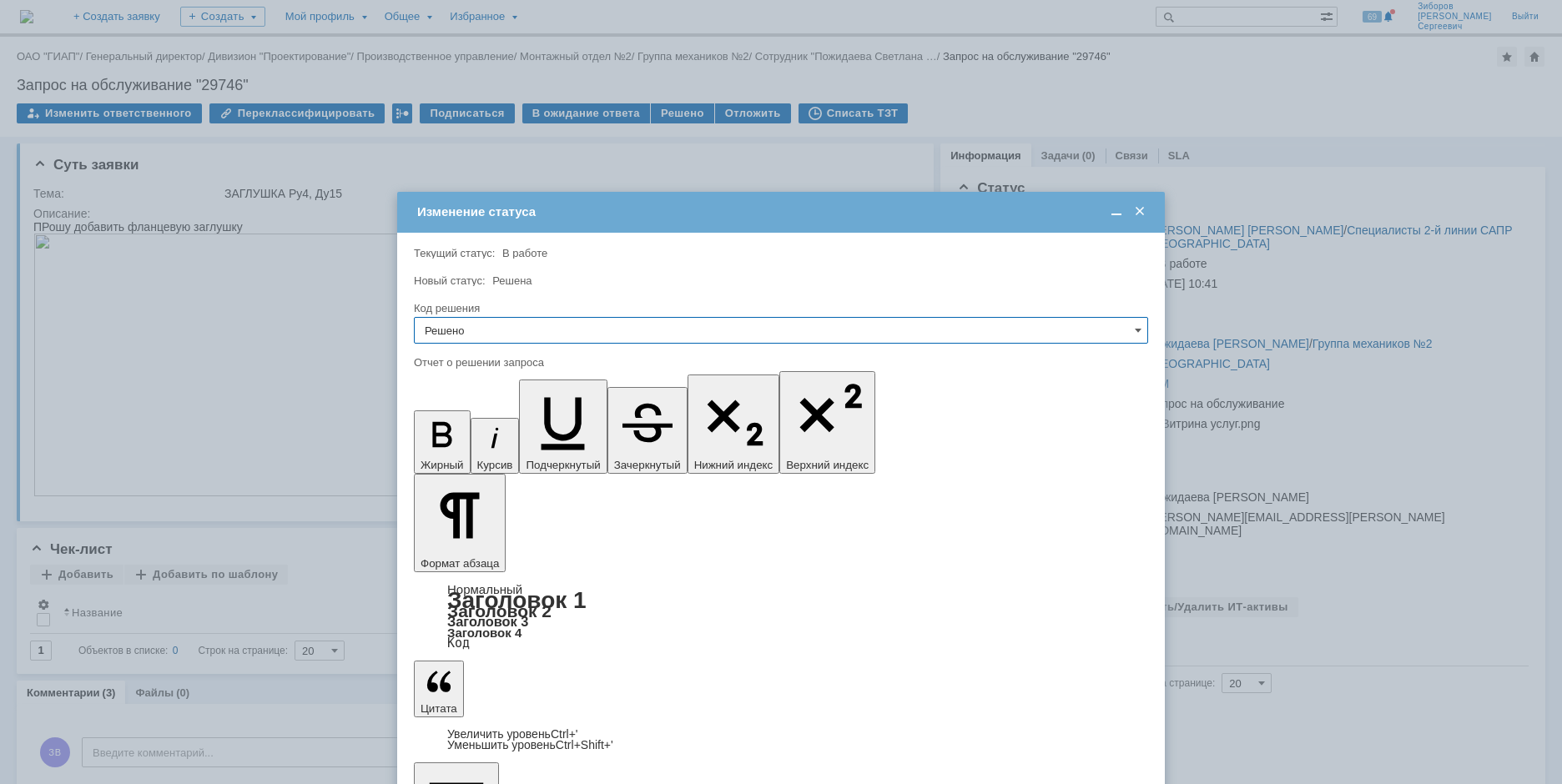
click at [589, 264] on div at bounding box center [781, 268] width 735 height 12
type input "Решено"
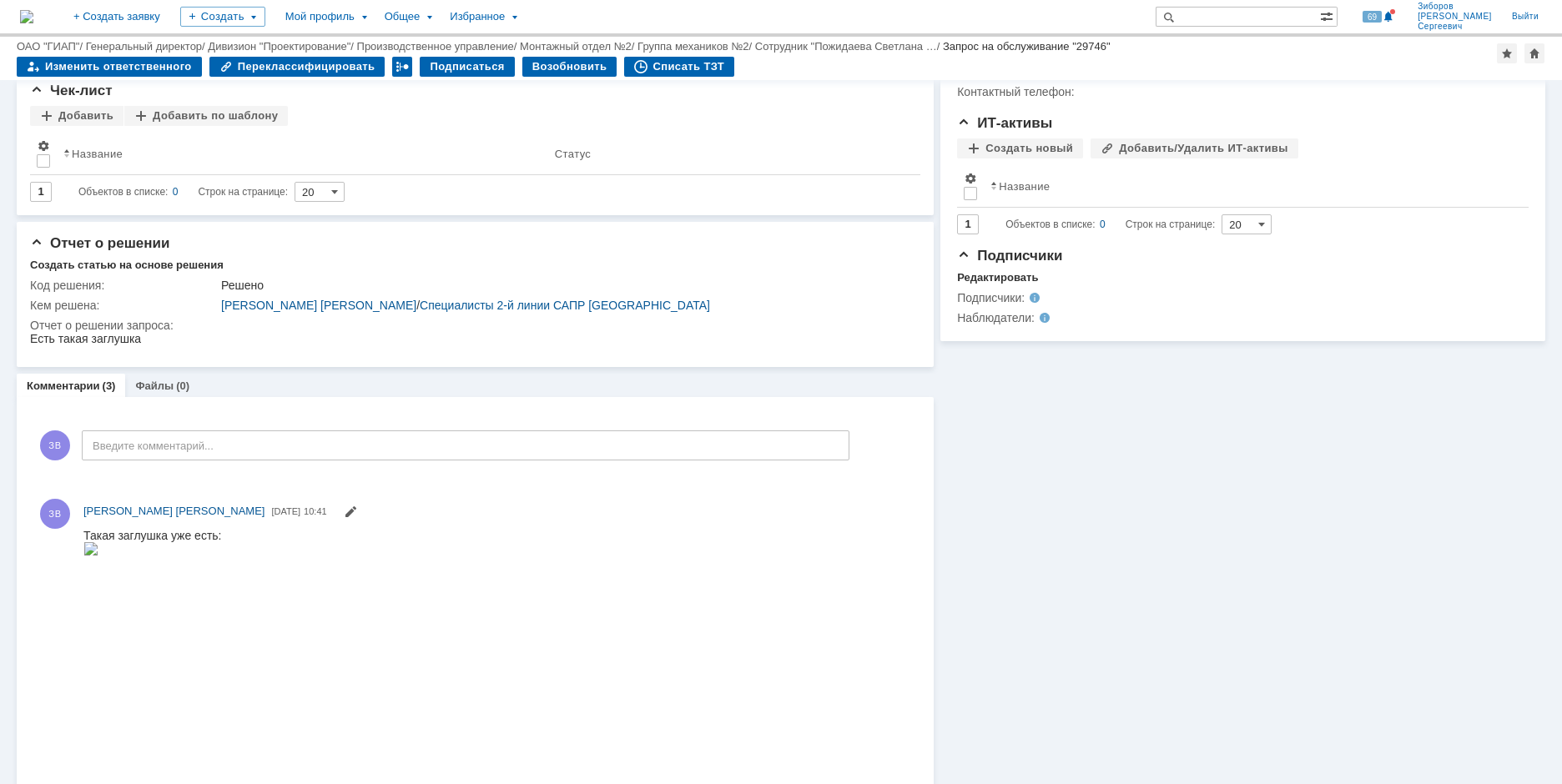
scroll to position [250, 0]
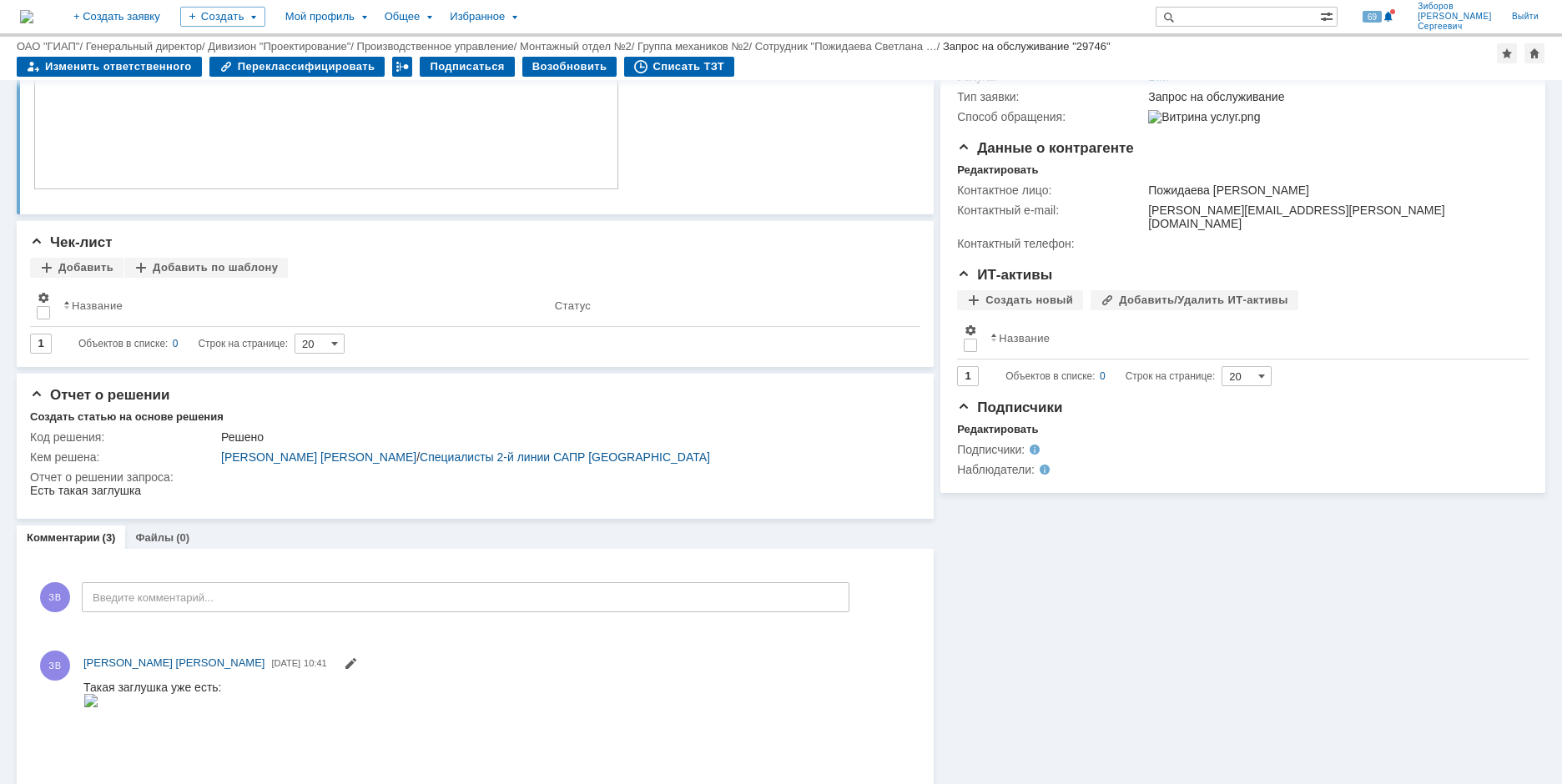
click at [33, 10] on img at bounding box center [26, 17] width 14 height 14
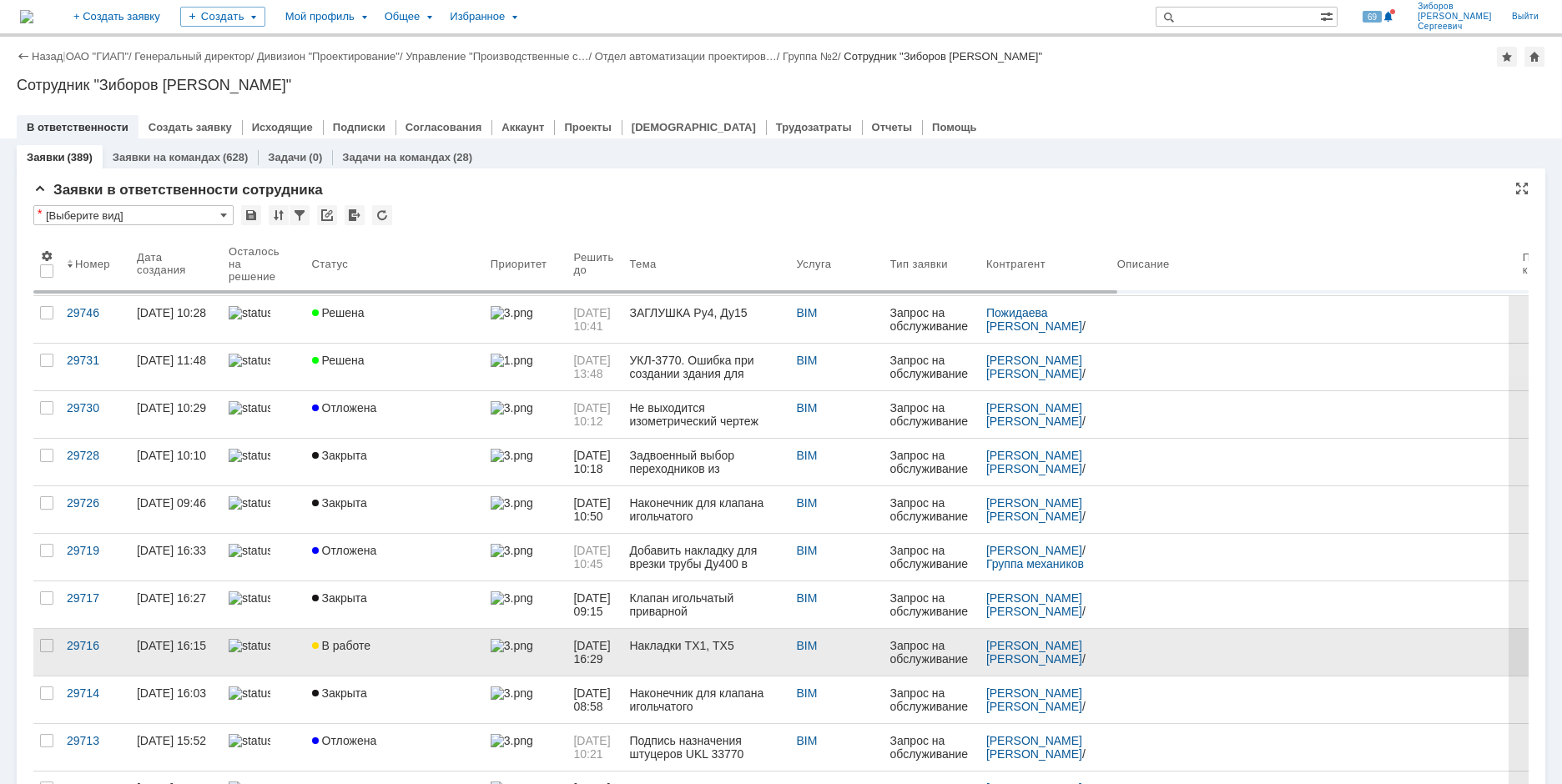
click at [359, 641] on span "В работе" at bounding box center [341, 646] width 58 height 14
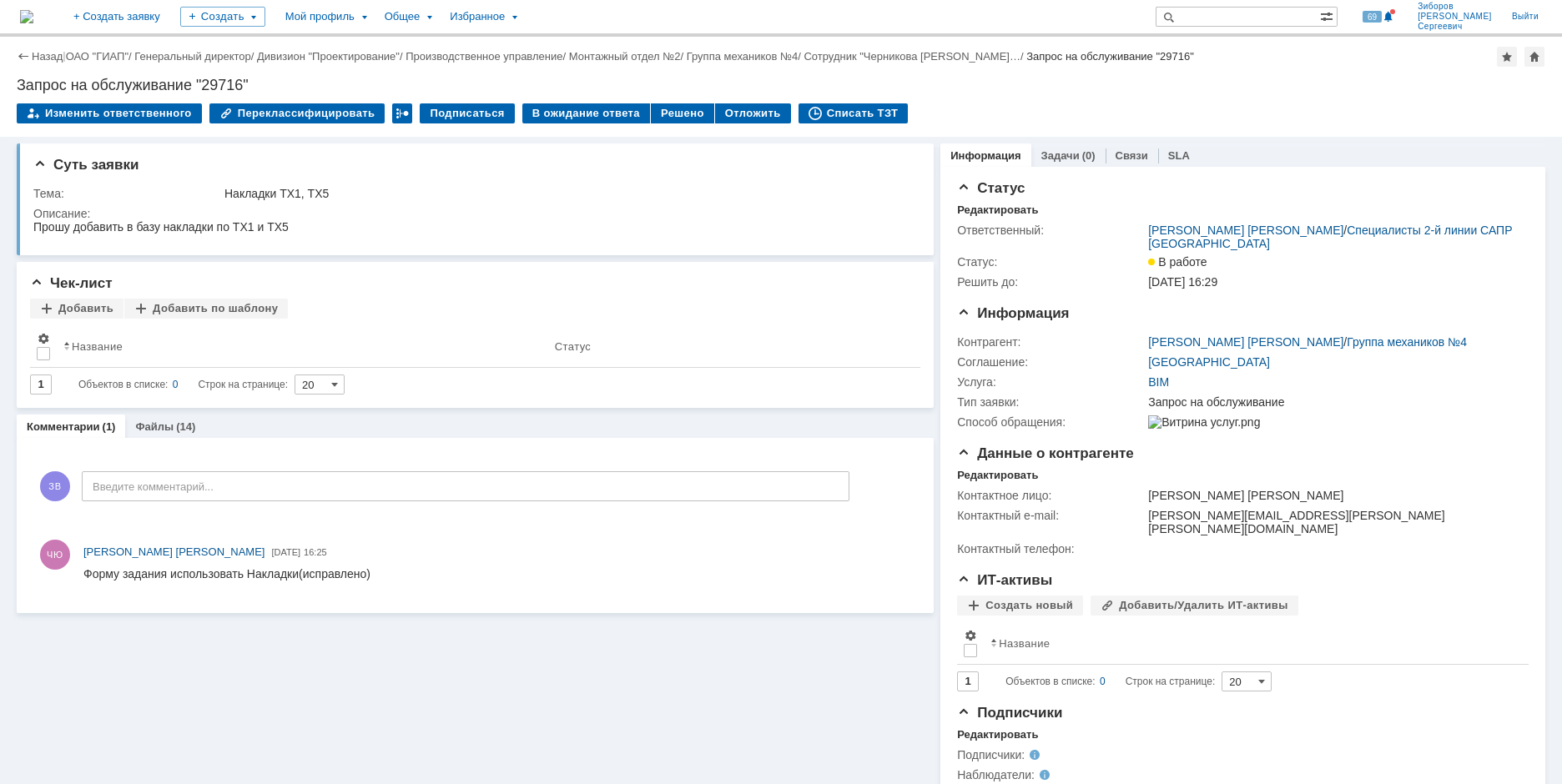
click at [33, 12] on img at bounding box center [26, 17] width 14 height 14
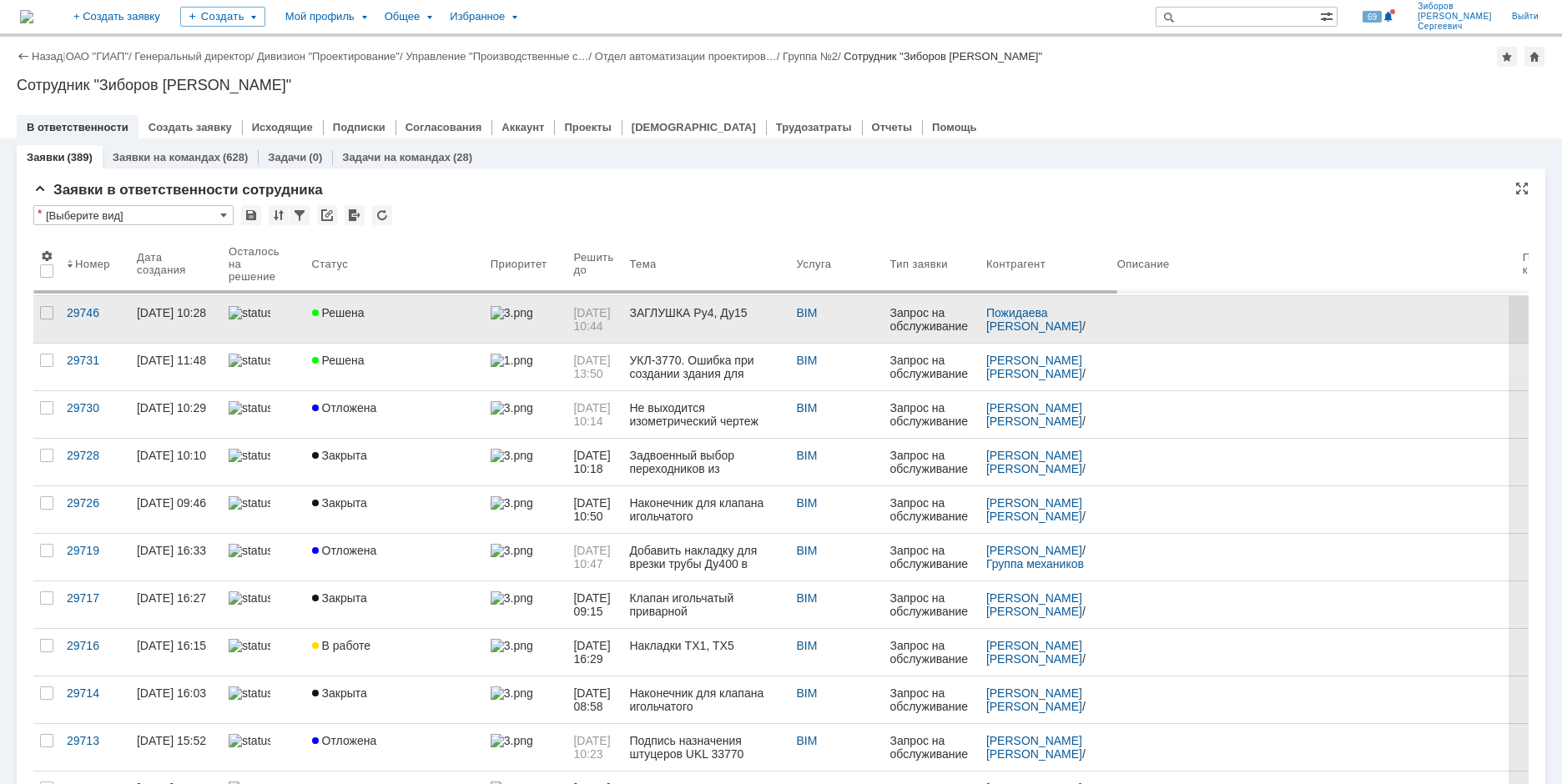
click at [389, 324] on link "Решена" at bounding box center [394, 319] width 179 height 47
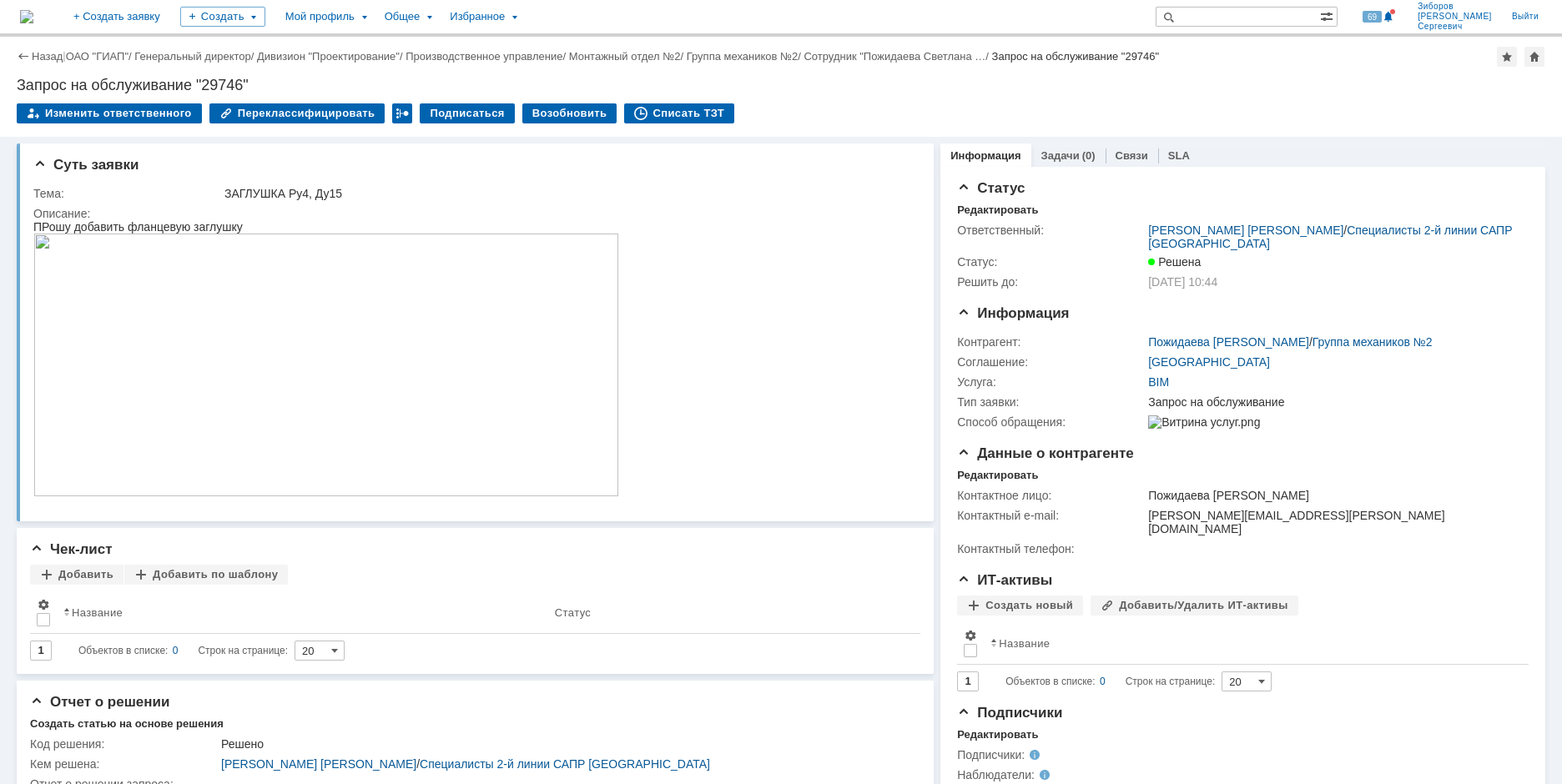
click at [33, 10] on img at bounding box center [26, 17] width 14 height 14
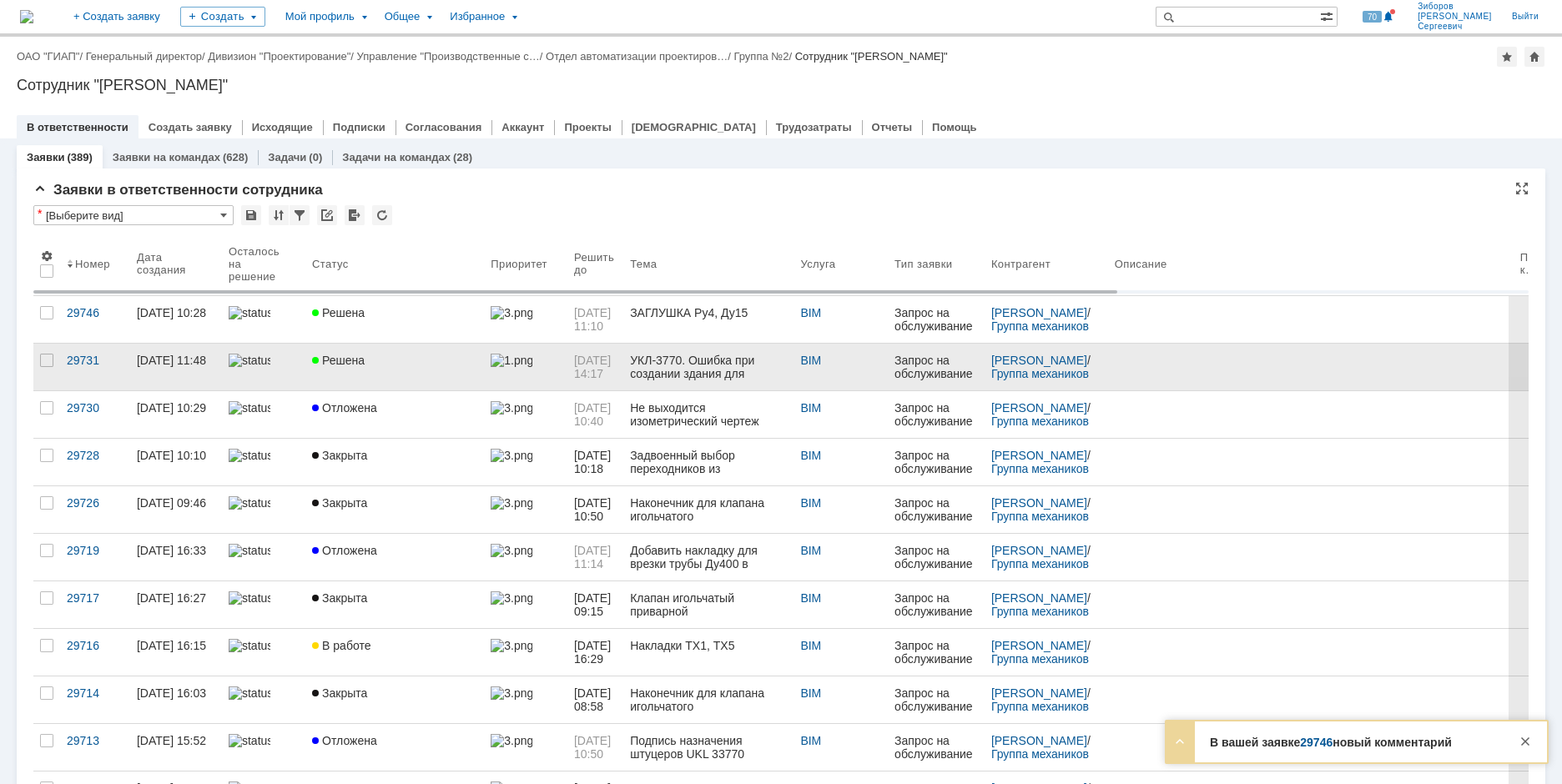
click at [349, 354] on span "Решена" at bounding box center [338, 360] width 53 height 14
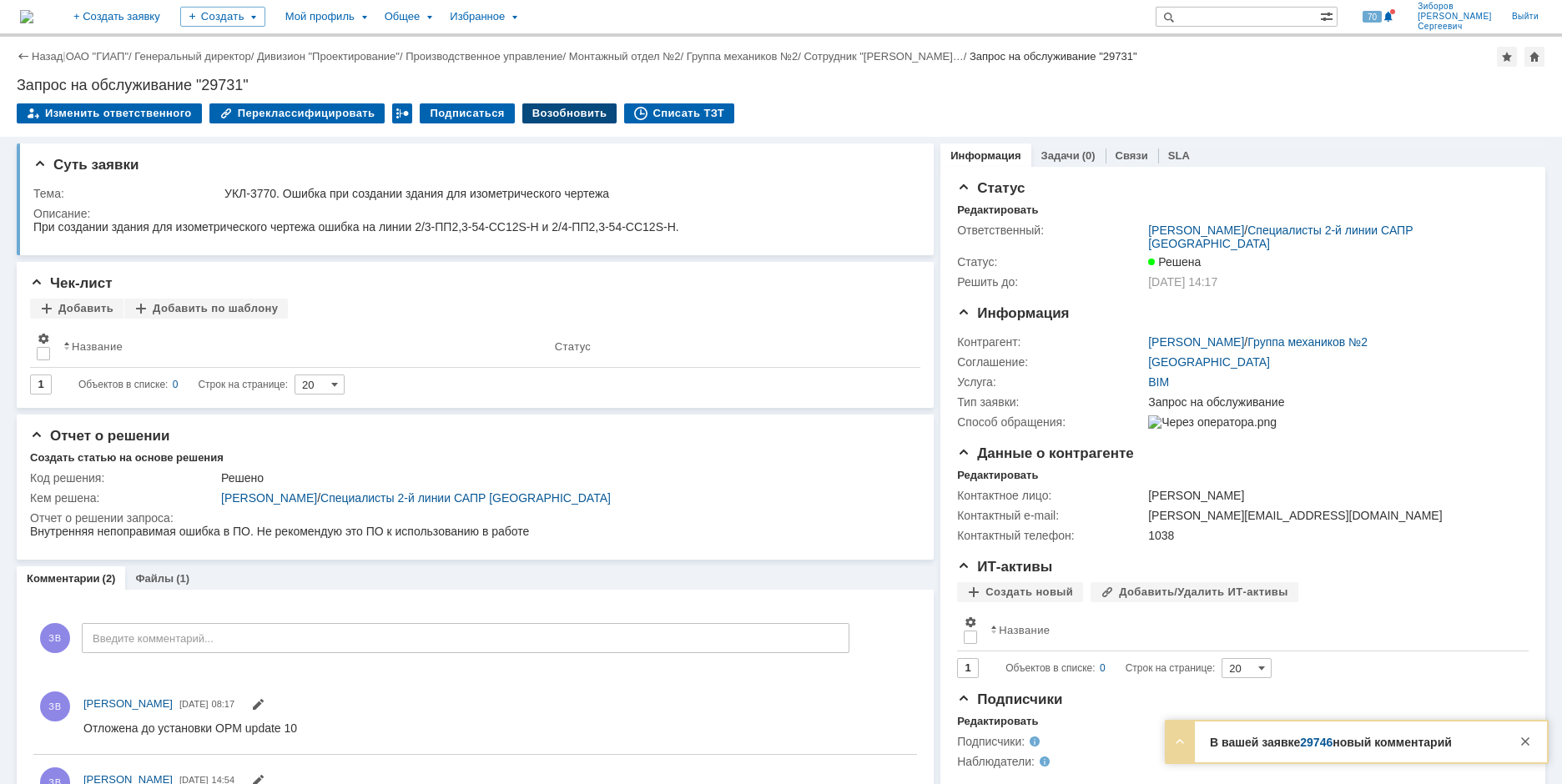
click at [542, 122] on div "Возобновить" at bounding box center [569, 113] width 95 height 20
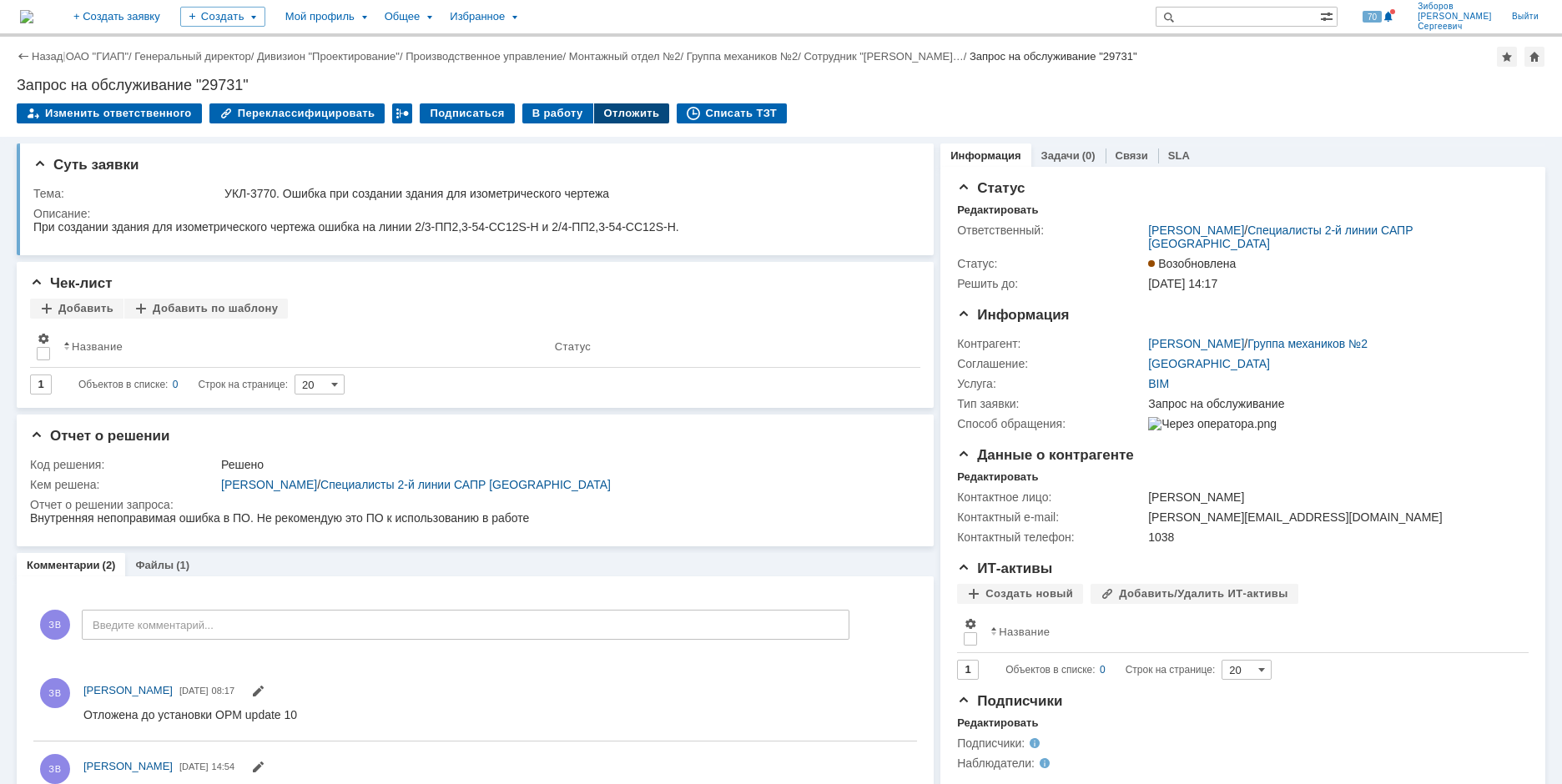
click at [615, 116] on div "Отложить" at bounding box center [631, 113] width 76 height 20
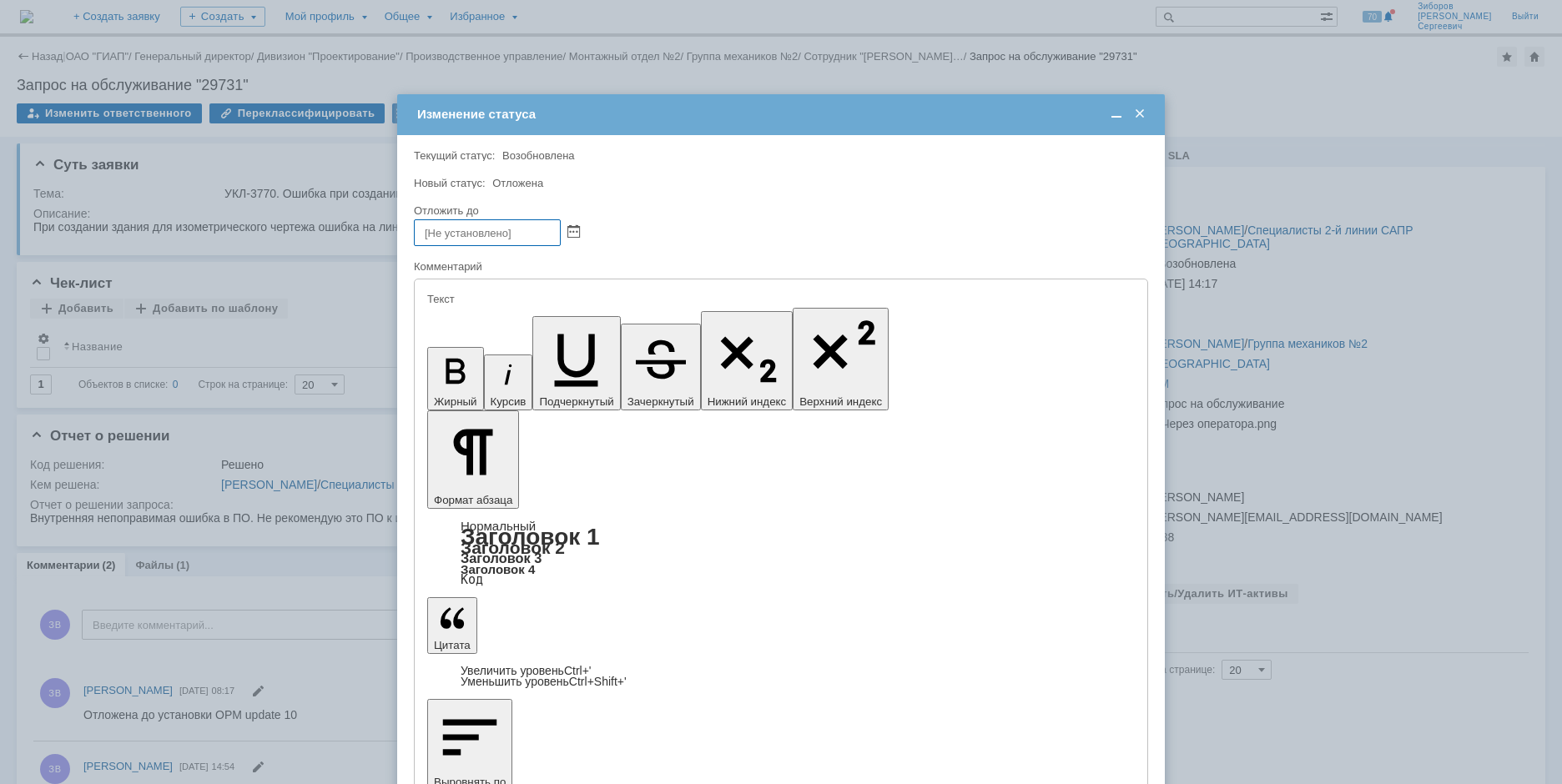
type input "11.07.2025 08:00"
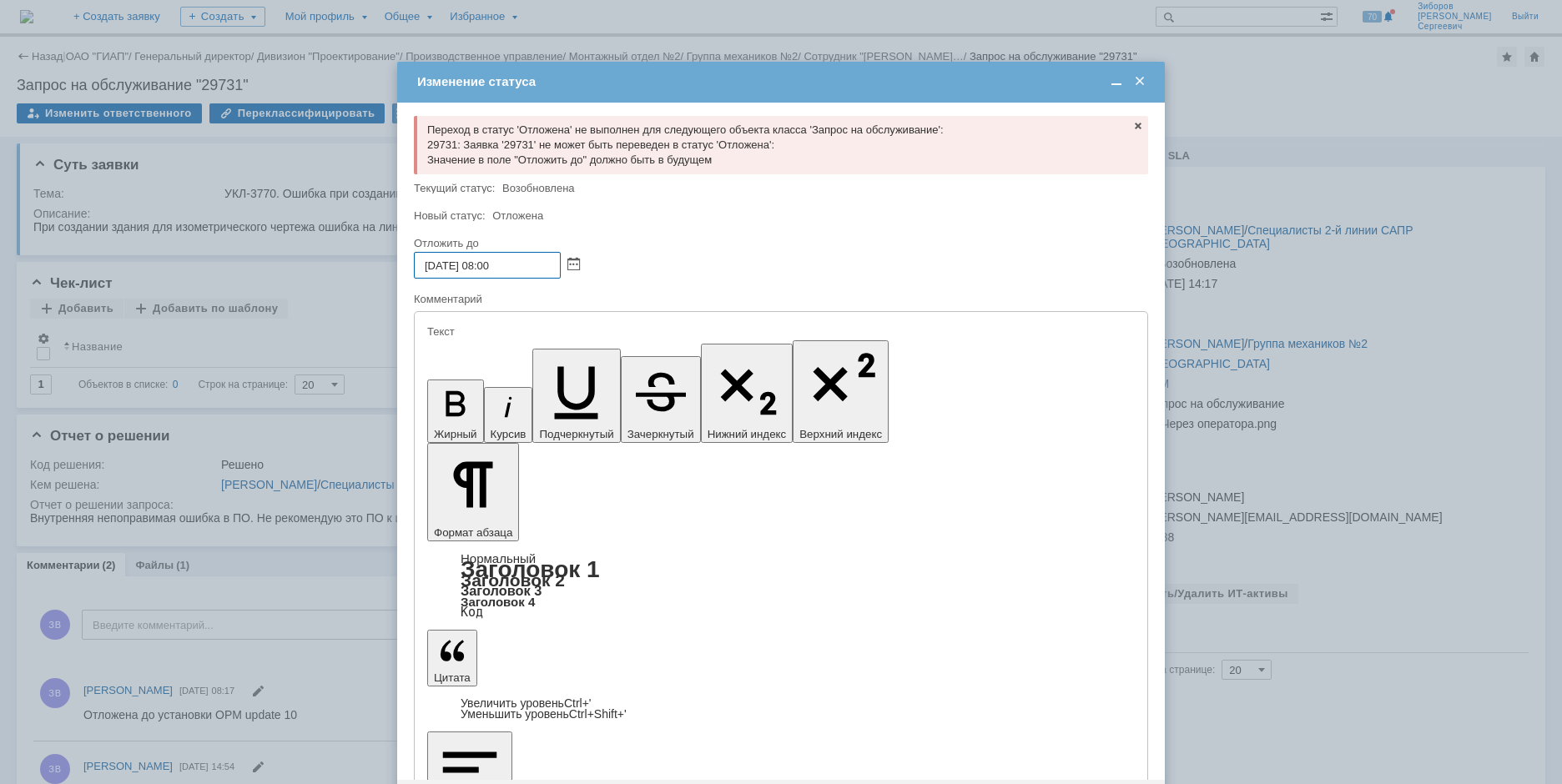
drag, startPoint x: 543, startPoint y: 264, endPoint x: 381, endPoint y: 269, distance: 162.1
click at [381, 269] on body "Идет загрузка, пожалуйста, подождите. На домашнюю + Создать заявку Создать Мой …" at bounding box center [781, 392] width 1562 height 784
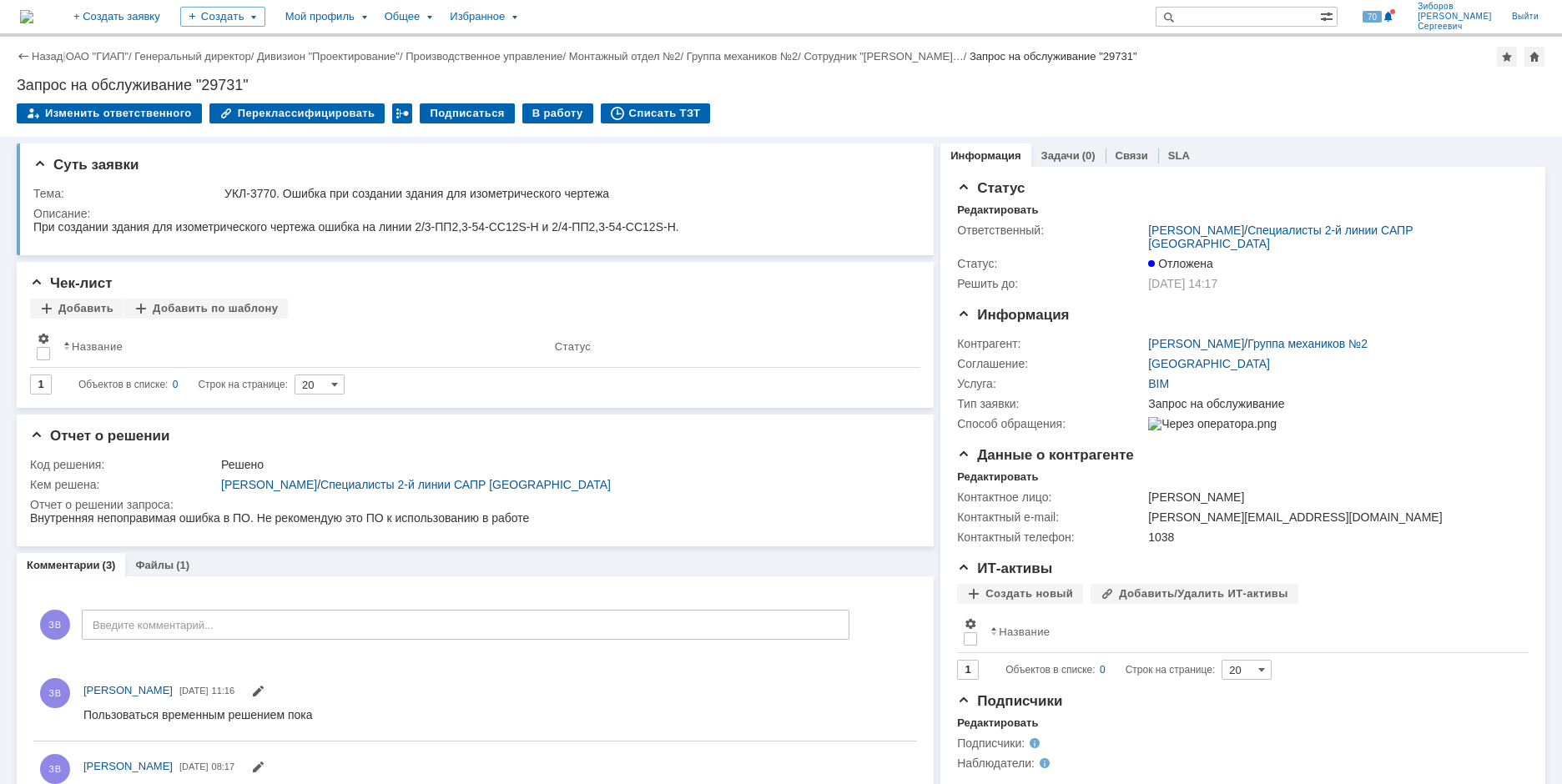
click at [33, 10] on img at bounding box center [26, 17] width 14 height 14
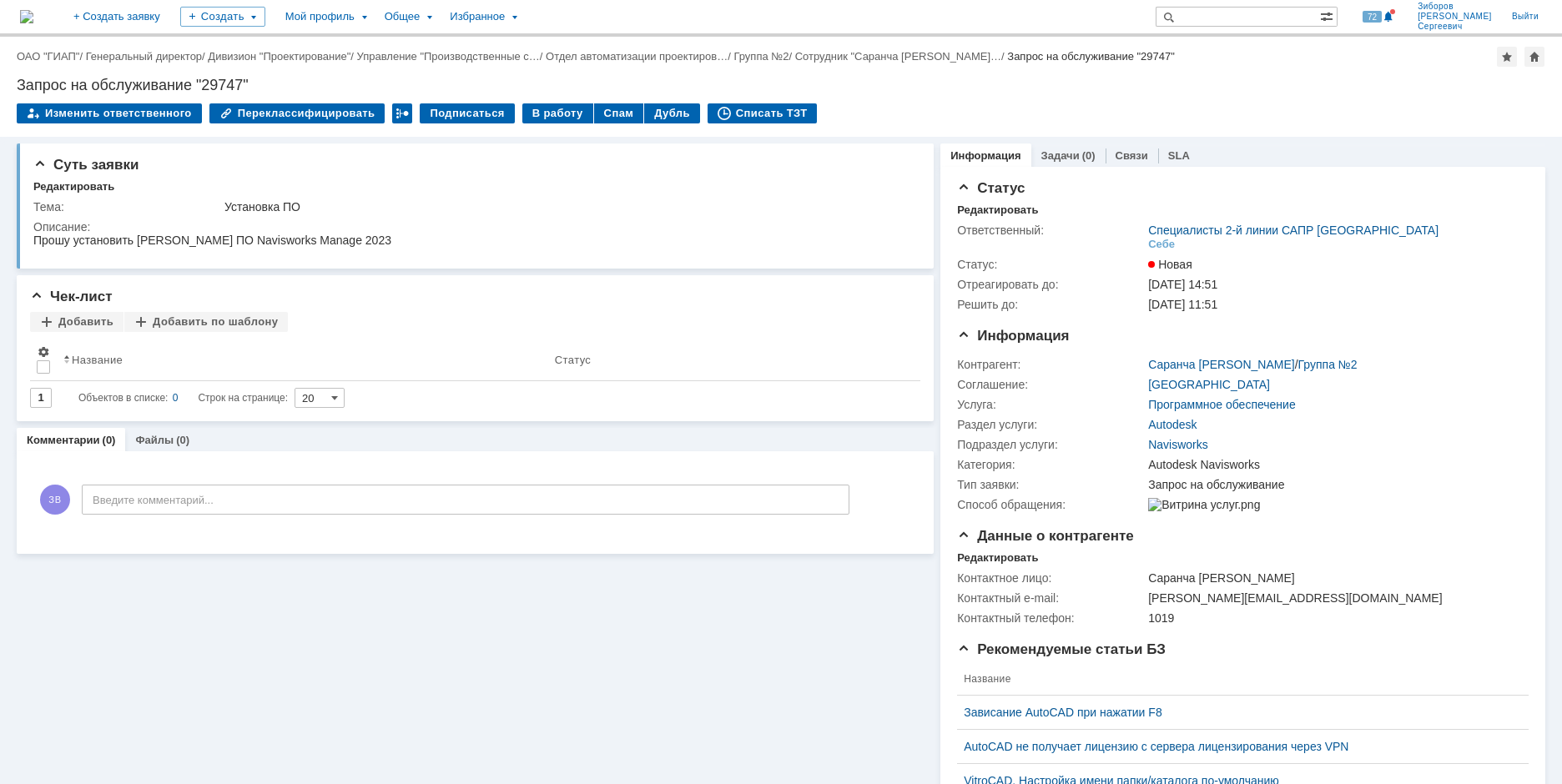
click at [33, 18] on img at bounding box center [26, 17] width 14 height 14
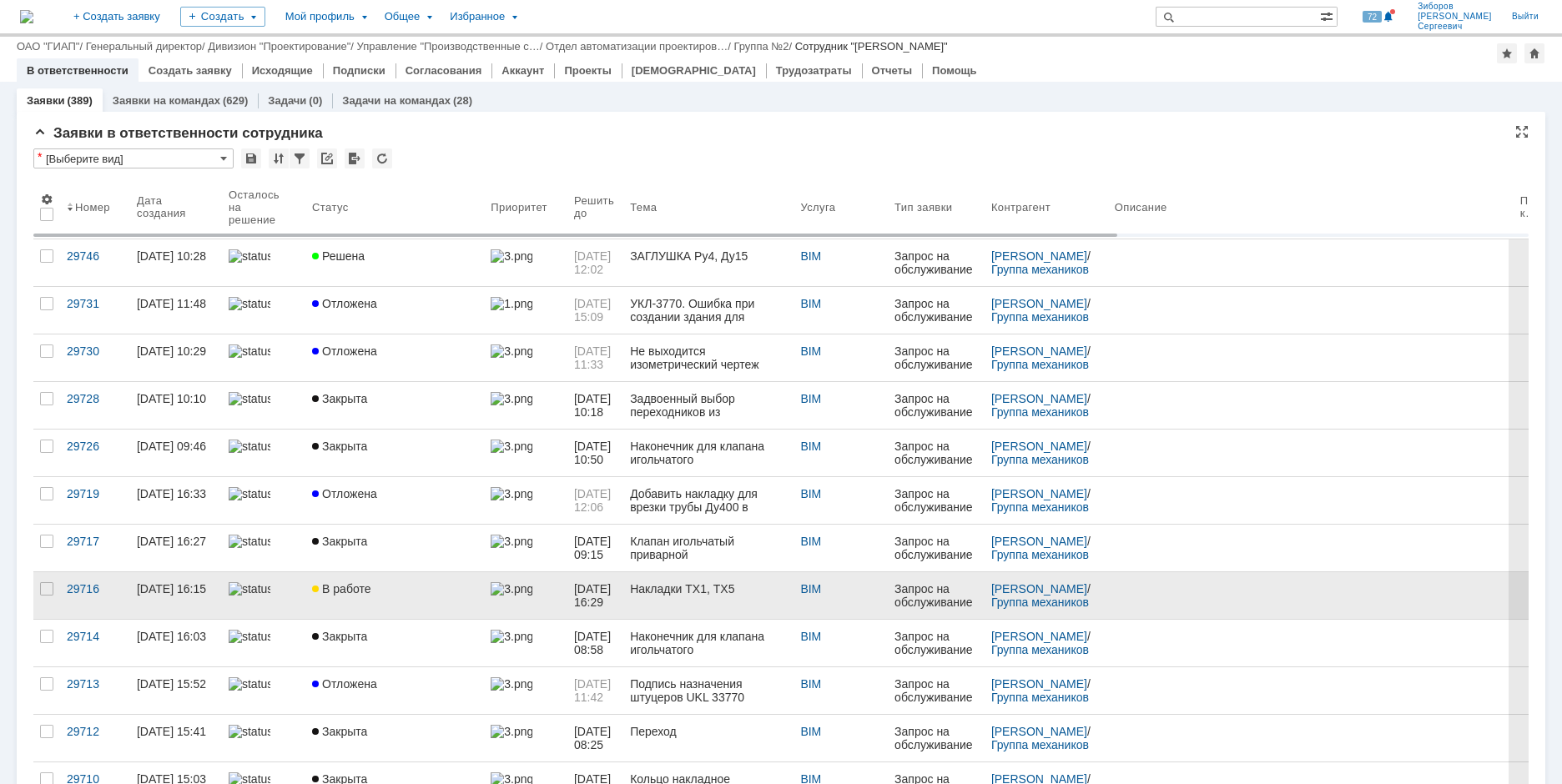
scroll to position [84, 0]
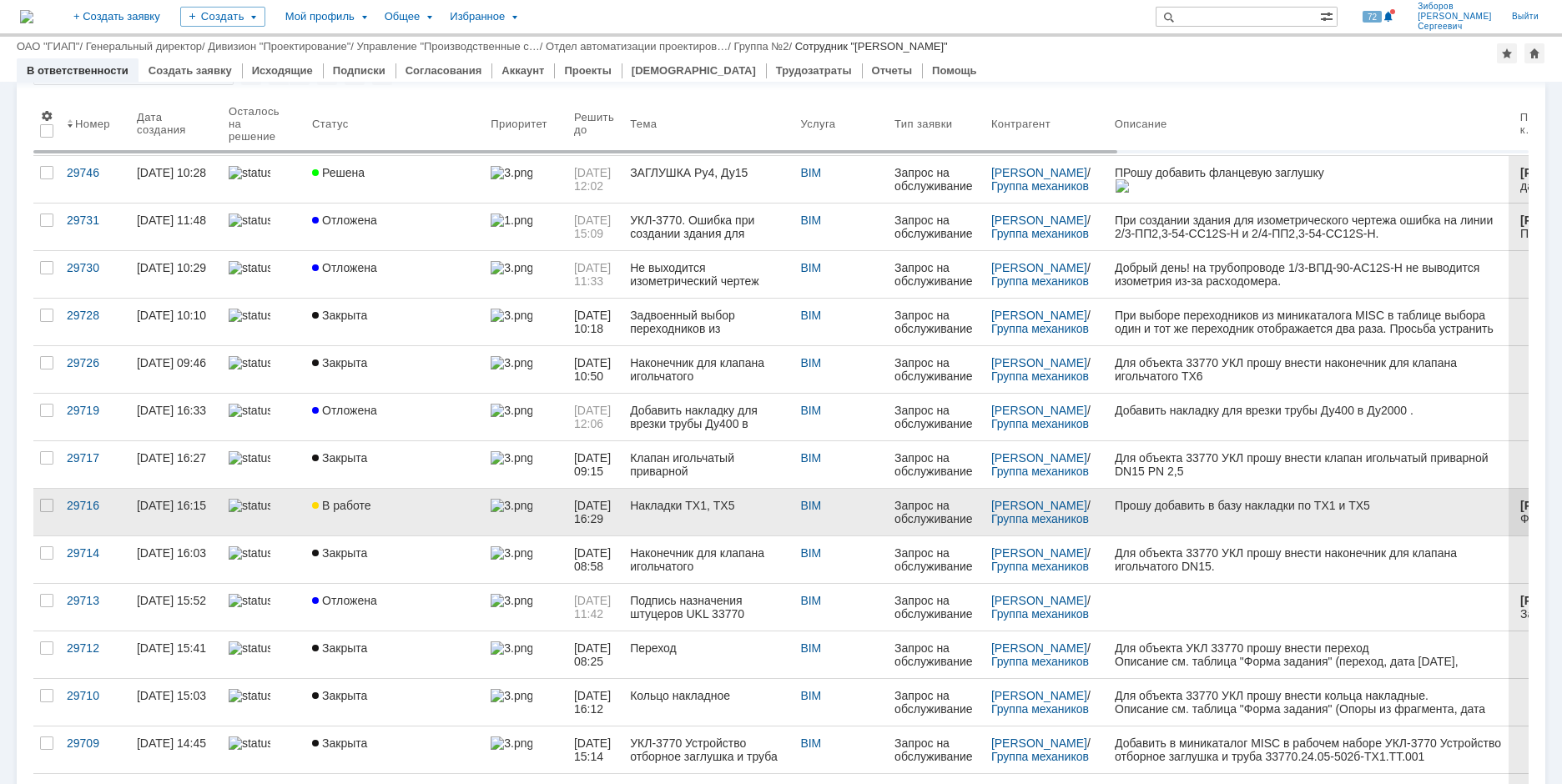
click at [377, 500] on div "В работе" at bounding box center [394, 506] width 165 height 14
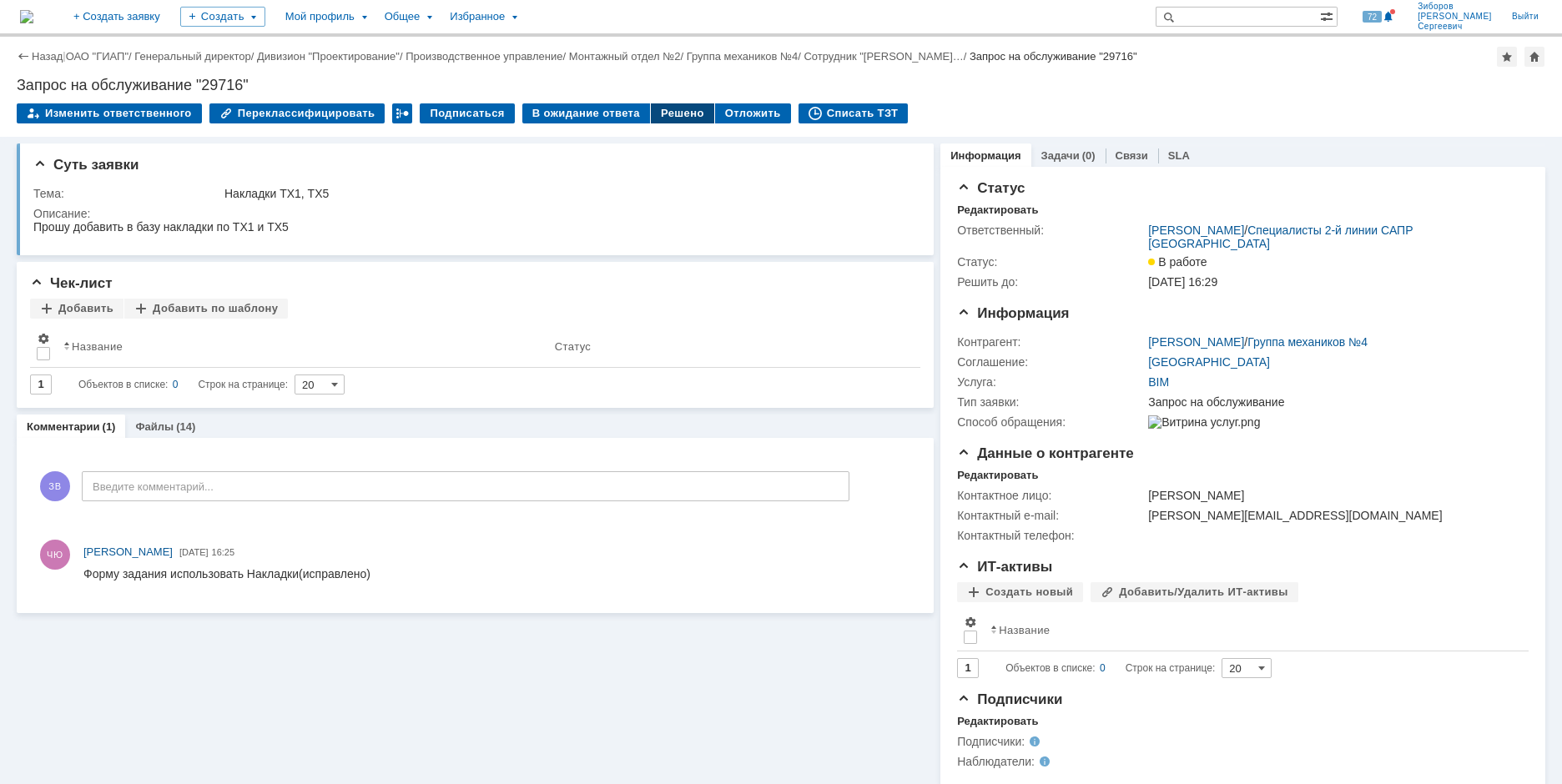
click at [660, 117] on div "Решено" at bounding box center [683, 113] width 63 height 20
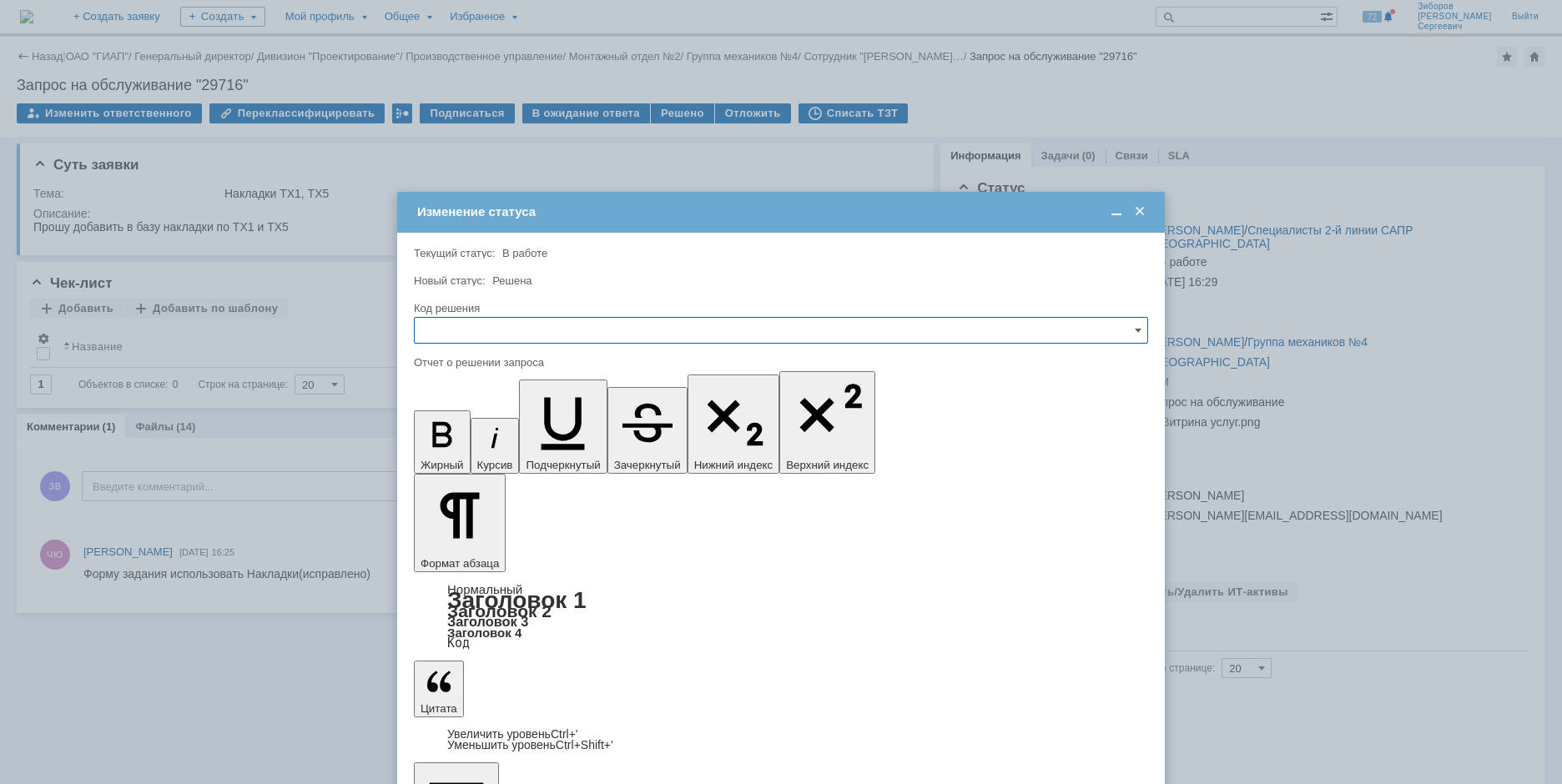
click at [452, 346] on div at bounding box center [781, 349] width 735 height 12
click at [455, 337] on input "text" at bounding box center [781, 330] width 735 height 26
drag, startPoint x: 455, startPoint y: 443, endPoint x: 38, endPoint y: 30, distance: 586.9
click at [455, 443] on span "Решено" at bounding box center [781, 444] width 713 height 14
type input "Решено"
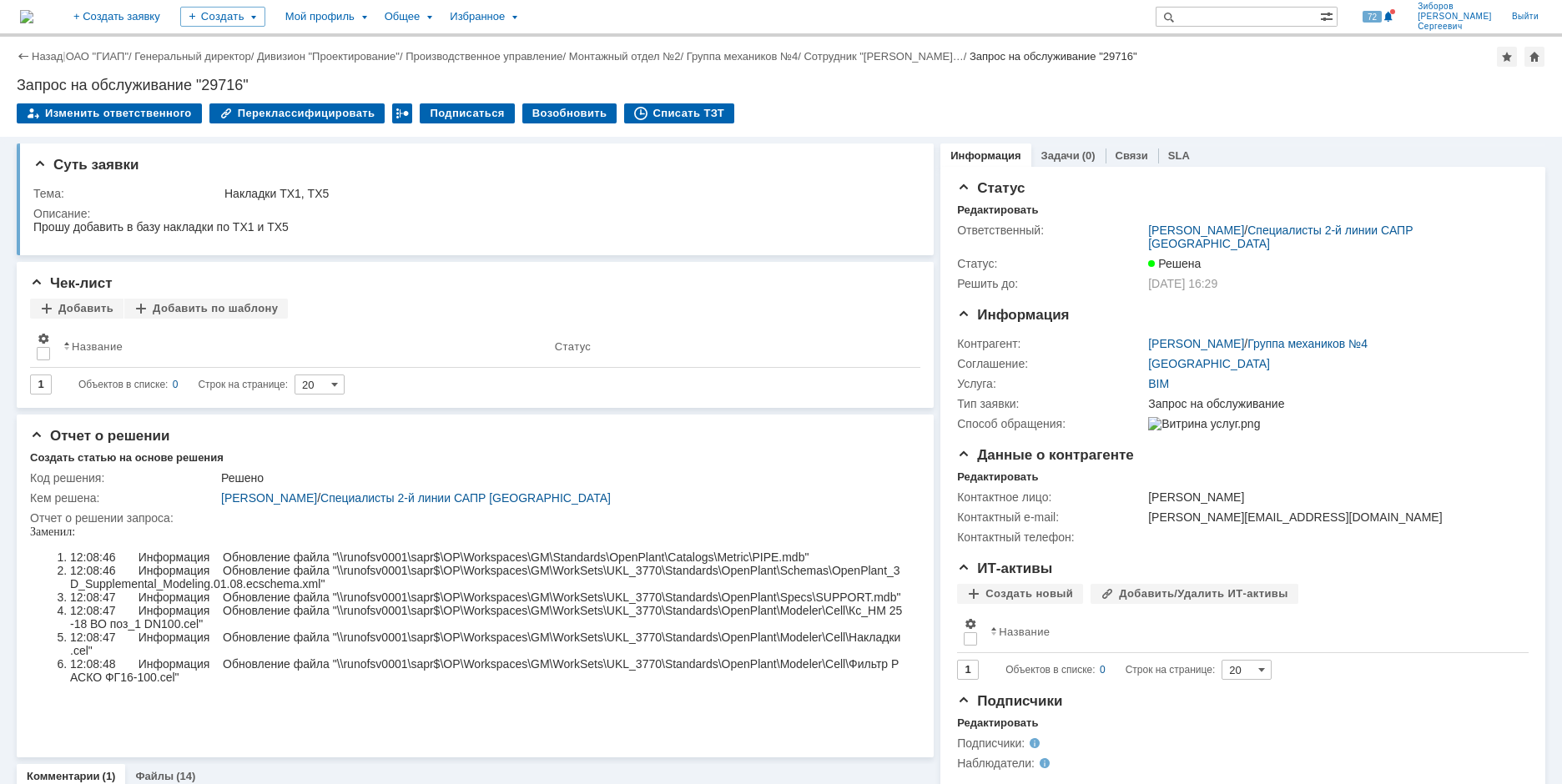
click at [33, 10] on img at bounding box center [26, 17] width 14 height 14
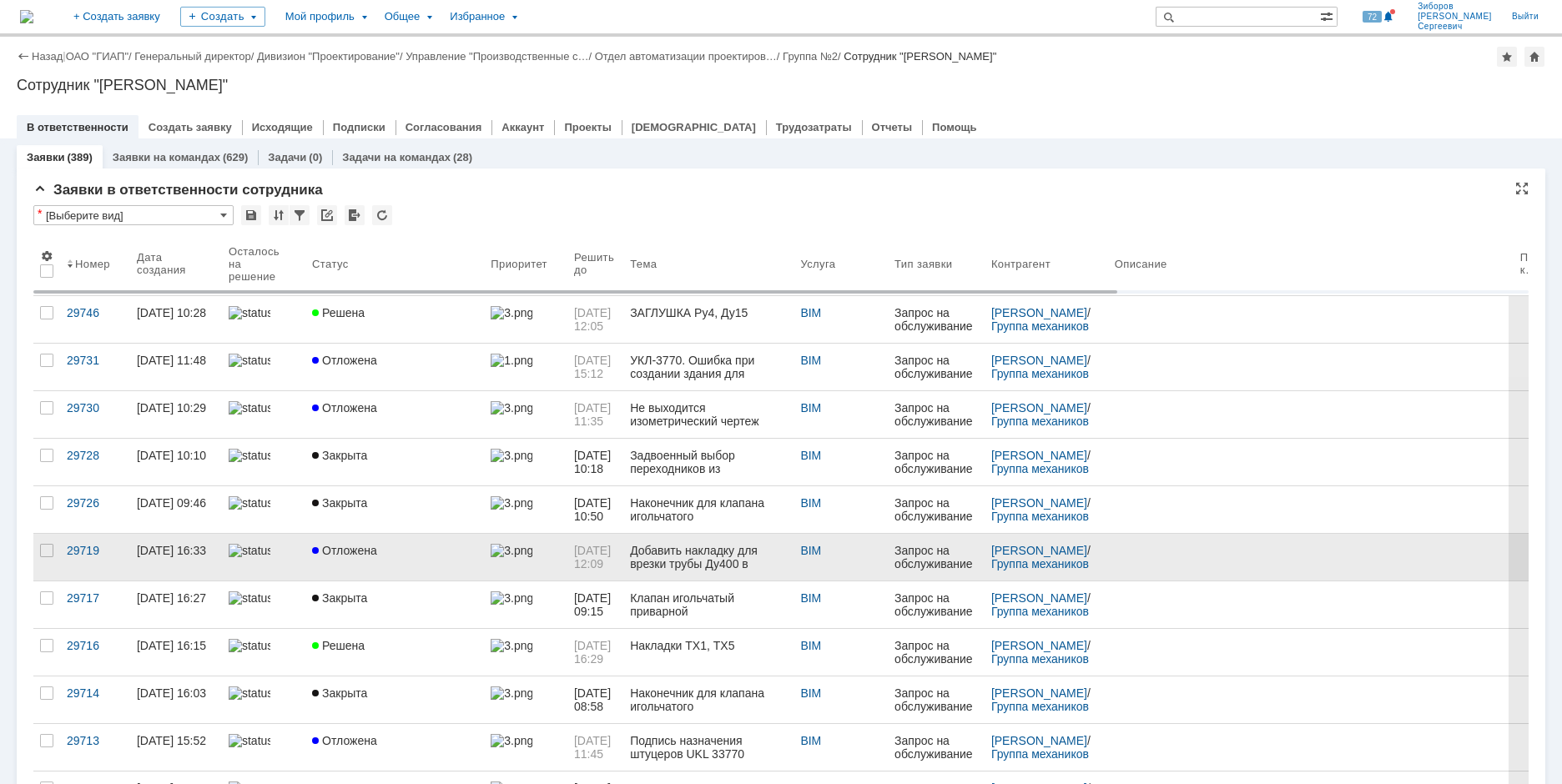
click at [327, 551] on span "Отложена" at bounding box center [344, 551] width 65 height 14
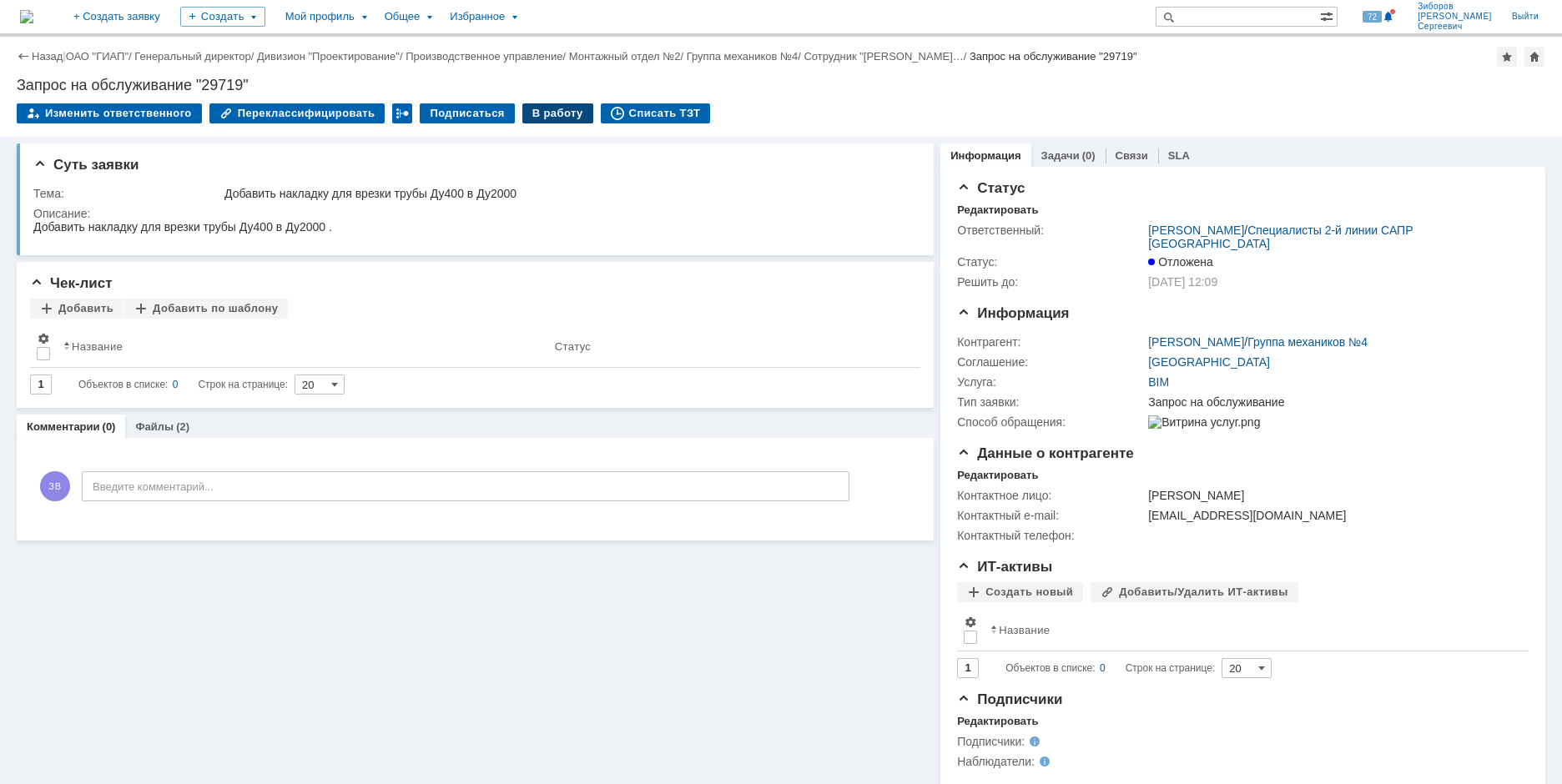
click at [549, 120] on div "В работу" at bounding box center [557, 113] width 71 height 20
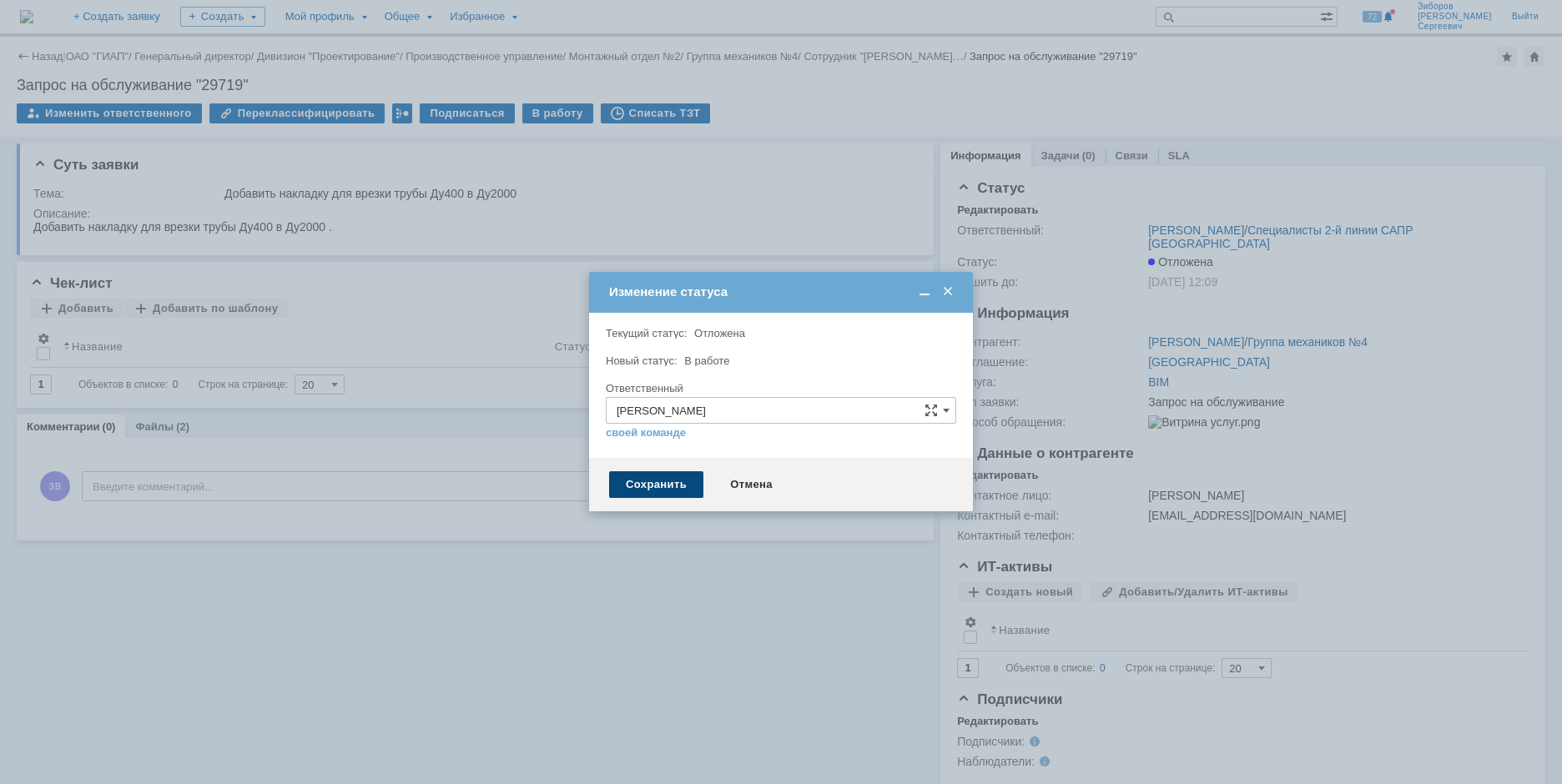
click at [661, 485] on div "Сохранить" at bounding box center [656, 484] width 94 height 26
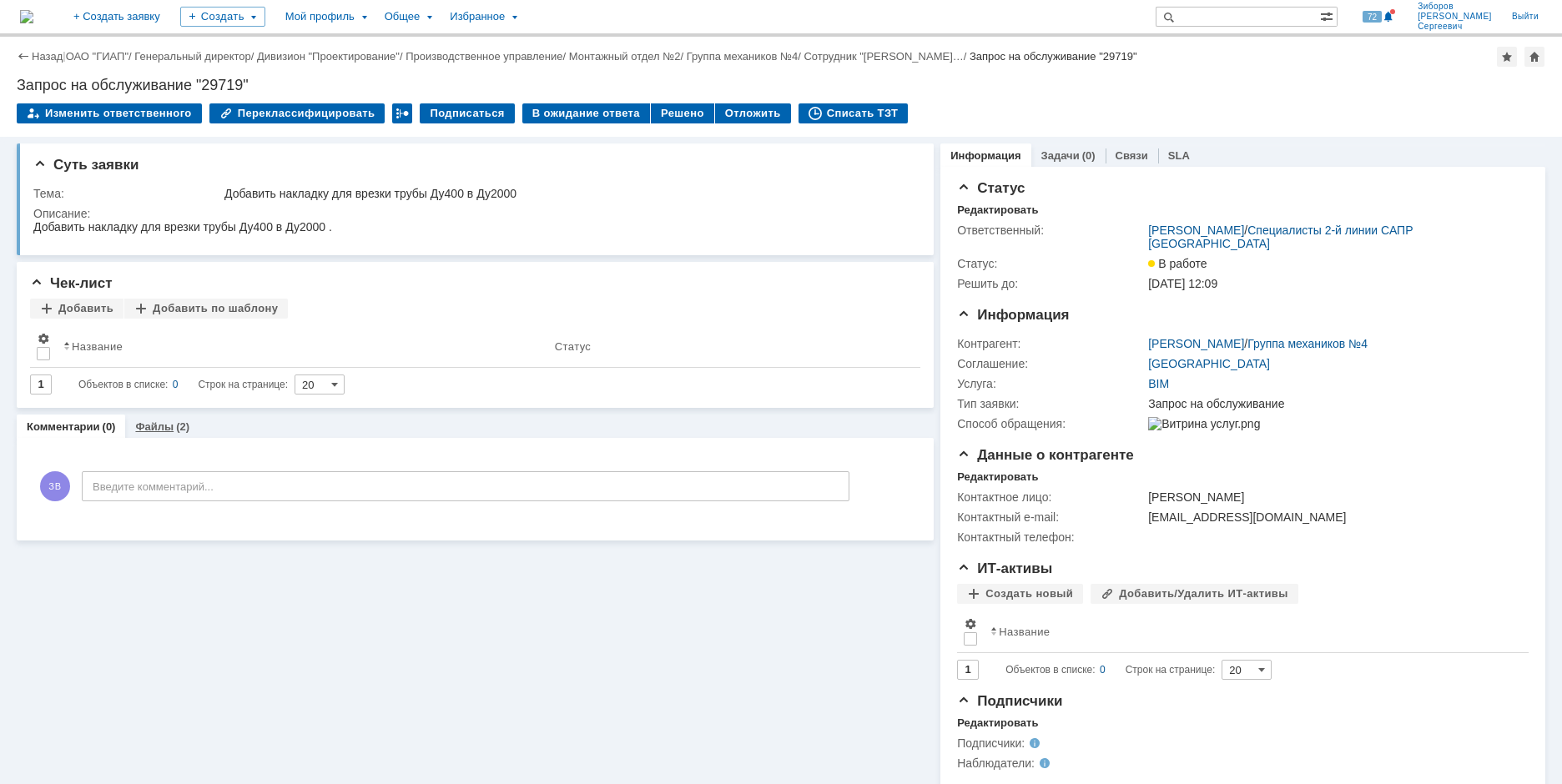
click at [162, 430] on link "Файлы" at bounding box center [154, 426] width 38 height 13
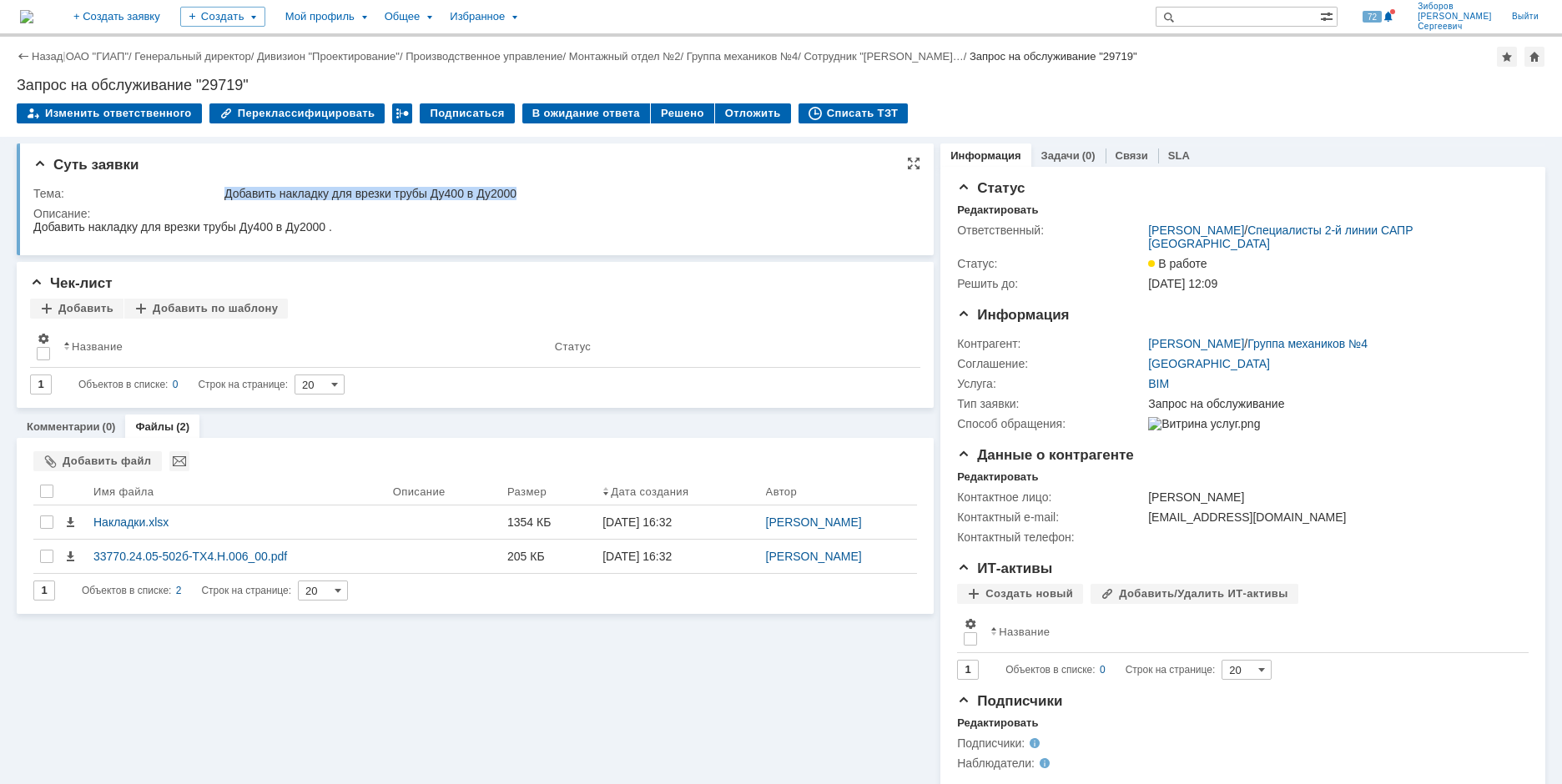
drag, startPoint x: 228, startPoint y: 190, endPoint x: 543, endPoint y: 191, distance: 315.0
click at [543, 191] on div "Добавить накладку для врезки трубы Ду400 в Ду2000" at bounding box center [567, 194] width 684 height 14
copy div "Добавить накладку для врезки трубы Ду400 в Ду2000"
click at [49, 489] on div at bounding box center [47, 491] width 14 height 14
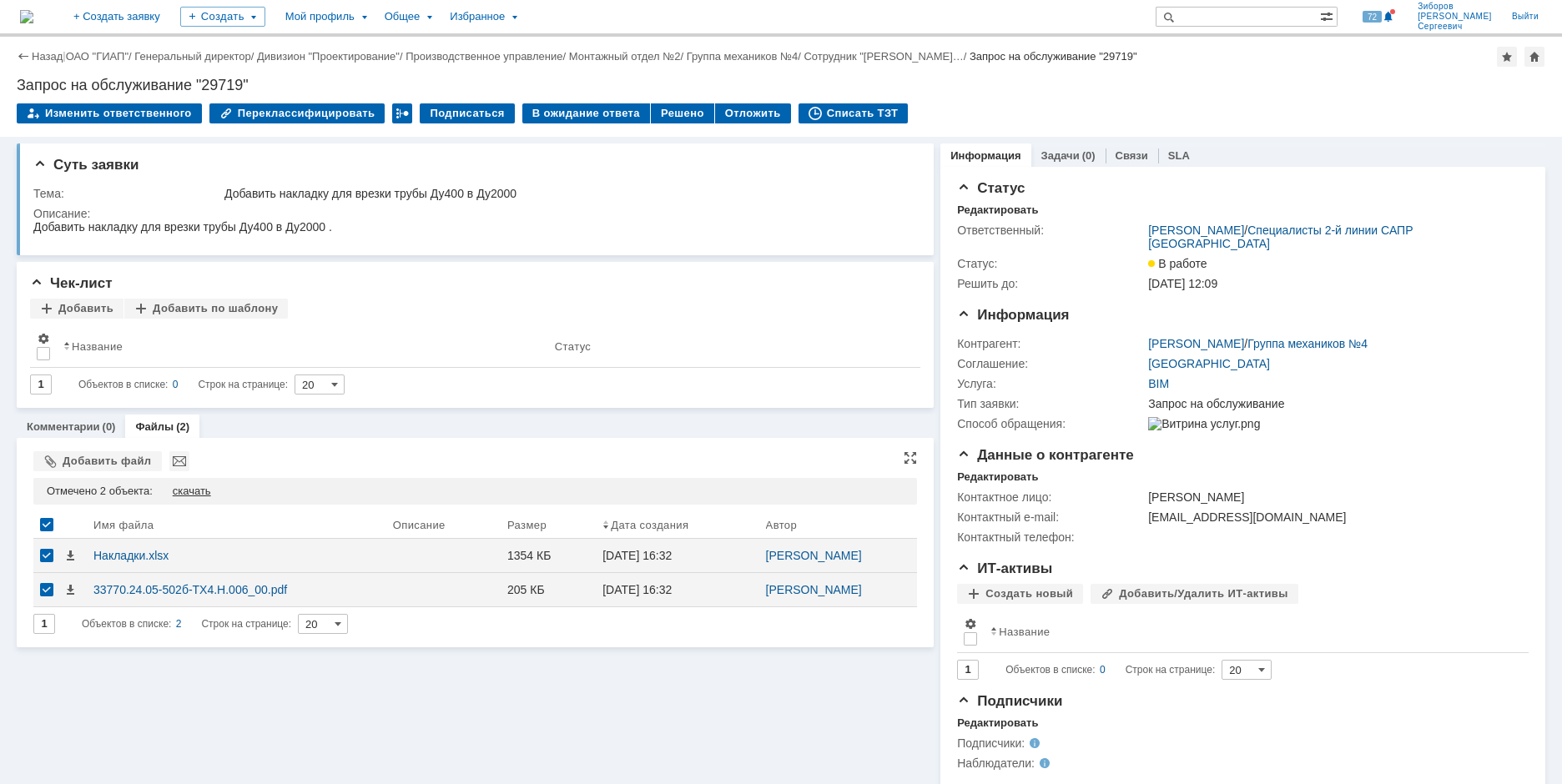
click at [190, 491] on div "скачать" at bounding box center [191, 491] width 38 height 14
click at [661, 113] on div "Решено" at bounding box center [683, 113] width 63 height 20
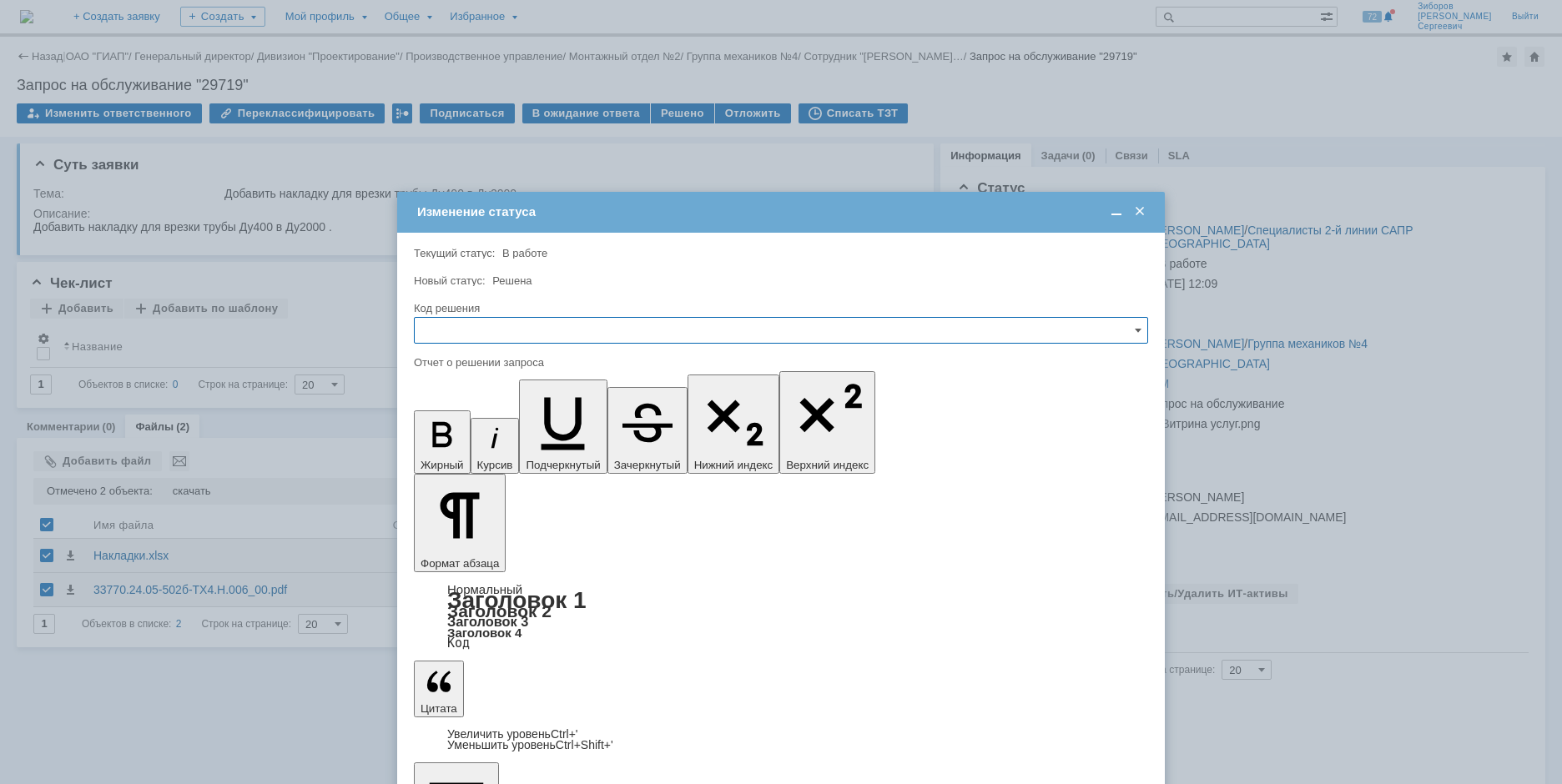
click at [457, 325] on input "text" at bounding box center [781, 330] width 735 height 26
drag, startPoint x: 460, startPoint y: 443, endPoint x: 34, endPoint y: 25, distance: 596.8
click at [460, 443] on span "Решено" at bounding box center [781, 444] width 713 height 14
type input "Решено"
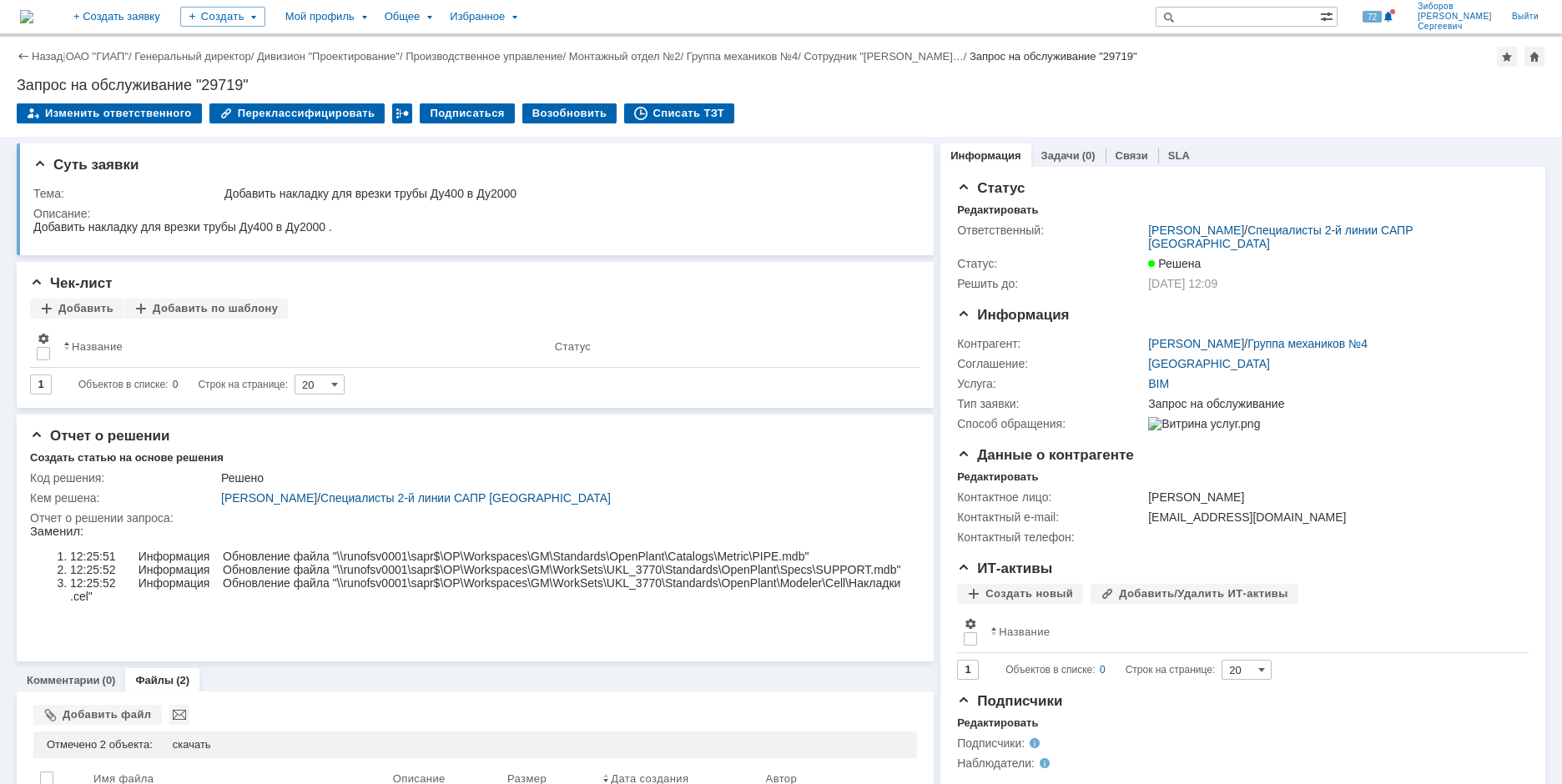
click at [33, 10] on img at bounding box center [26, 17] width 14 height 14
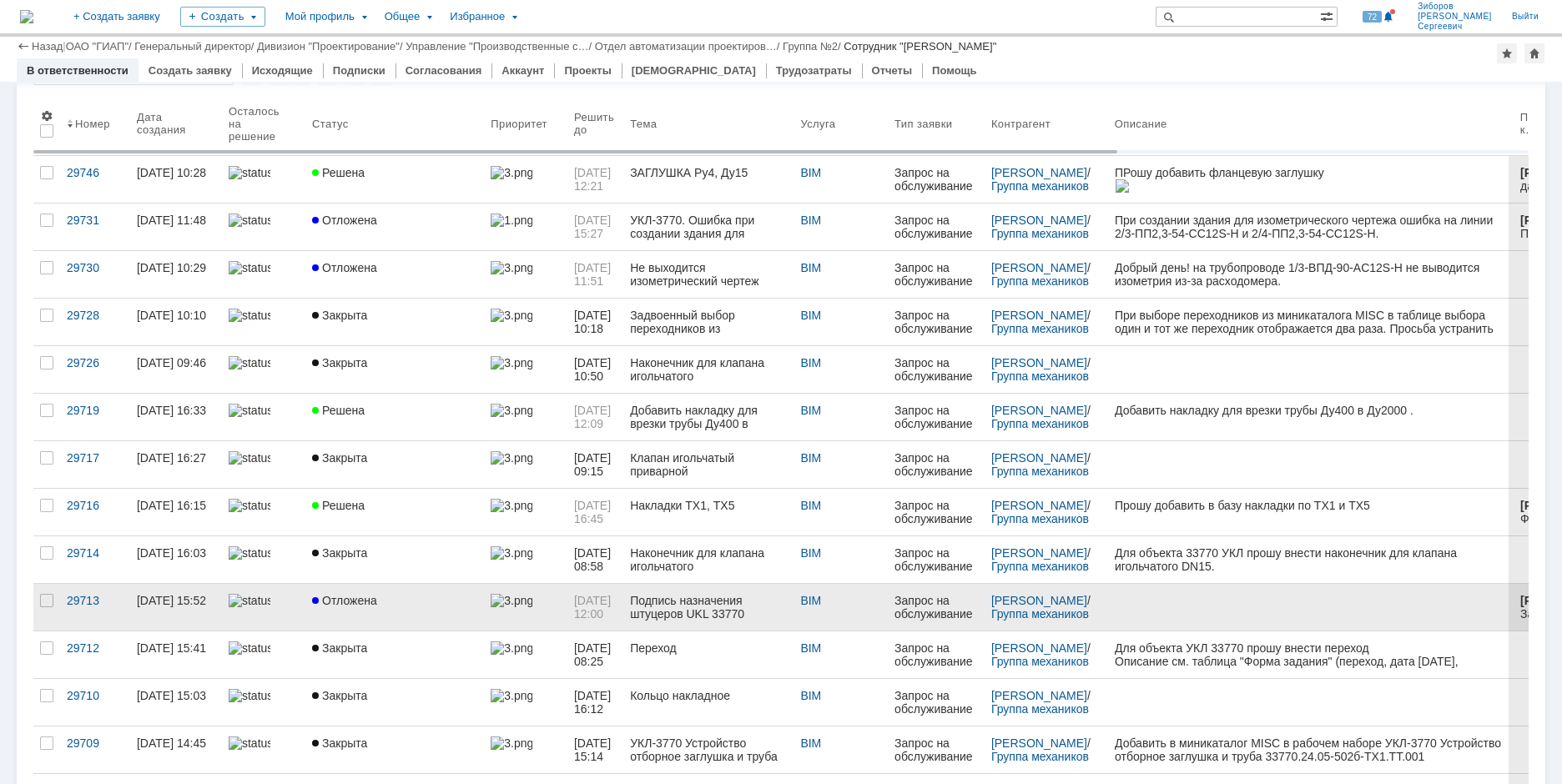
click at [354, 606] on span "Отложена" at bounding box center [344, 600] width 65 height 14
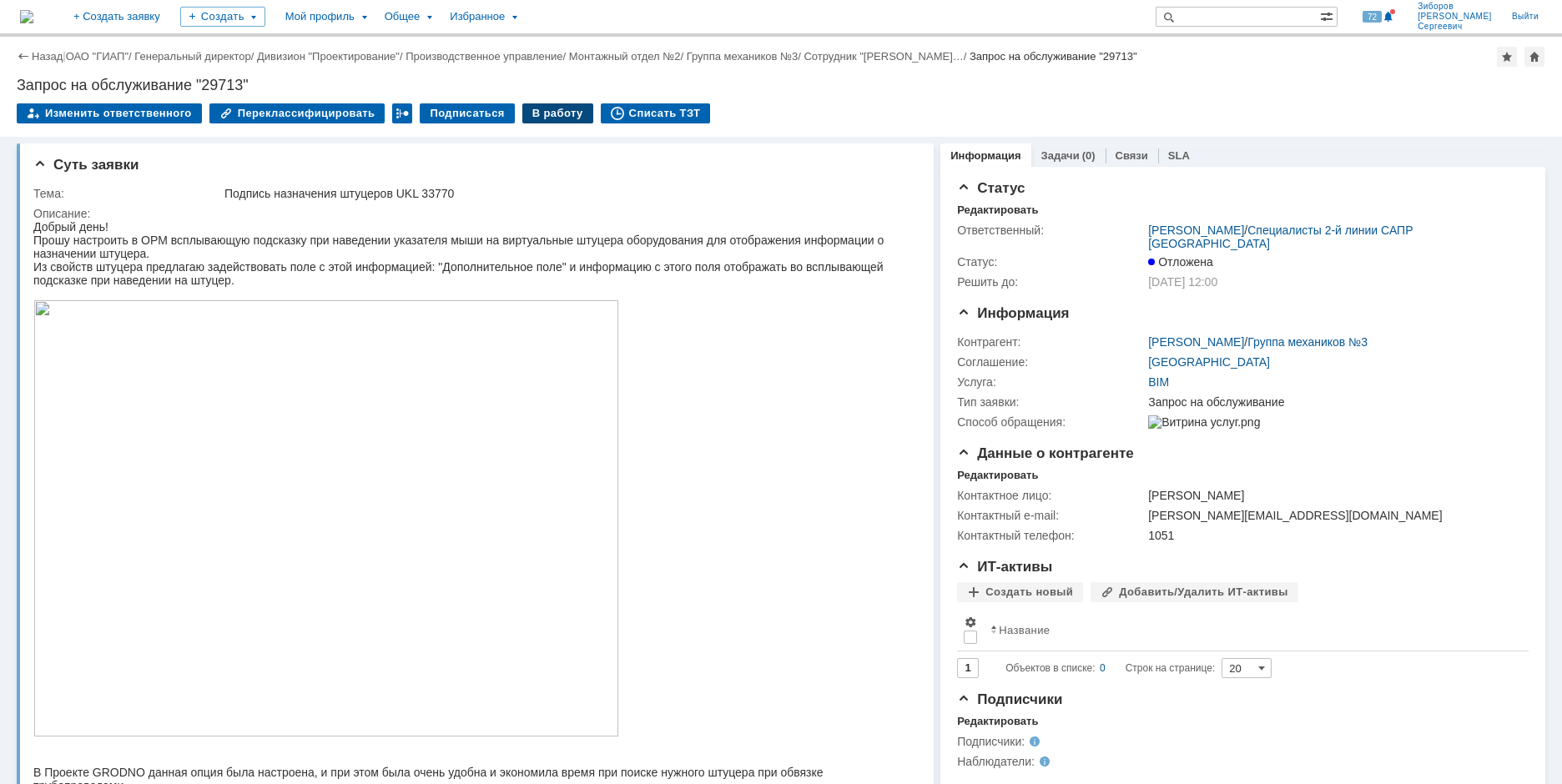
click at [543, 114] on div "В работу" at bounding box center [557, 113] width 71 height 20
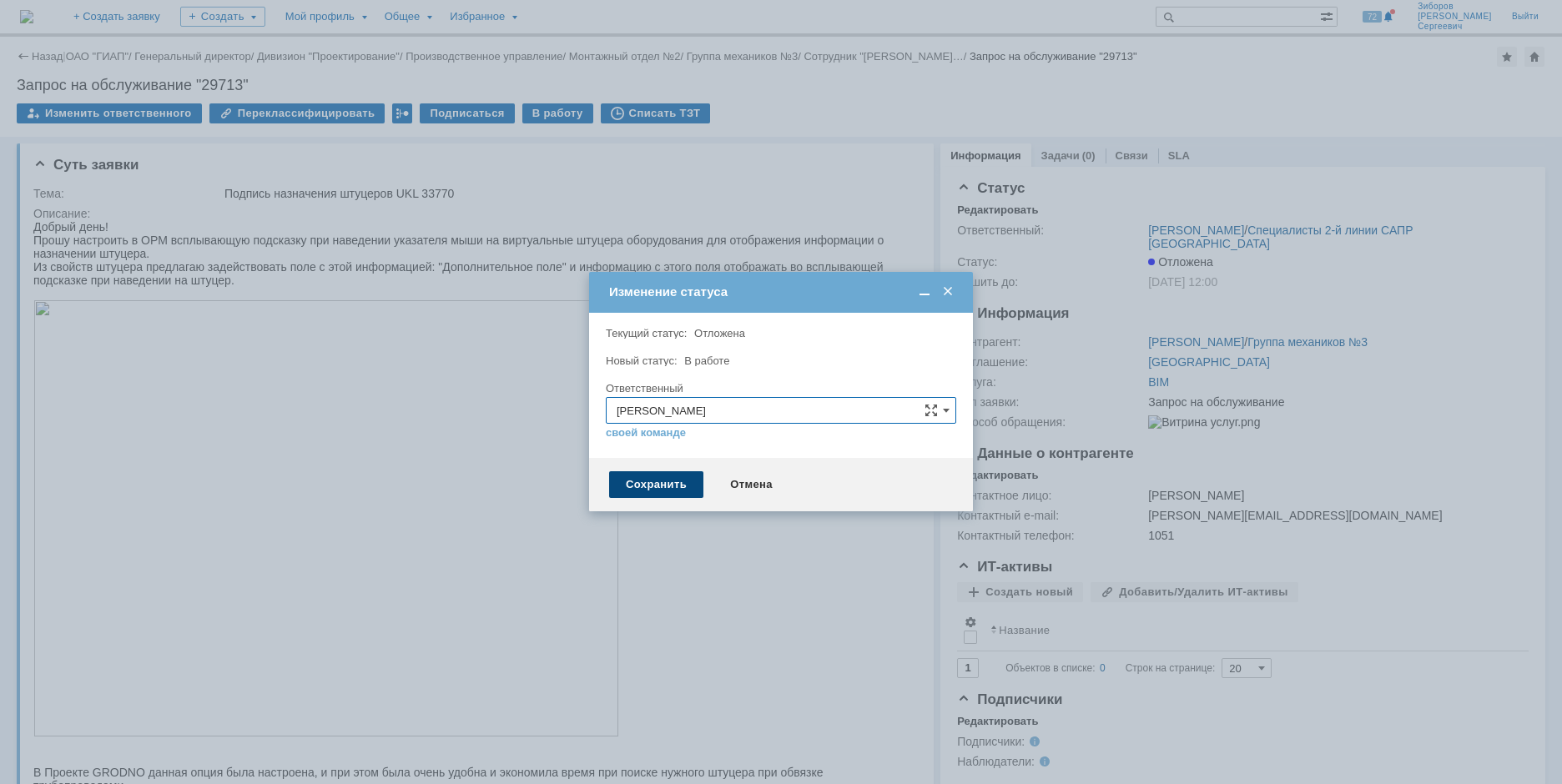
click at [661, 479] on div "Сохранить" at bounding box center [656, 484] width 94 height 26
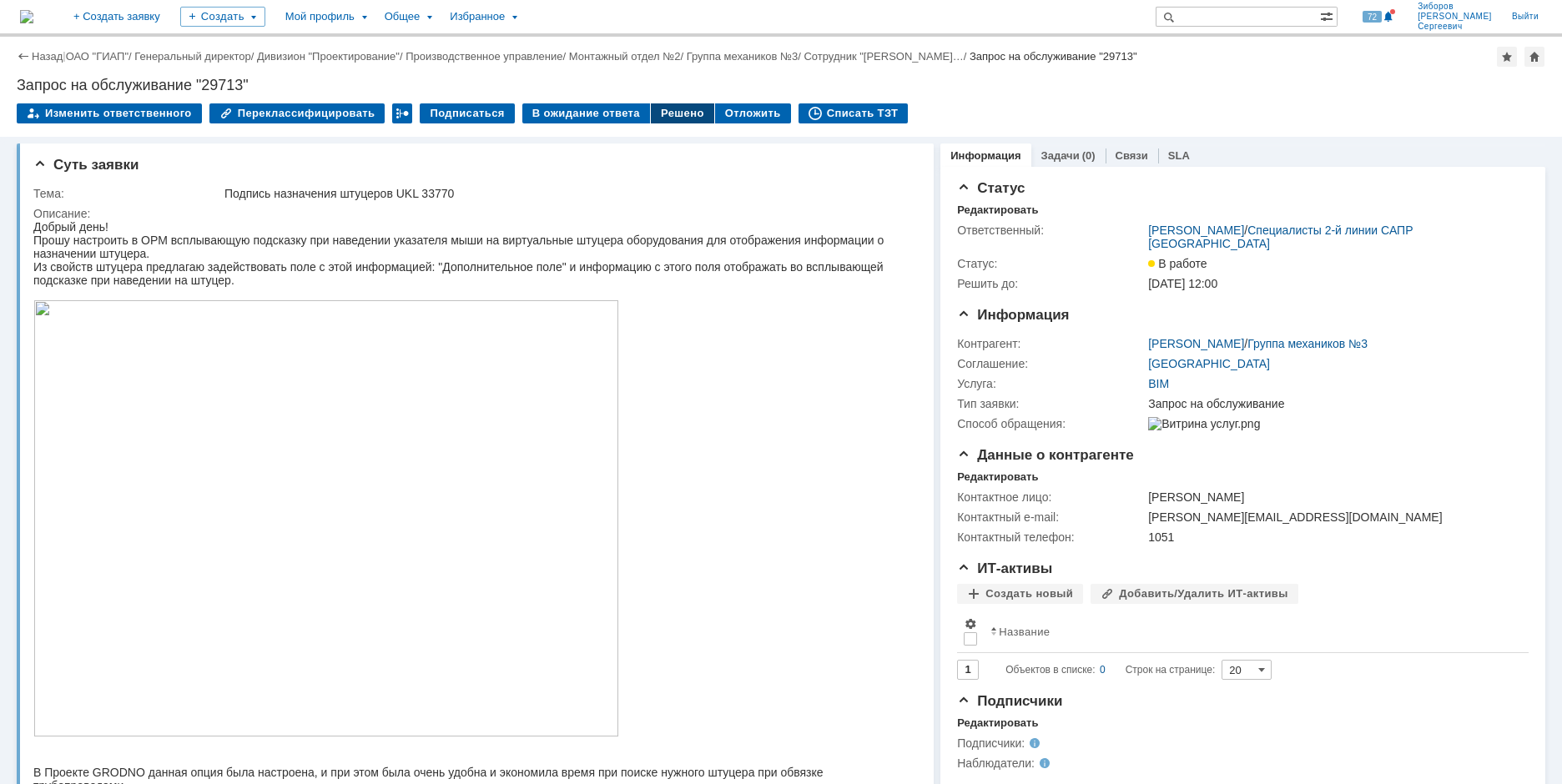
click at [678, 106] on div "Решено" at bounding box center [683, 113] width 63 height 20
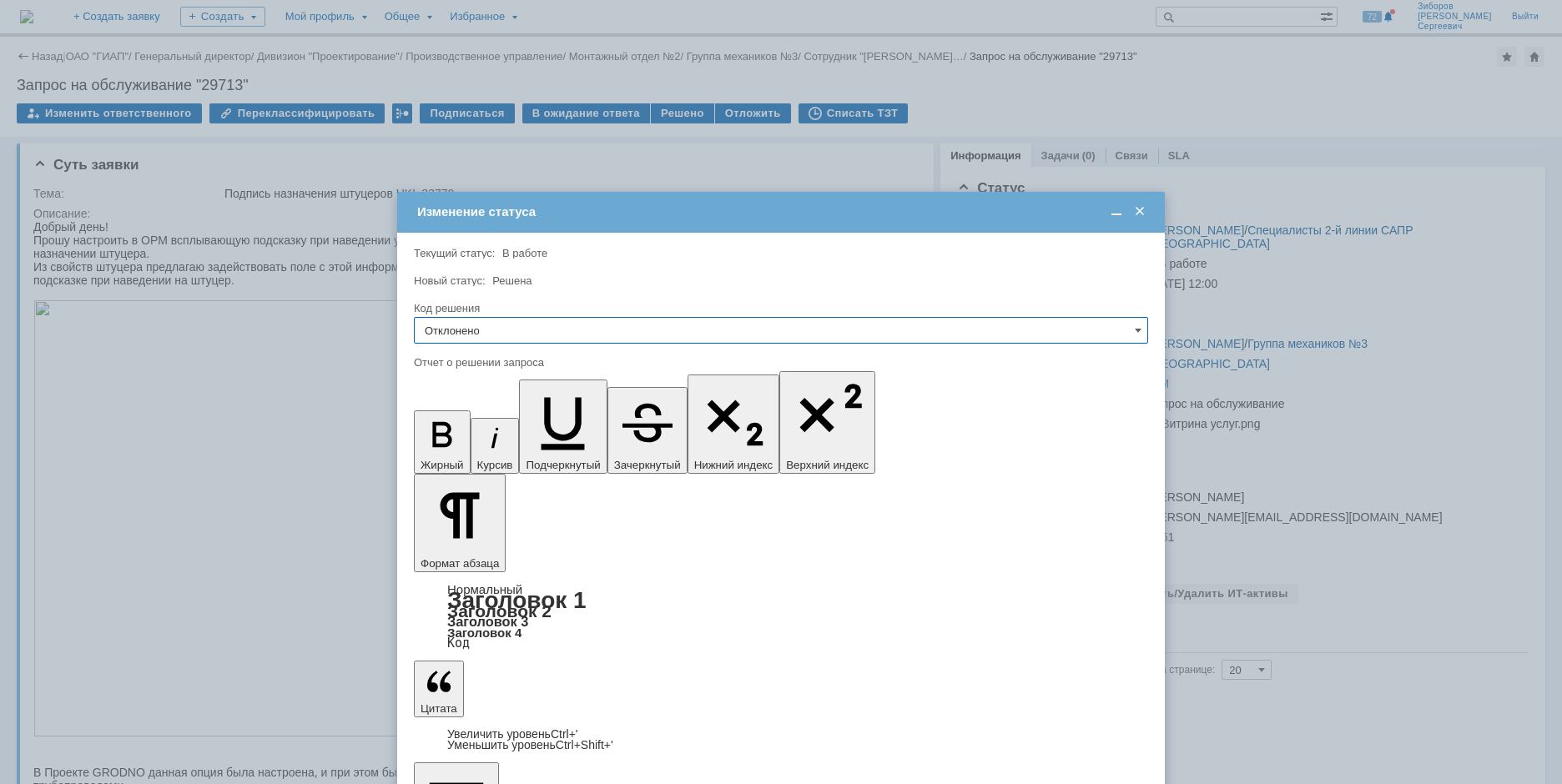
click at [529, 327] on input "Отклонено" at bounding box center [781, 330] width 735 height 26
click at [465, 445] on span "Решено" at bounding box center [781, 444] width 713 height 14
type input "Решено"
drag, startPoint x: 442, startPoint y: 4841, endPoint x: 233, endPoint y: 4834, distance: 209.1
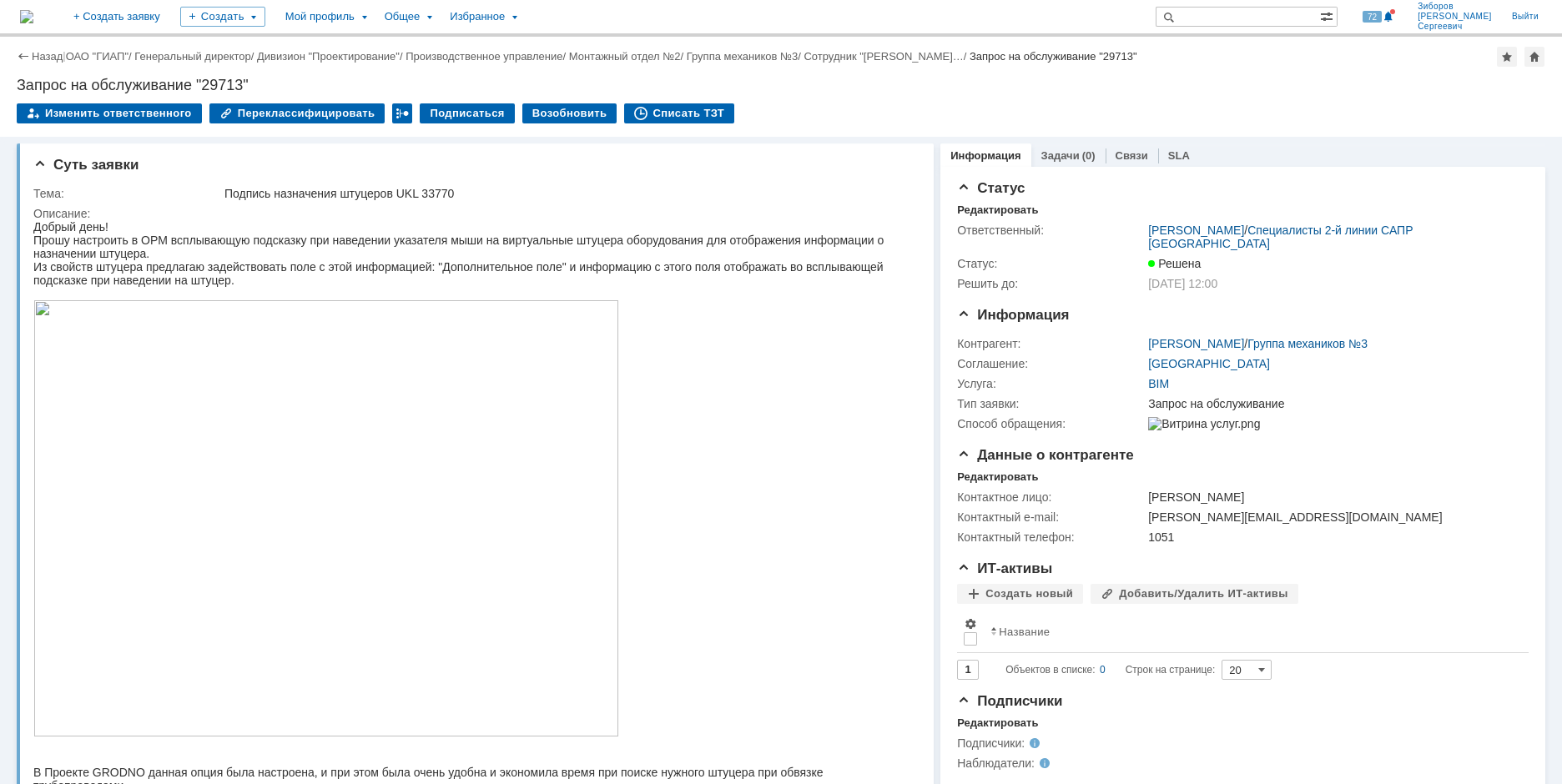
click at [33, 23] on img at bounding box center [26, 17] width 14 height 14
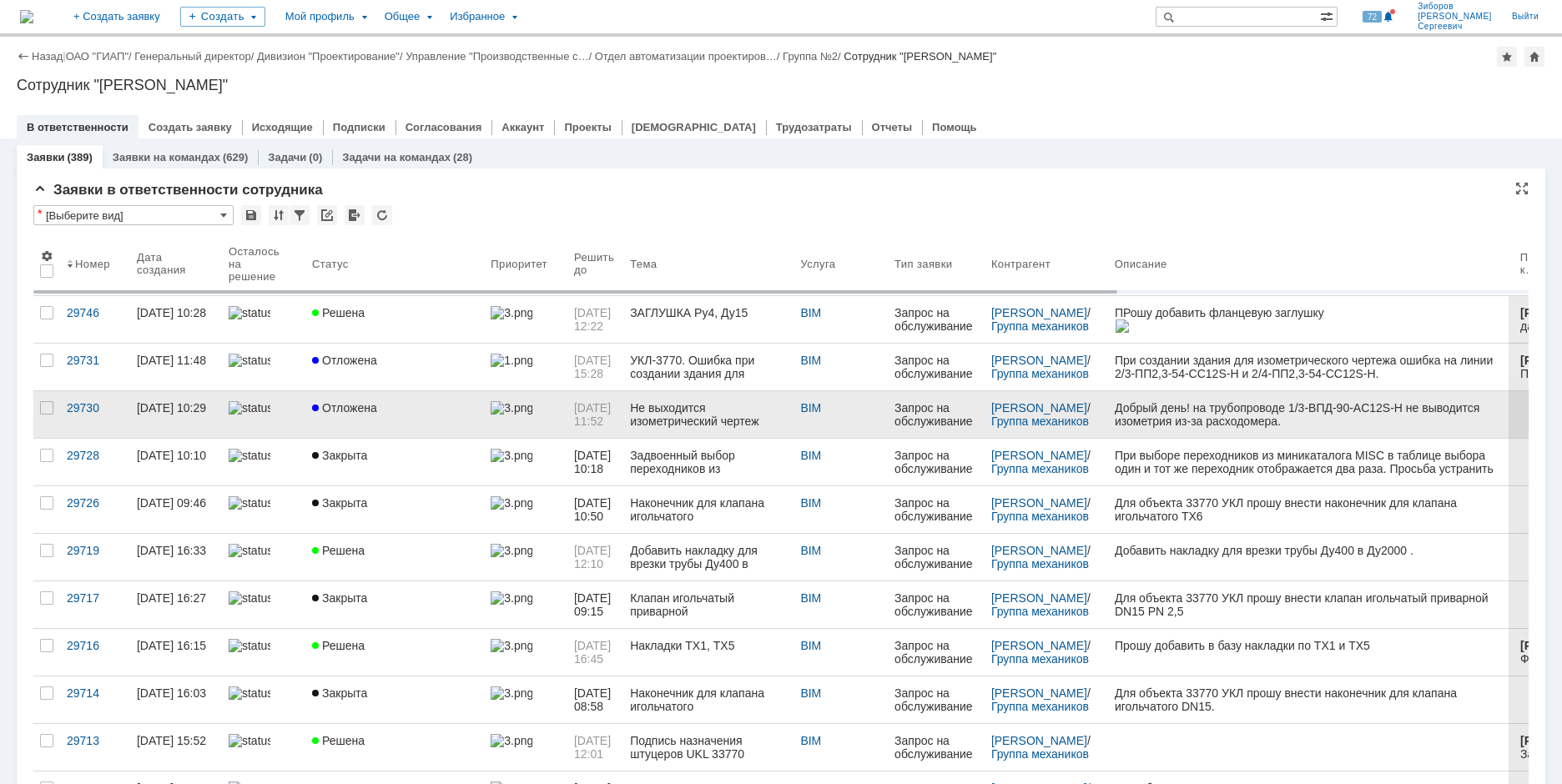
click at [306, 424] on link "Отложена" at bounding box center [394, 414] width 179 height 47
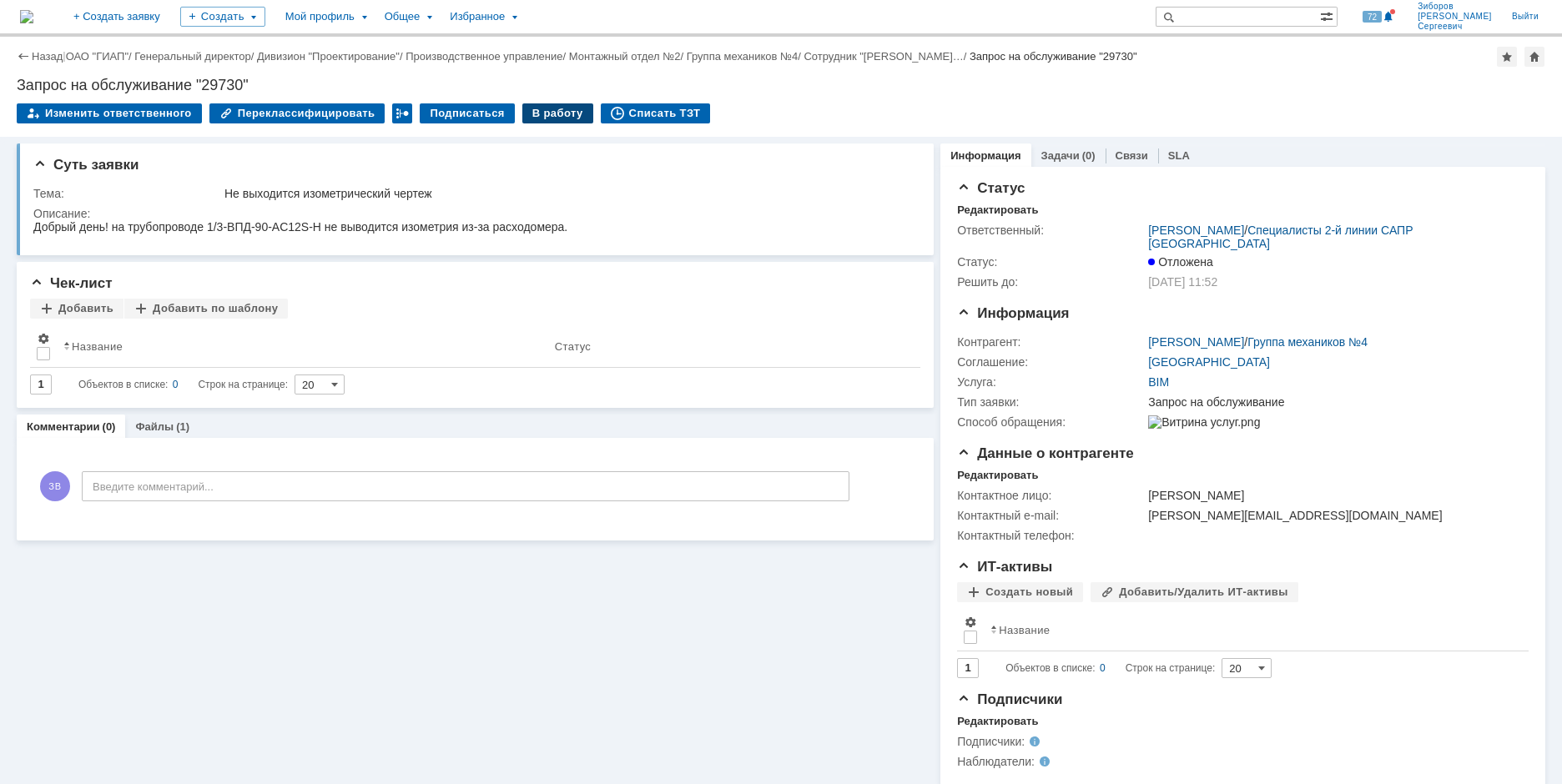
click at [538, 104] on div "В работу" at bounding box center [557, 113] width 71 height 20
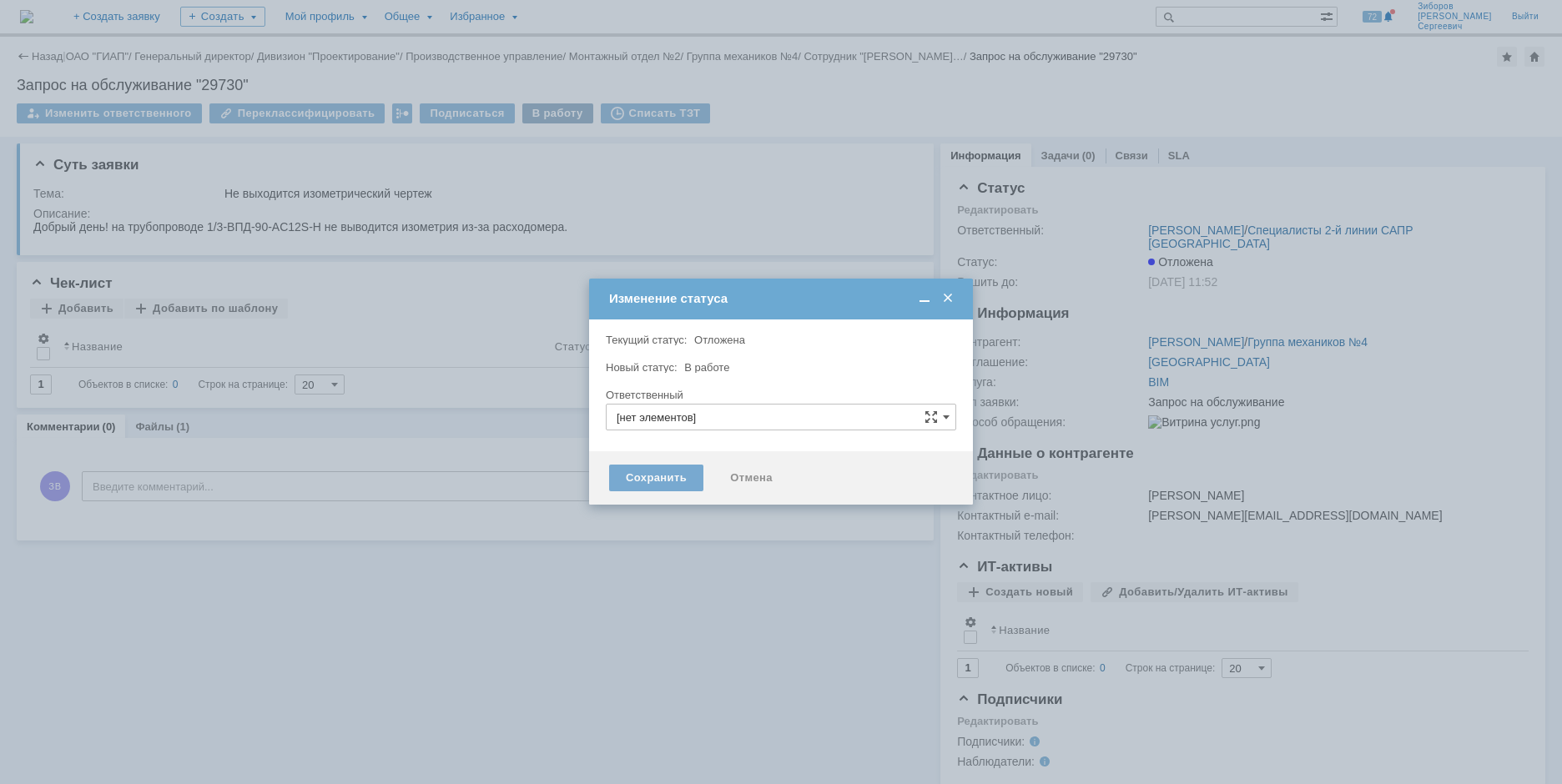
type input "[PERSON_NAME]"
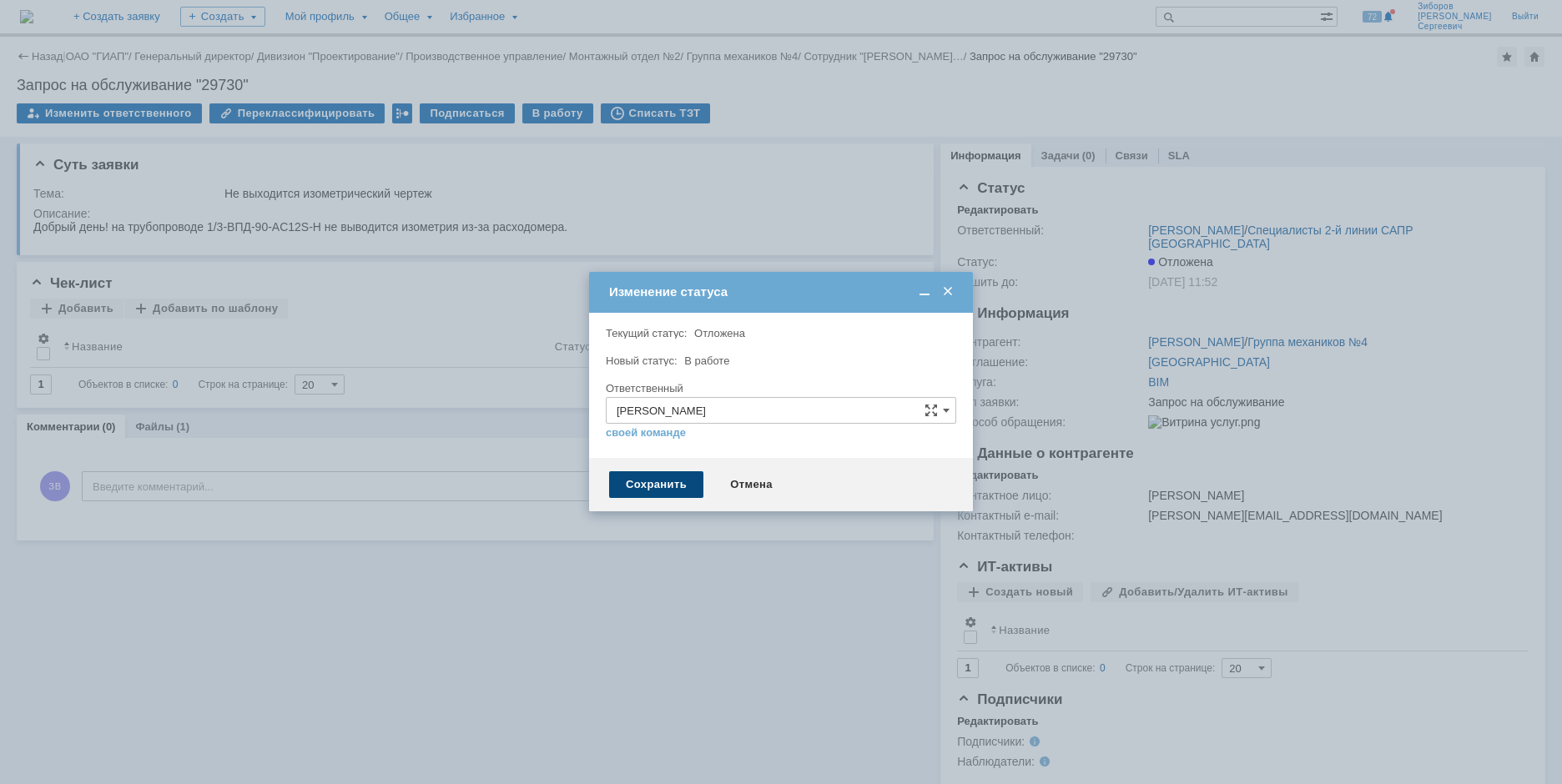
click at [643, 482] on div "Сохранить" at bounding box center [656, 484] width 94 height 26
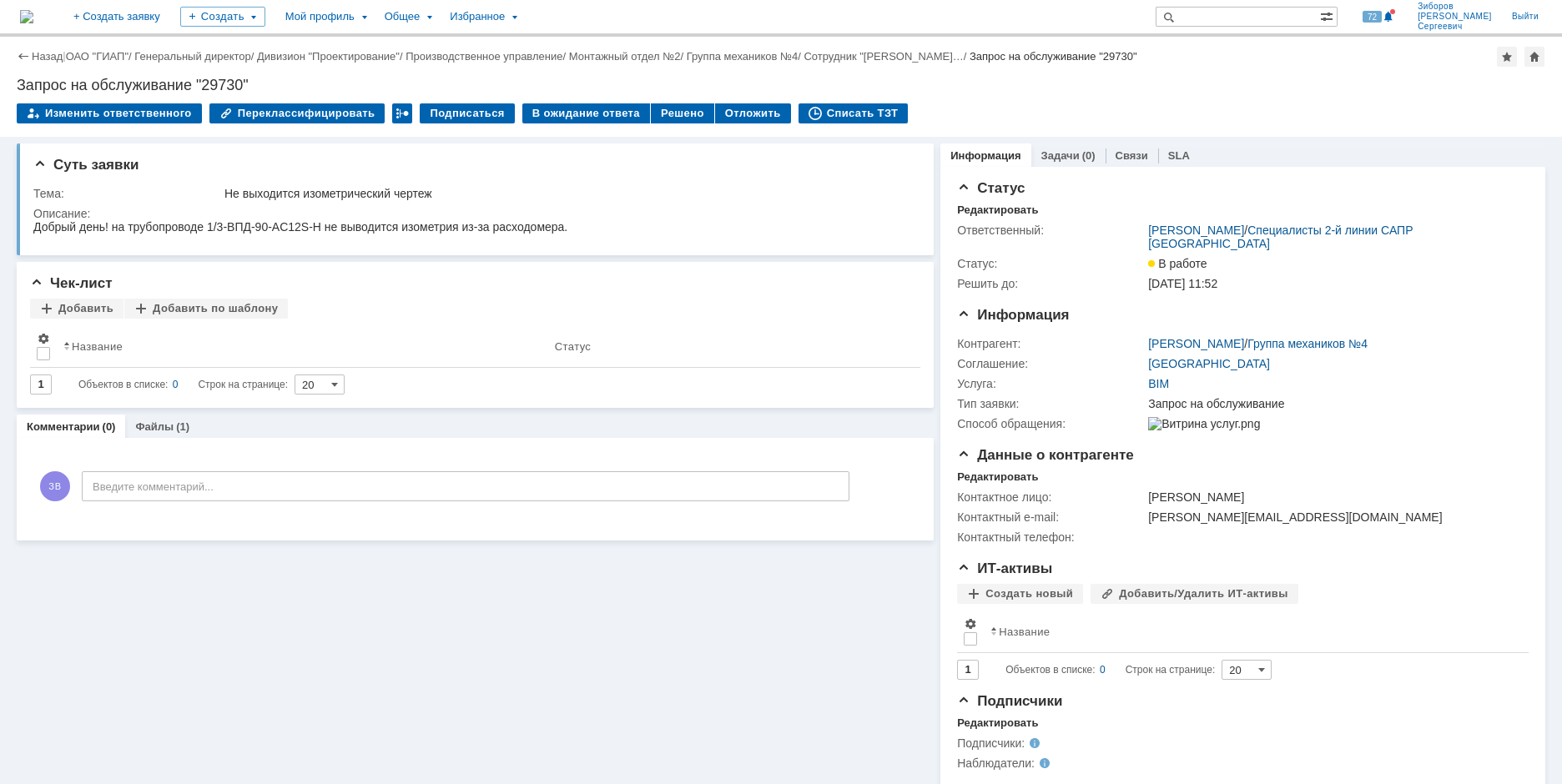
click at [33, 23] on img at bounding box center [26, 17] width 14 height 14
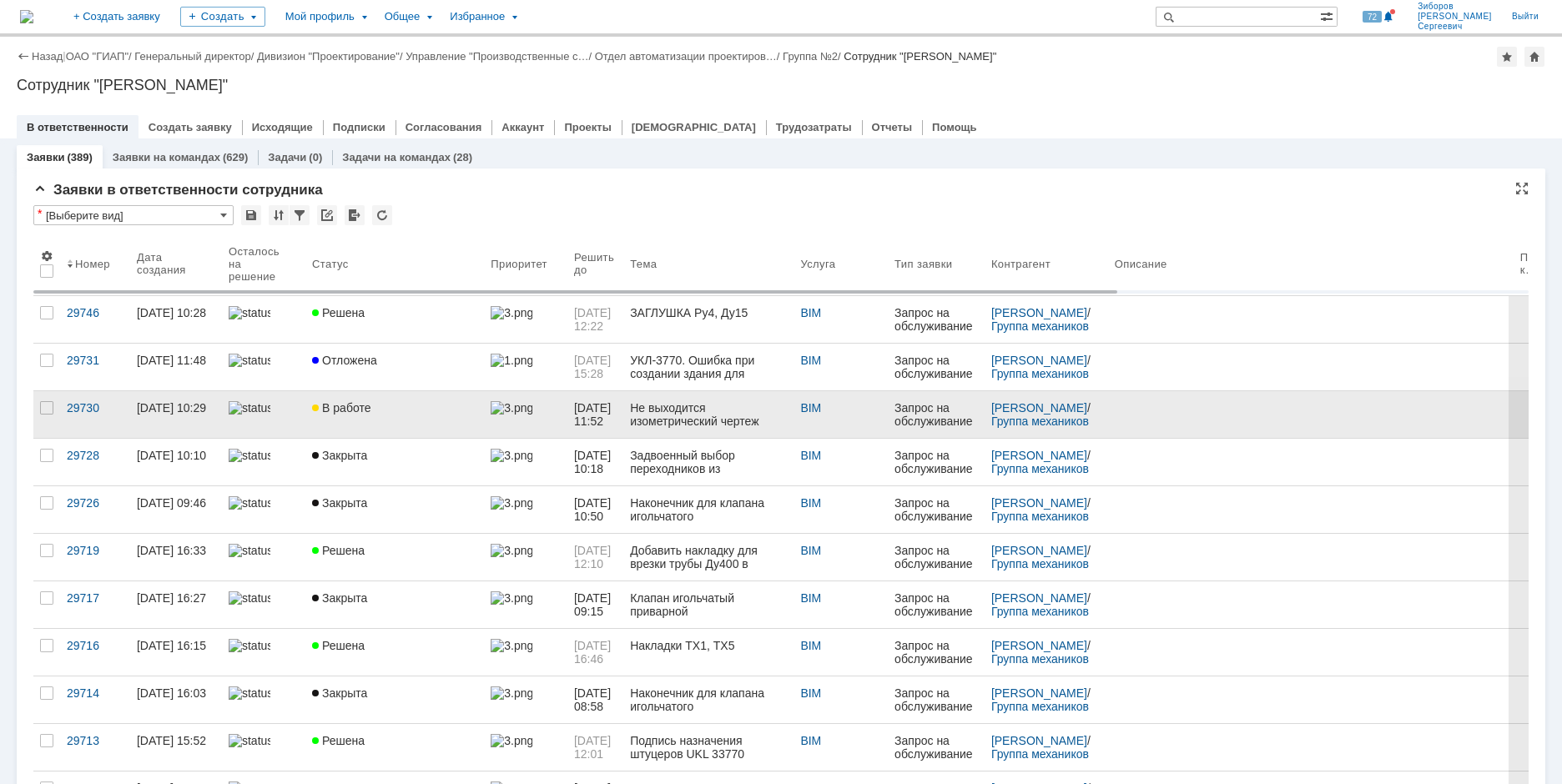
click at [344, 416] on link "В работе" at bounding box center [394, 414] width 179 height 47
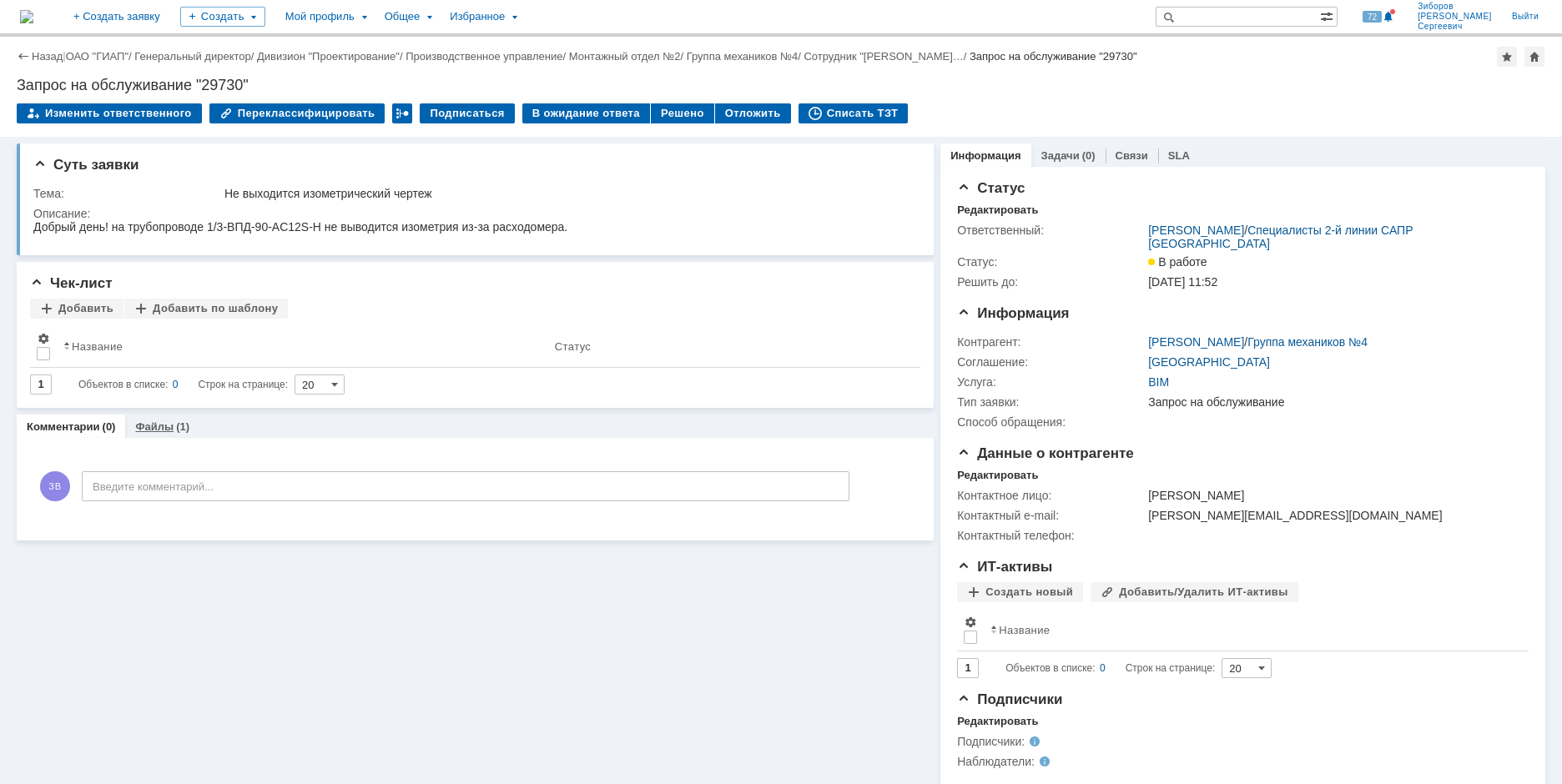
click at [171, 424] on div "Файлы (1)" at bounding box center [161, 426] width 54 height 11
